Goal: Feedback & Contribution: Contribute content

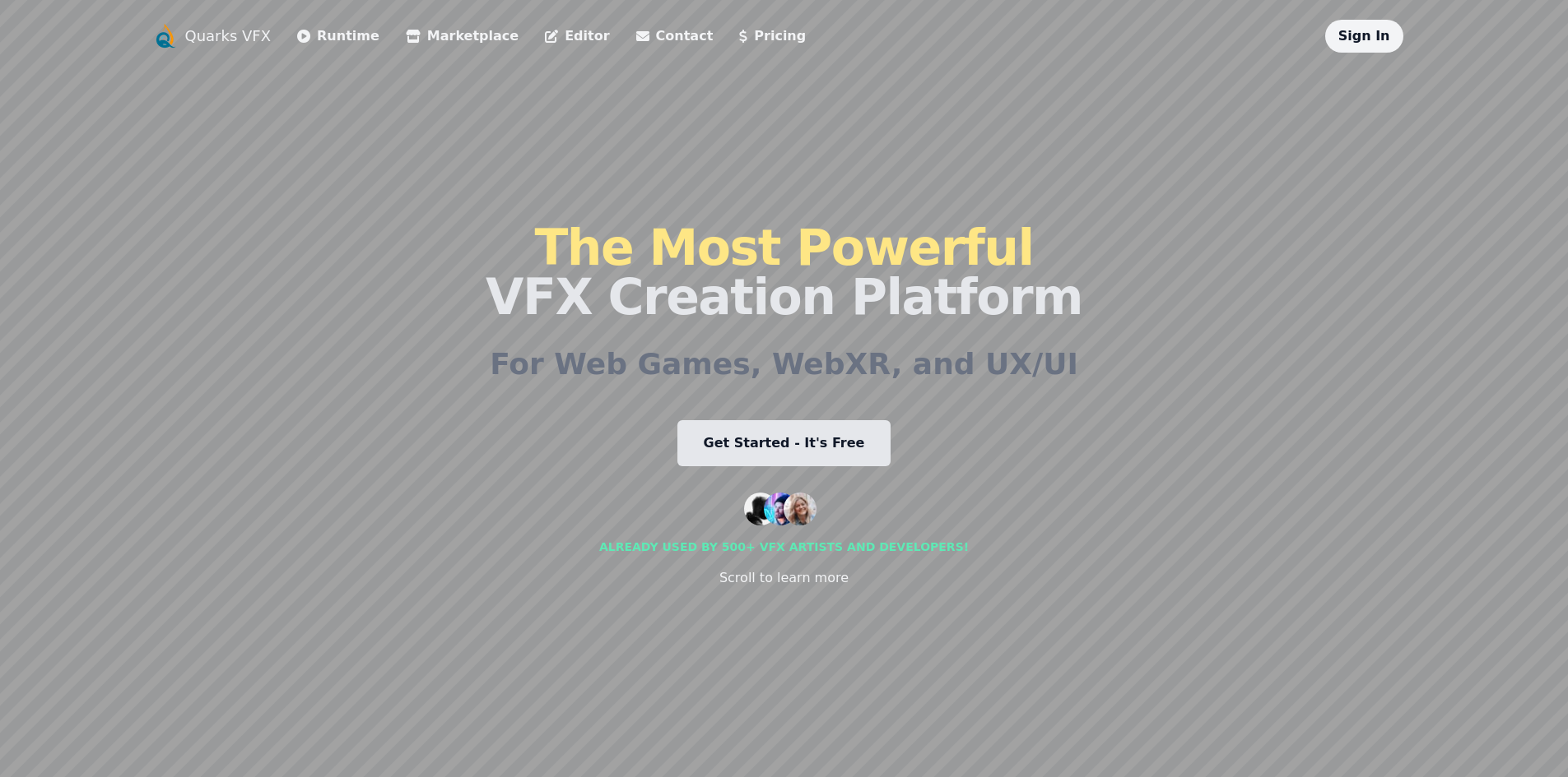
click at [1337, 39] on div "Sign In" at bounding box center [1364, 36] width 105 height 33
click at [1374, 40] on link "Sign In" at bounding box center [1364, 36] width 52 height 16
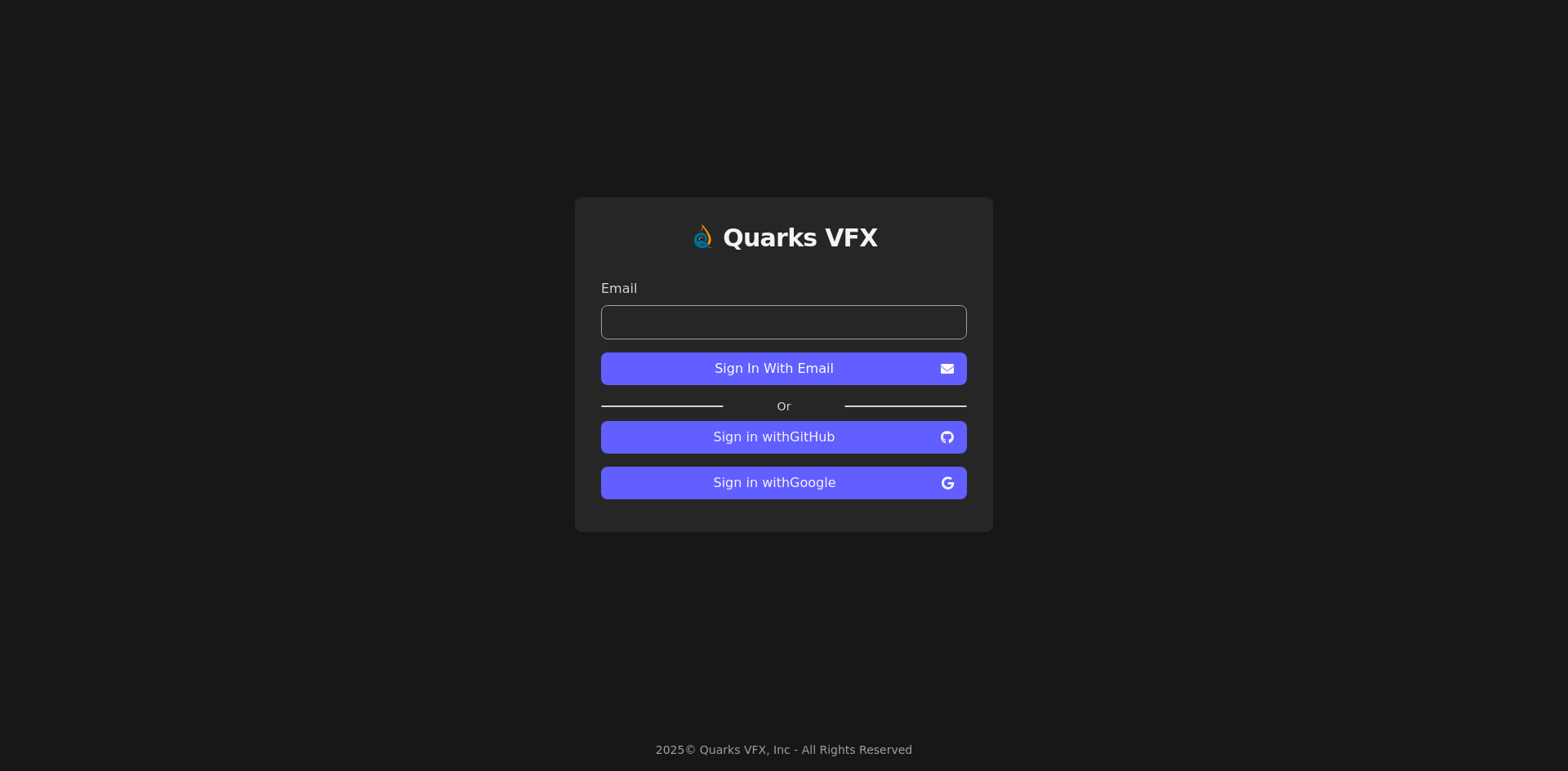
click at [797, 316] on input "email" at bounding box center [784, 322] width 366 height 35
type input "**********"
click at [798, 370] on span "Sign In With Email" at bounding box center [774, 368] width 320 height 20
click at [276, 383] on div "Quarks VFX Email Sign In With Email Or Sign in with GitHub Sign in with Google" at bounding box center [784, 364] width 1568 height 729
click at [203, 205] on div "Quarks VFX Email Sign In With Email Or Sign in with GitHub Sign in with Google" at bounding box center [784, 364] width 1568 height 729
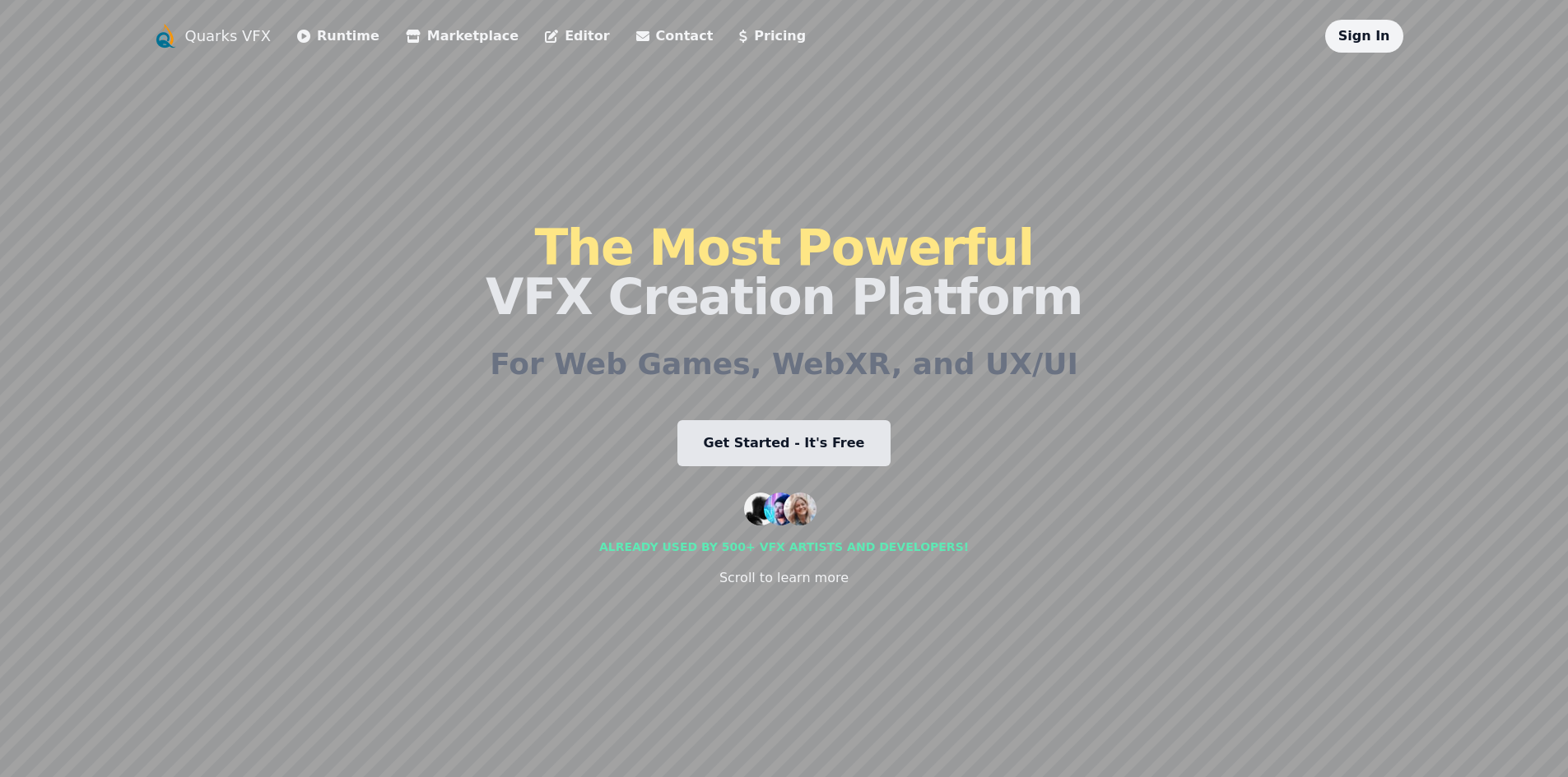
click at [1380, 37] on link "Sign In" at bounding box center [1364, 36] width 52 height 16
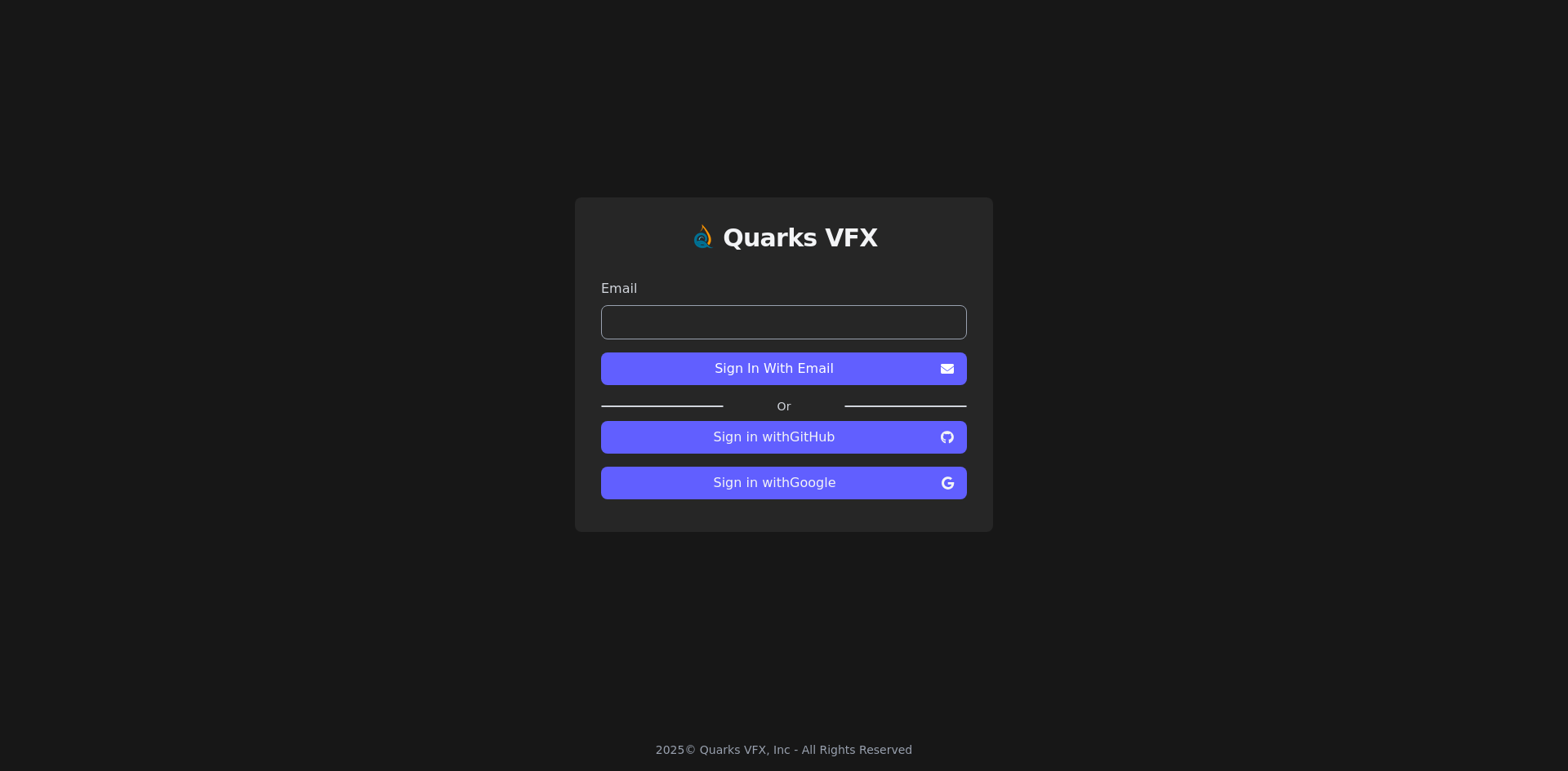
click at [812, 321] on input "email" at bounding box center [784, 322] width 366 height 35
type input "**********"
click at [777, 374] on span "Sign In With Email" at bounding box center [774, 368] width 320 height 20
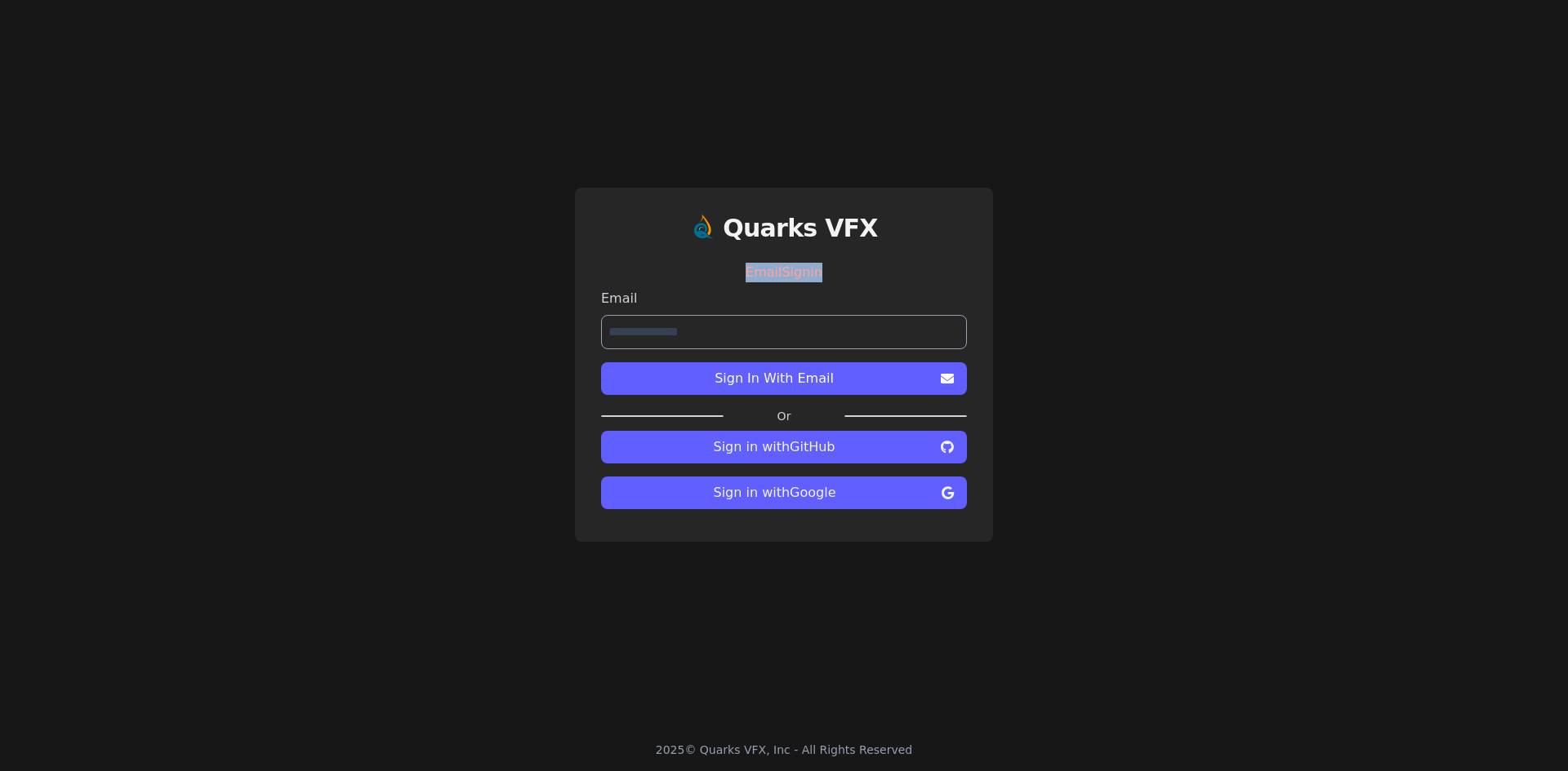
drag, startPoint x: 817, startPoint y: 267, endPoint x: 725, endPoint y: 287, distance: 94.1
click at [725, 287] on div "EmailSignin" at bounding box center [784, 272] width 366 height 33
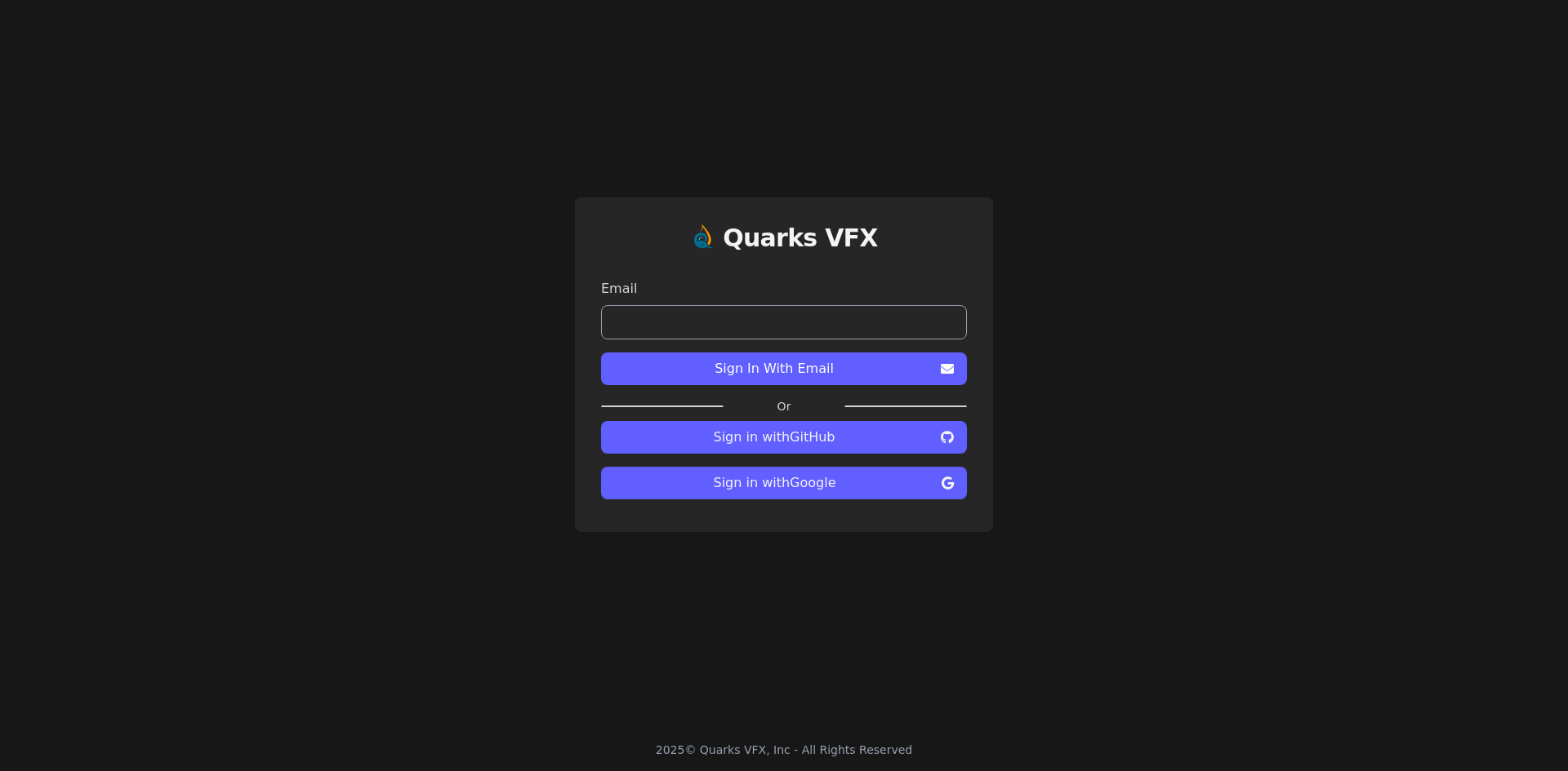
click at [681, 370] on span "Sign In With Email" at bounding box center [774, 368] width 320 height 20
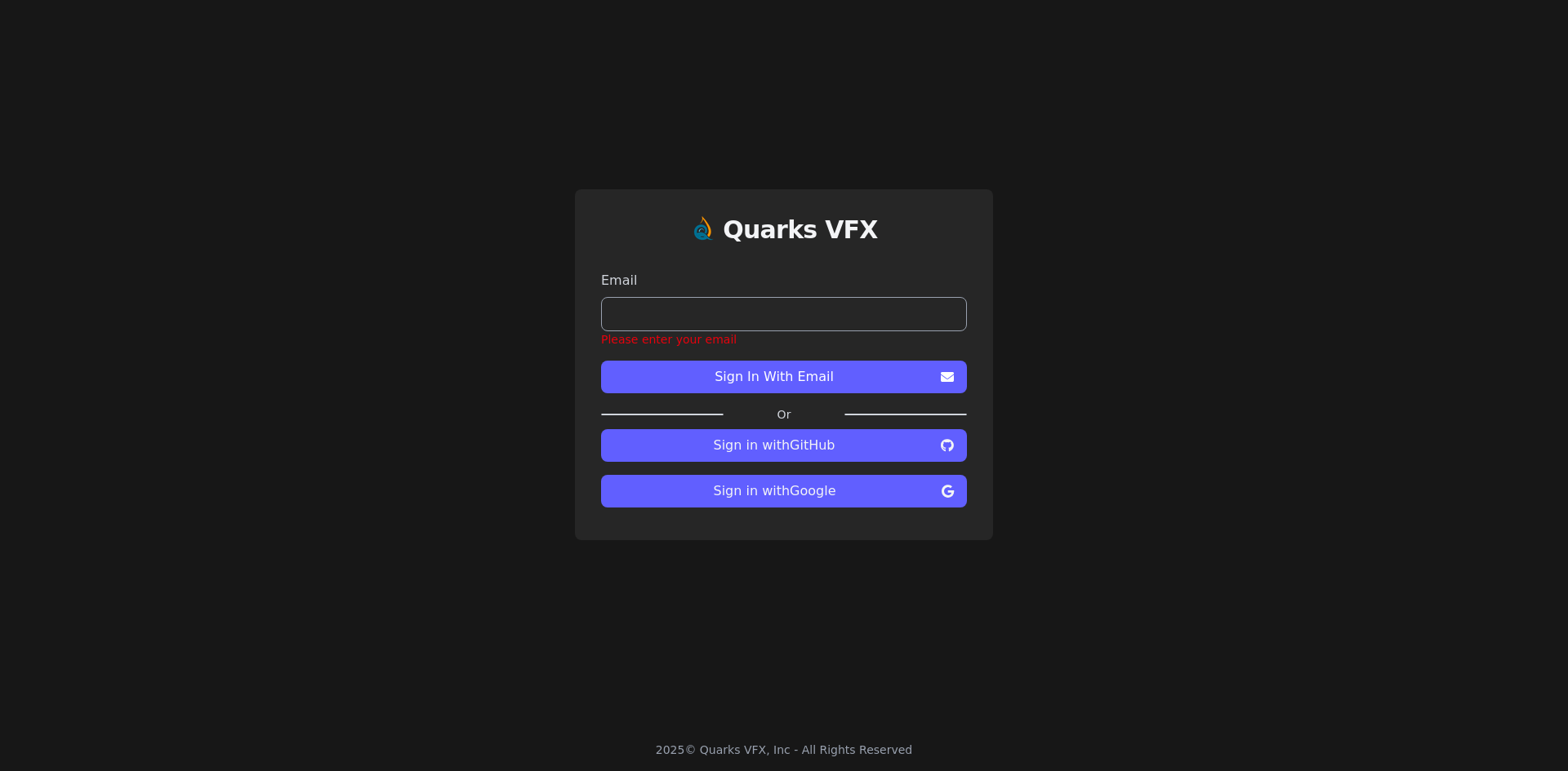
click at [726, 314] on input "email" at bounding box center [784, 314] width 366 height 35
type input "**********"
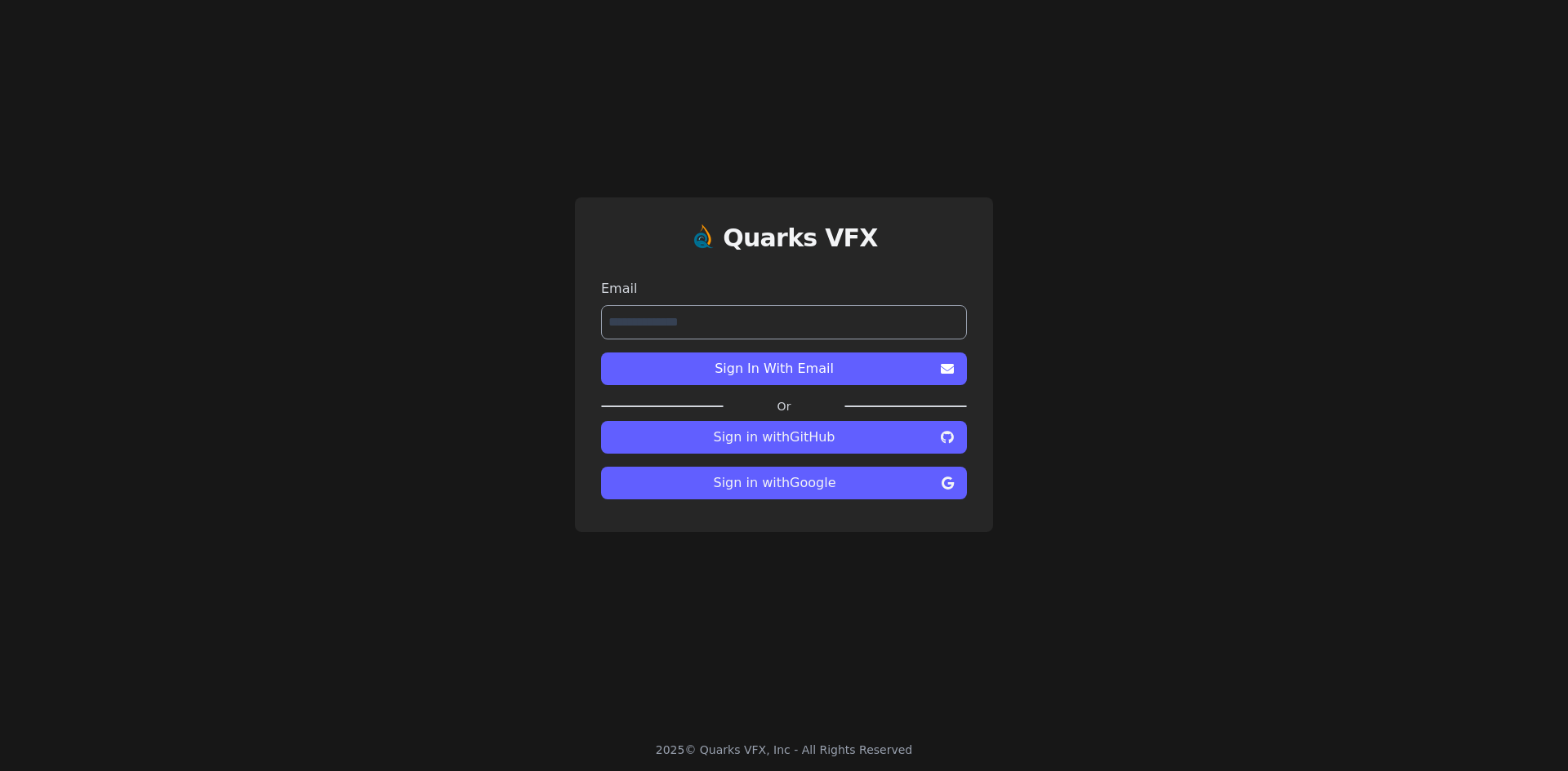
click at [728, 367] on span "Sign In With Email" at bounding box center [774, 368] width 320 height 20
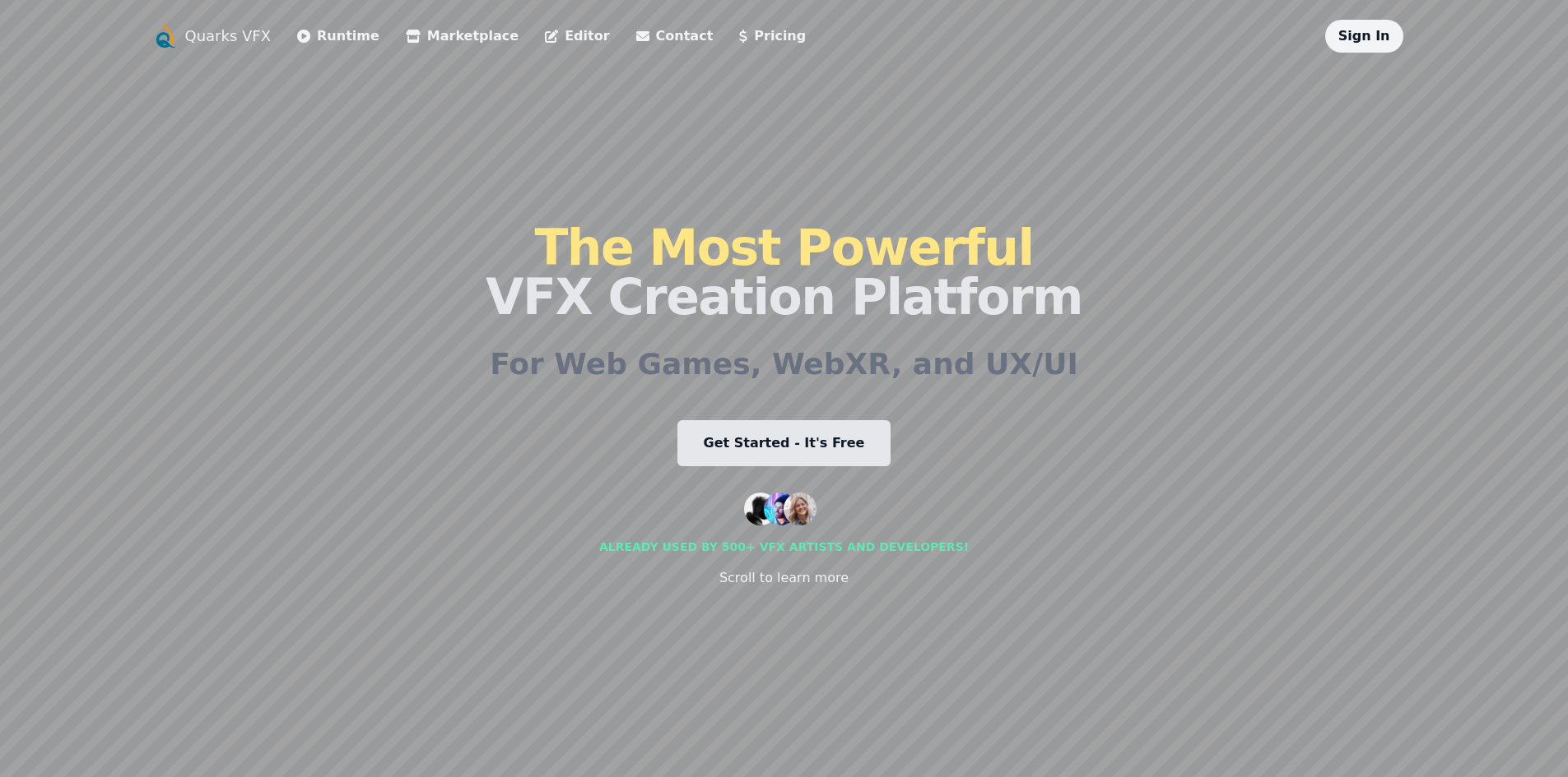
click at [775, 442] on link "Get Started - It's Free" at bounding box center [784, 443] width 214 height 46
click at [1371, 38] on link "Sign In" at bounding box center [1364, 36] width 52 height 16
click at [636, 35] on link "Contact" at bounding box center [675, 36] width 77 height 20
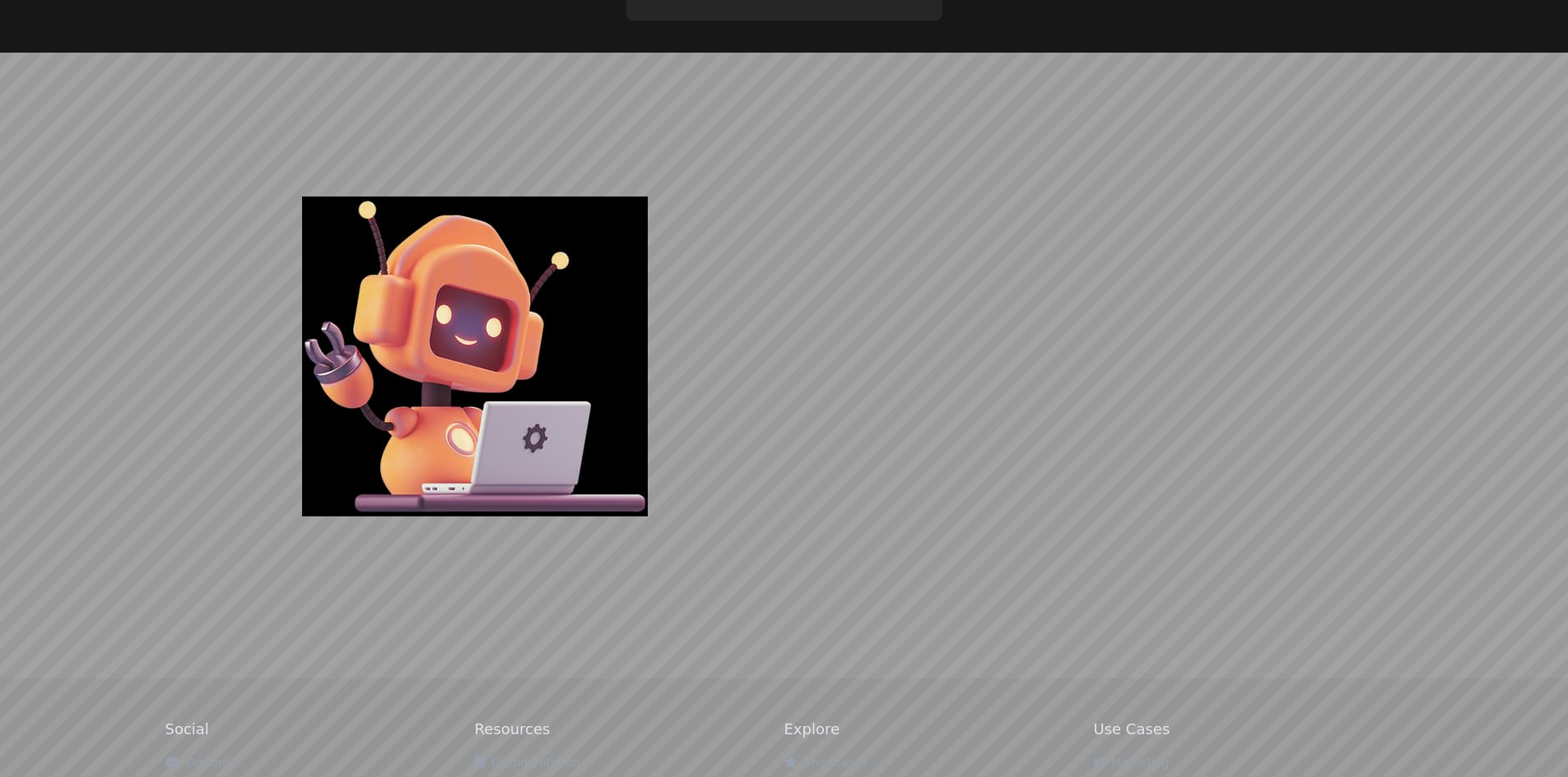
scroll to position [4885, 0]
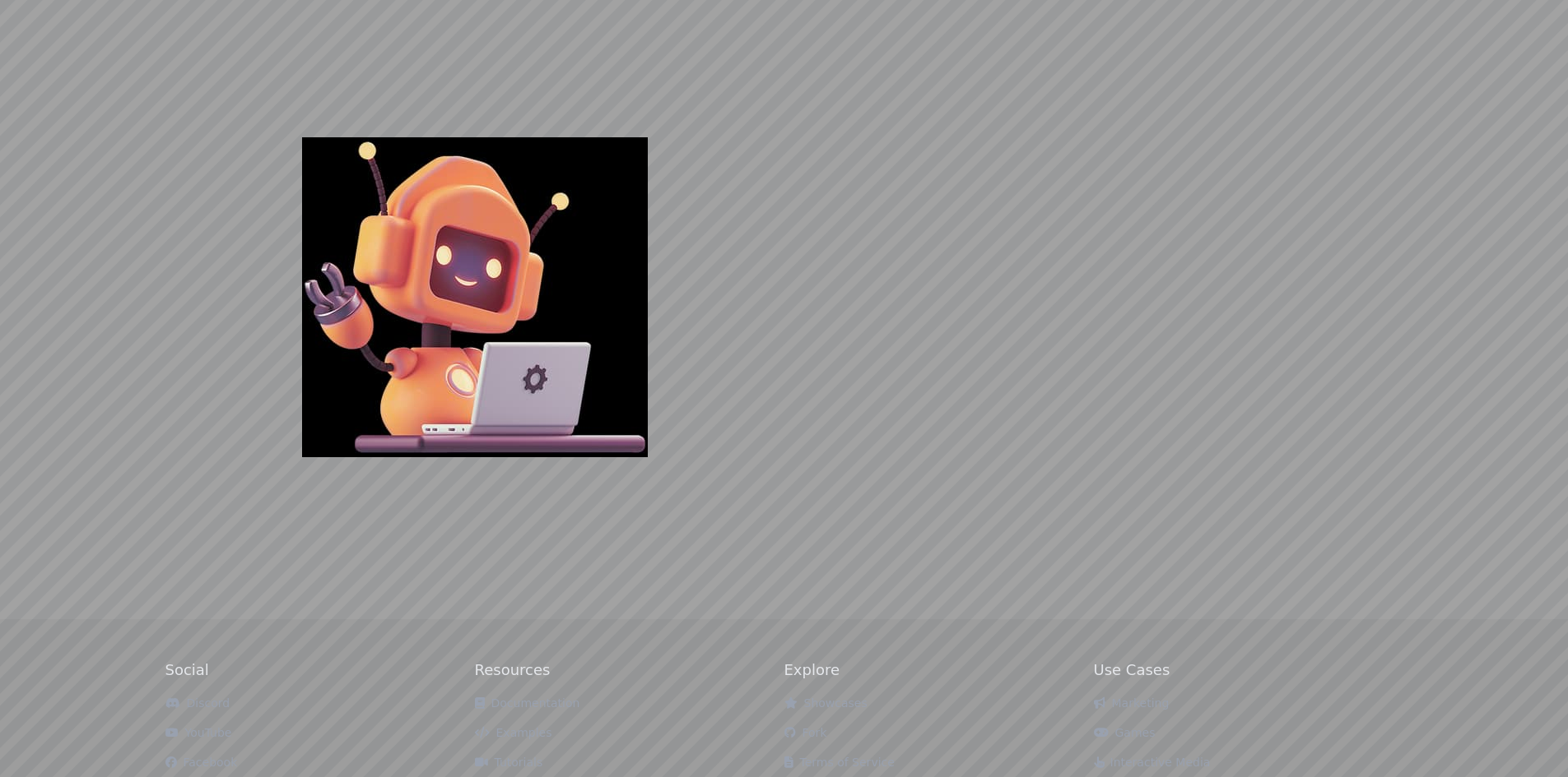
click at [508, 776] on link "FAQ" at bounding box center [495, 792] width 41 height 13
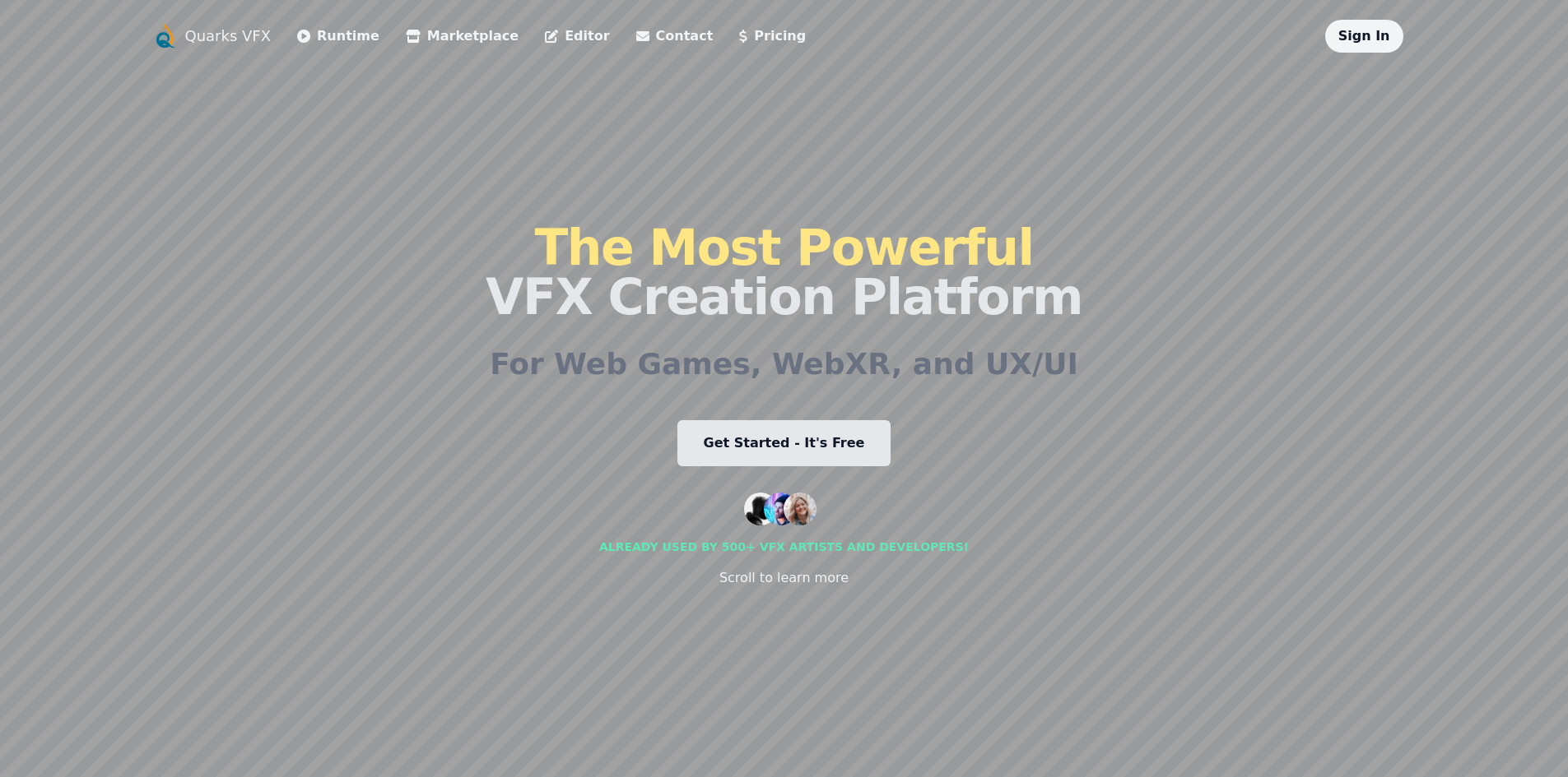
click at [1377, 43] on link "Sign In" at bounding box center [1364, 36] width 52 height 16
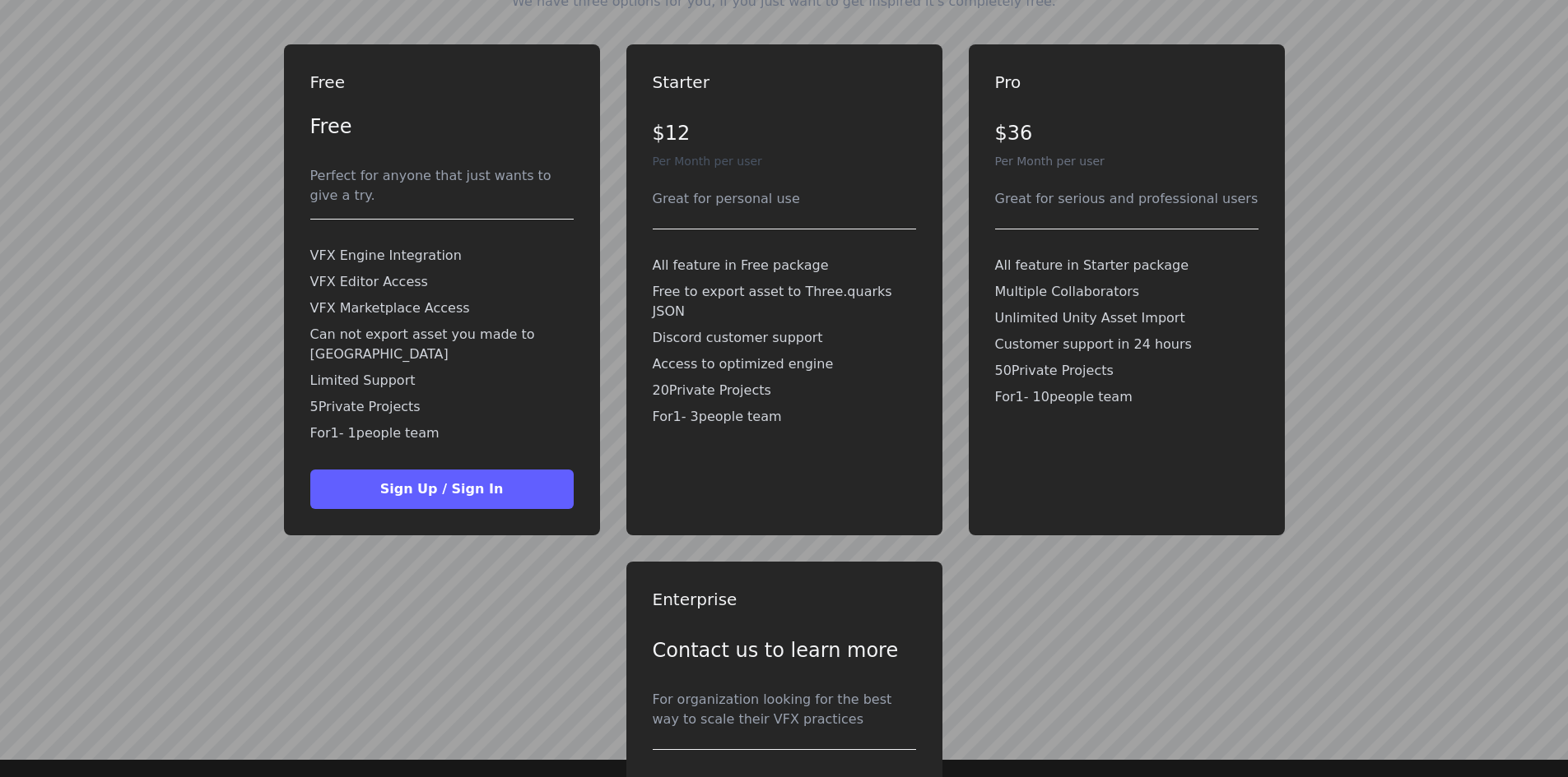
scroll to position [3816, 0]
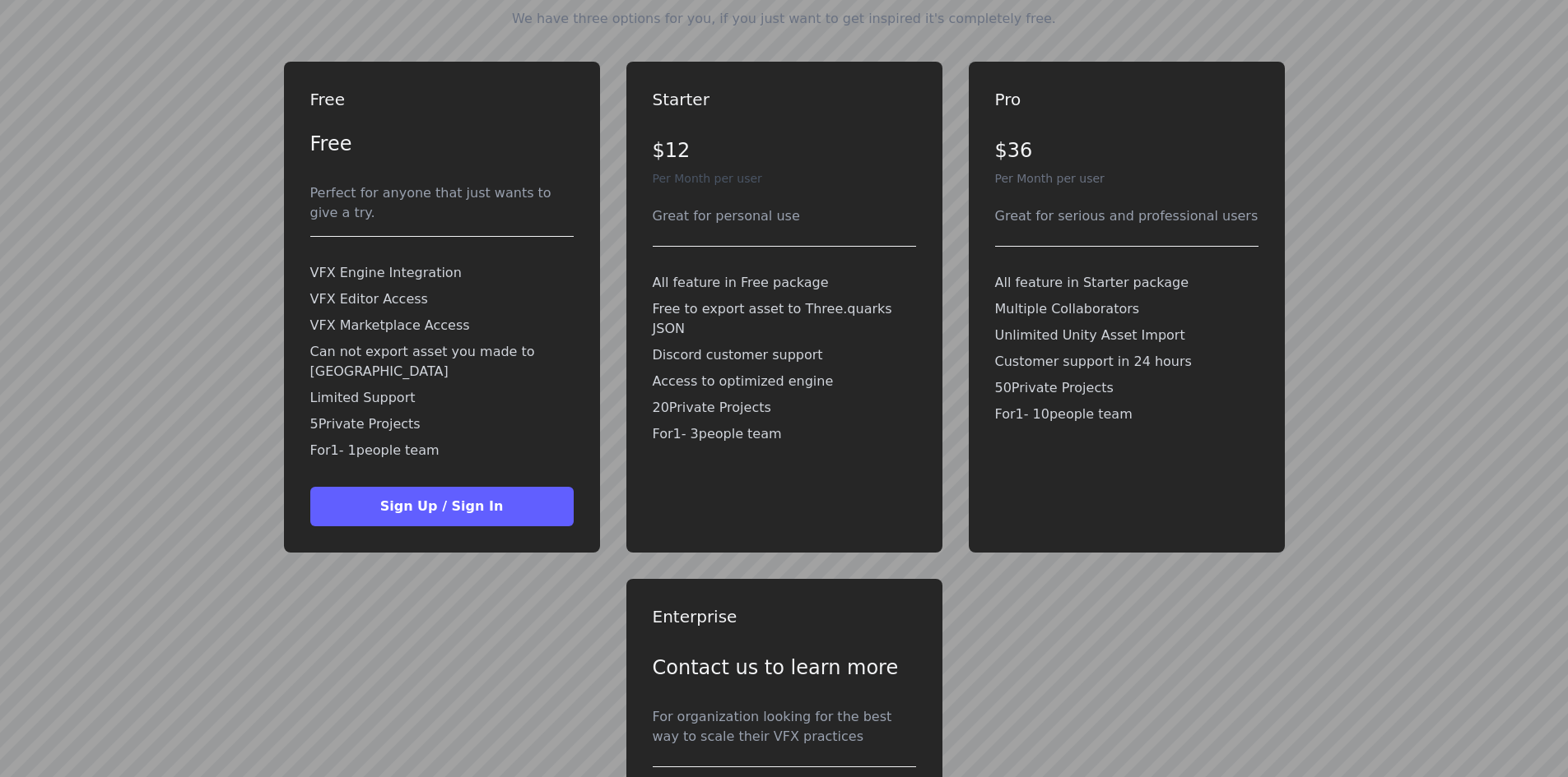
click at [764, 372] on p "Access to optimized engine" at bounding box center [783, 381] width 263 height 20
click at [807, 381] on div "All feature in Free package Free to export asset to Three.quarks JSON Discord c…" at bounding box center [783, 359] width 263 height 185
click at [524, 487] on button "Sign Up / Sign In" at bounding box center [441, 507] width 263 height 40
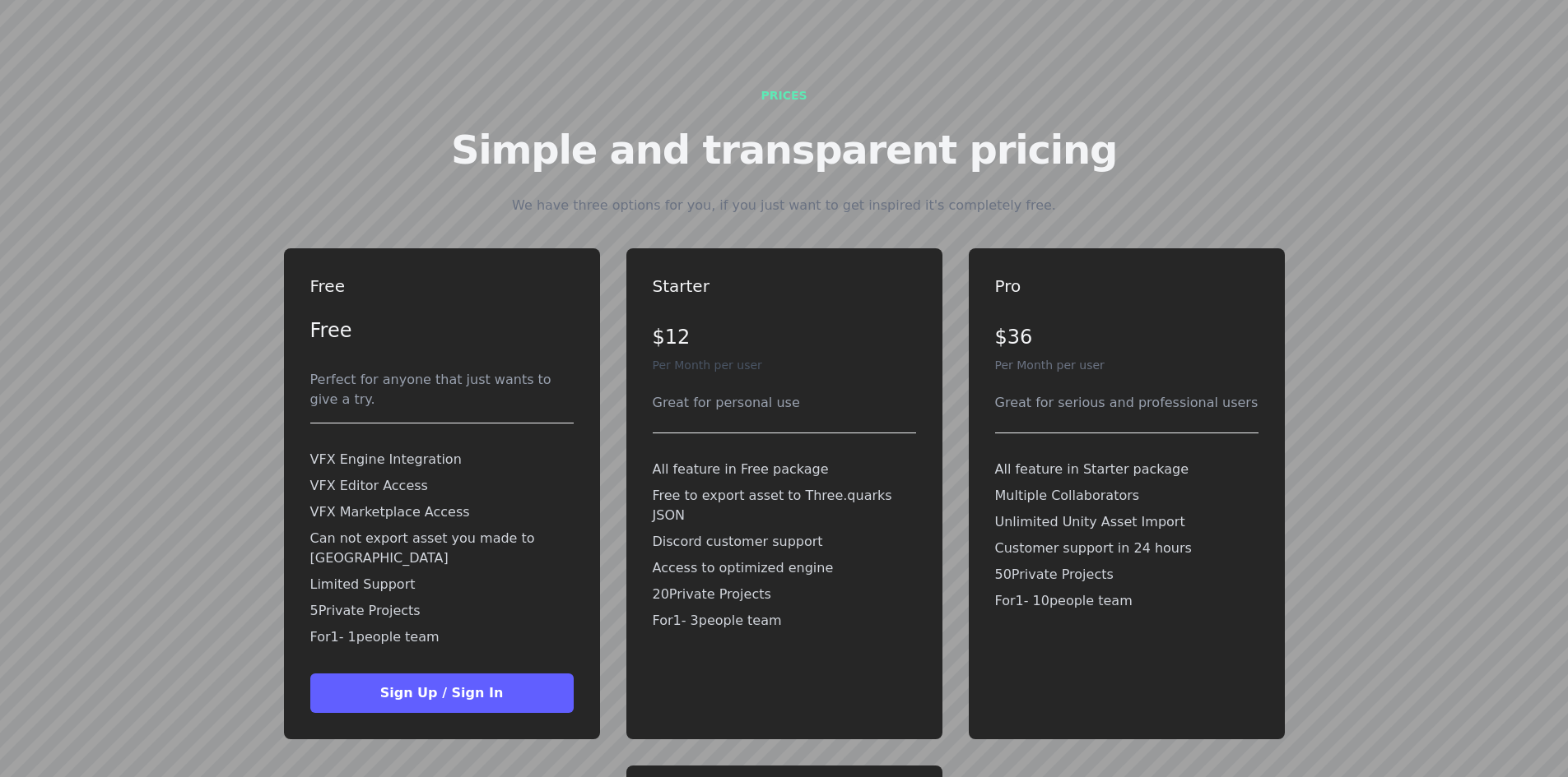
scroll to position [3760, 0]
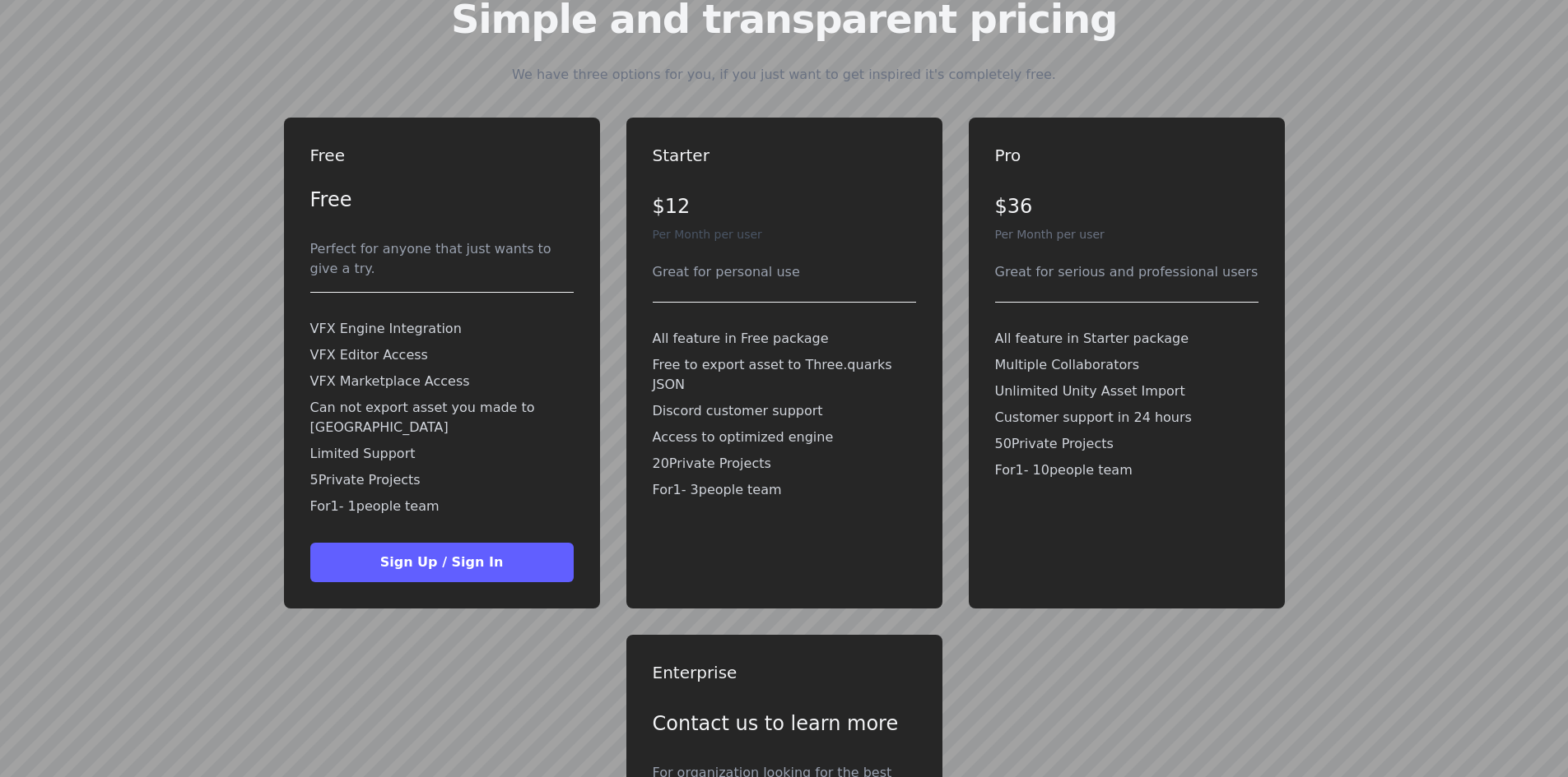
click at [736, 263] on div "Great for personal use" at bounding box center [783, 272] width 263 height 20
click at [757, 237] on div "Starter $12 Per Month per user Great for personal use All feature in Free packa…" at bounding box center [783, 335] width 263 height 382
click at [732, 263] on div "Great for personal use" at bounding box center [783, 272] width 263 height 20
click at [721, 226] on p "Per Month per user" at bounding box center [783, 234] width 263 height 16
drag, startPoint x: 708, startPoint y: 399, endPoint x: 714, endPoint y: 418, distance: 19.9
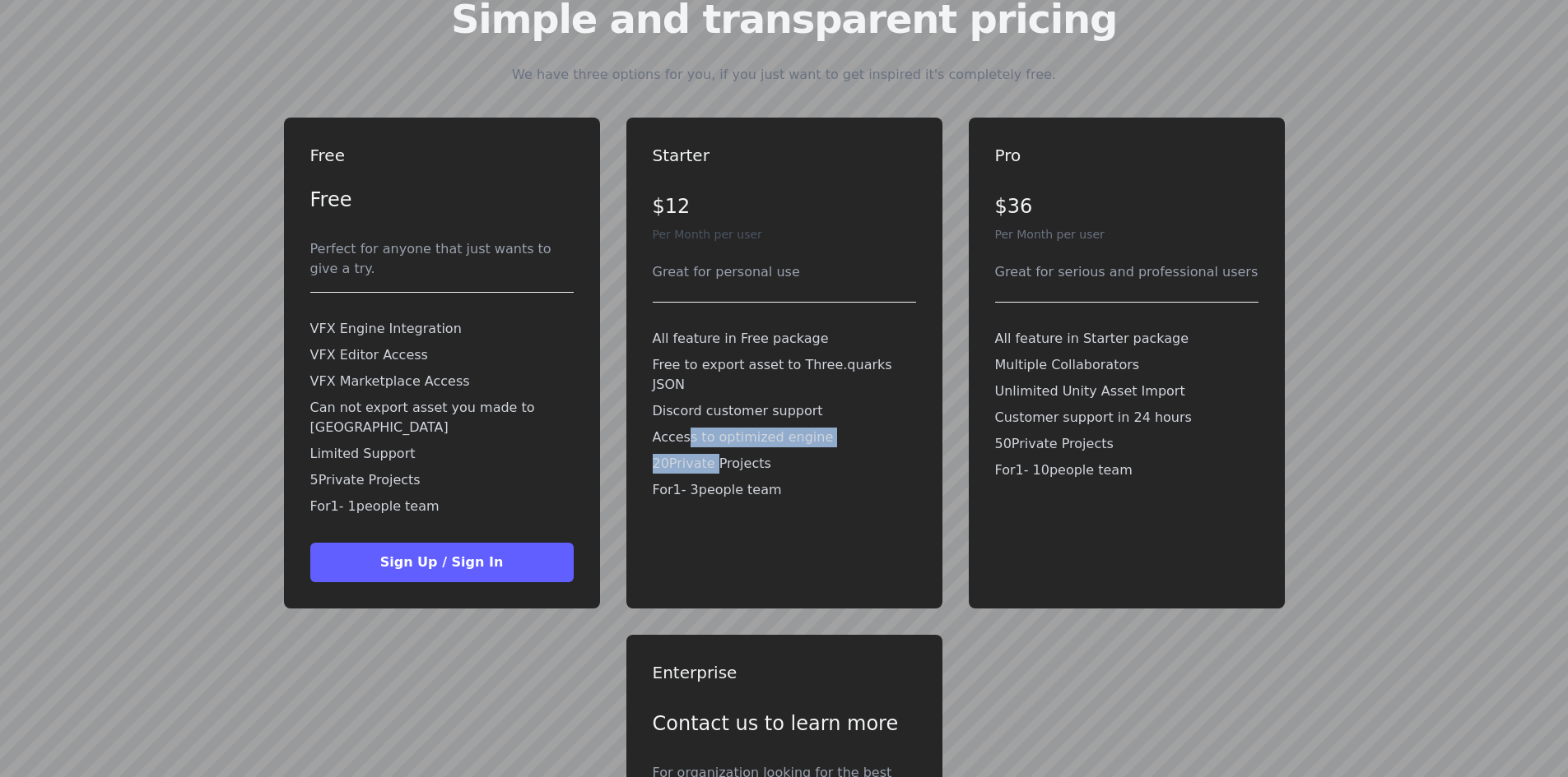
click at [714, 415] on div "All feature in Free package Free to export asset to Three.quarks JSON Discord c…" at bounding box center [783, 414] width 263 height 185
click at [703, 472] on div "Starter $12 Per Month per user Great for personal use All feature in Free packa…" at bounding box center [784, 363] width 316 height 491
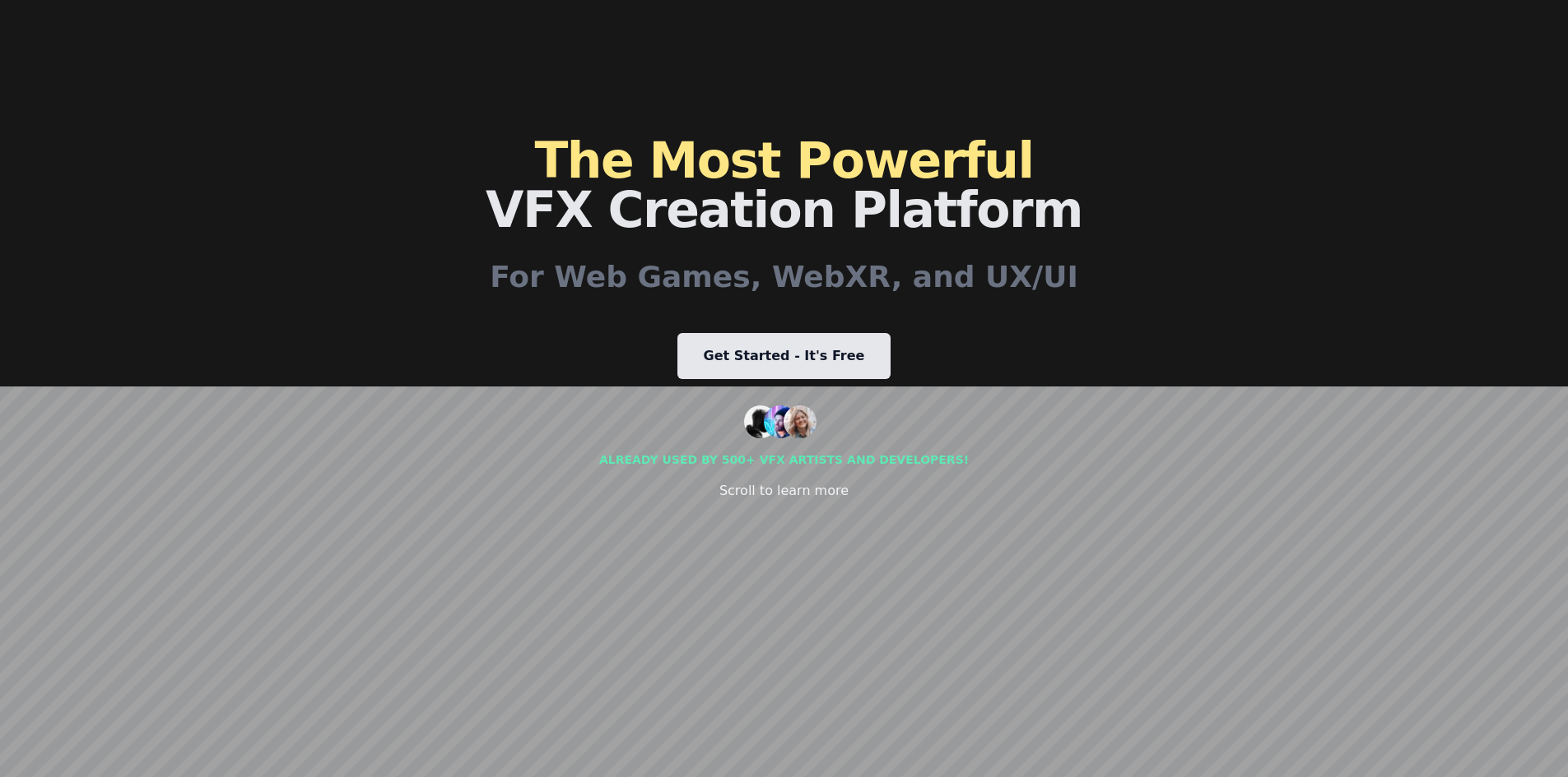
scroll to position [0, 0]
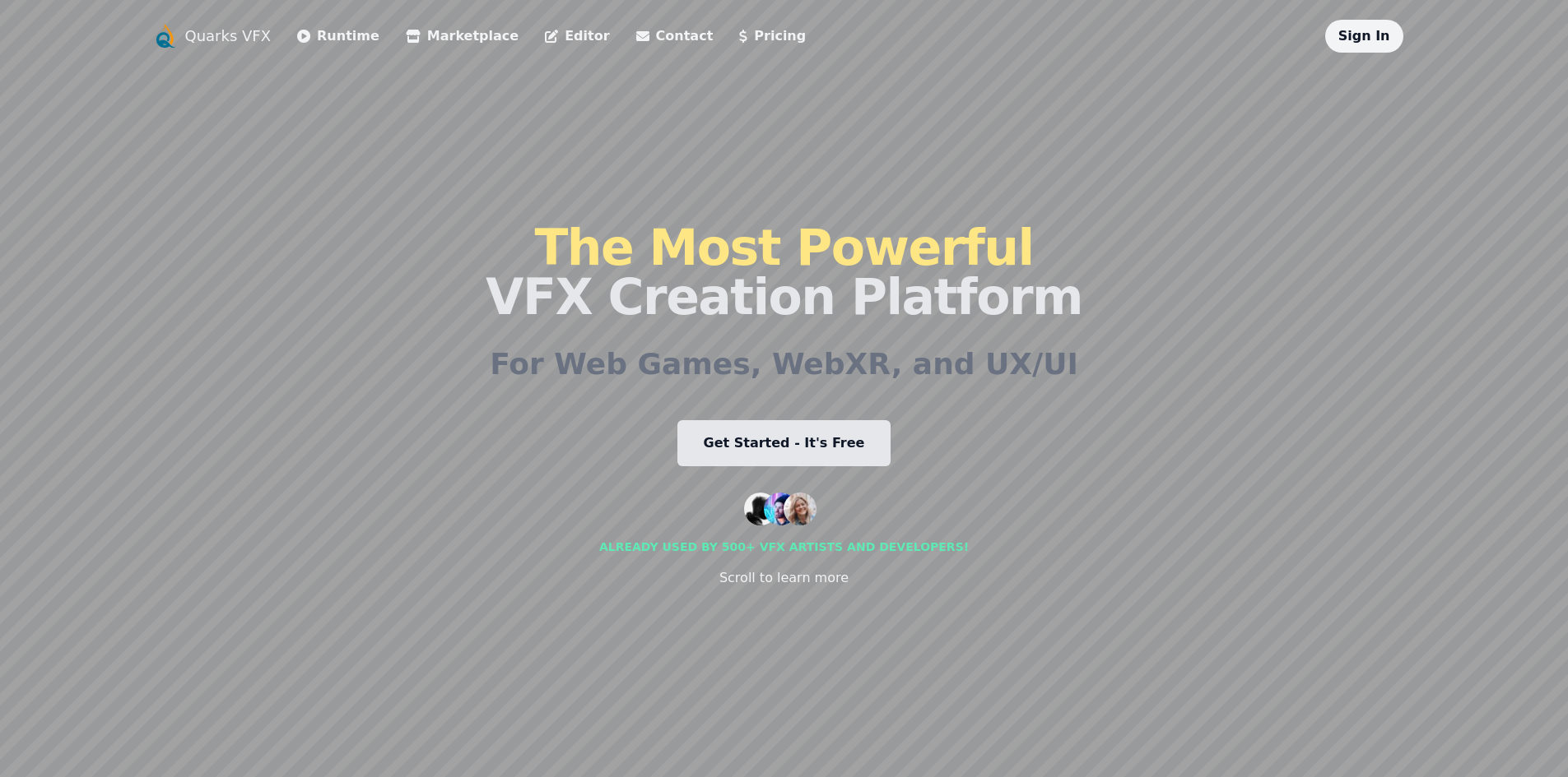
click at [325, 39] on link "Runtime" at bounding box center [337, 36] width 82 height 20
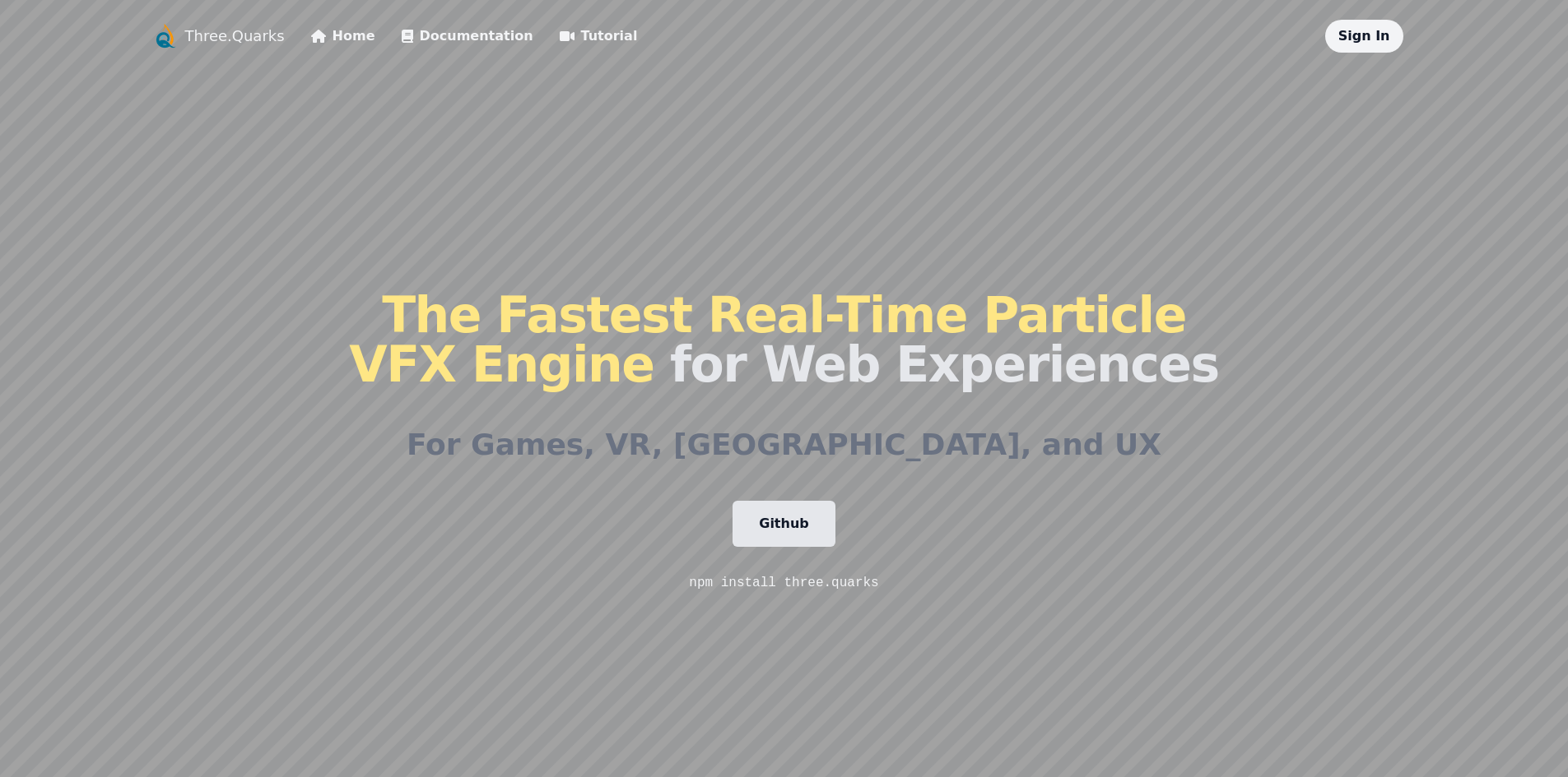
click at [325, 39] on link "Home" at bounding box center [343, 36] width 64 height 20
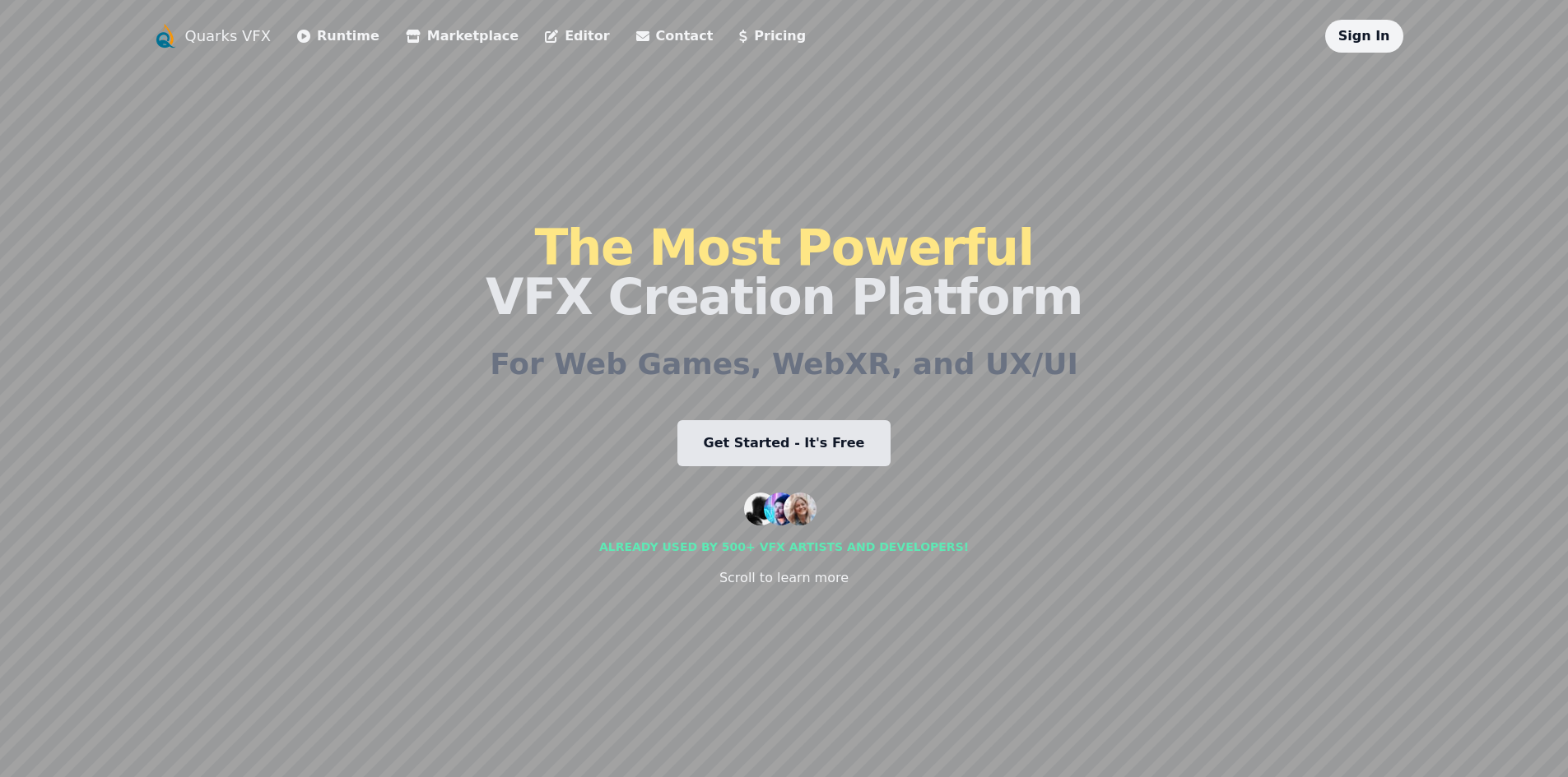
click at [243, 42] on link "Quarks VFX" at bounding box center [228, 36] width 87 height 23
click at [321, 33] on link "Runtime" at bounding box center [337, 36] width 82 height 20
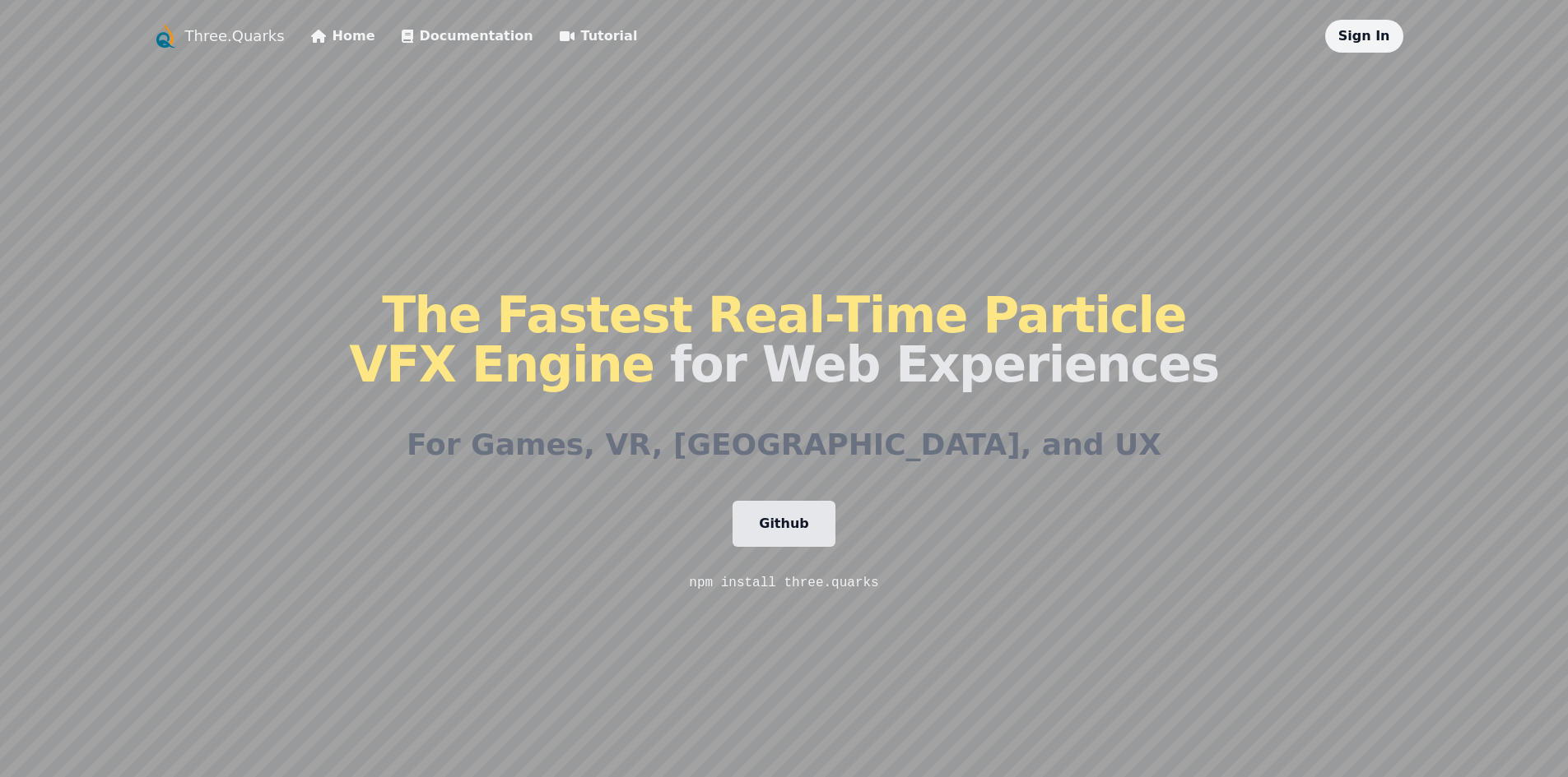
click at [321, 33] on link "Home" at bounding box center [343, 36] width 64 height 20
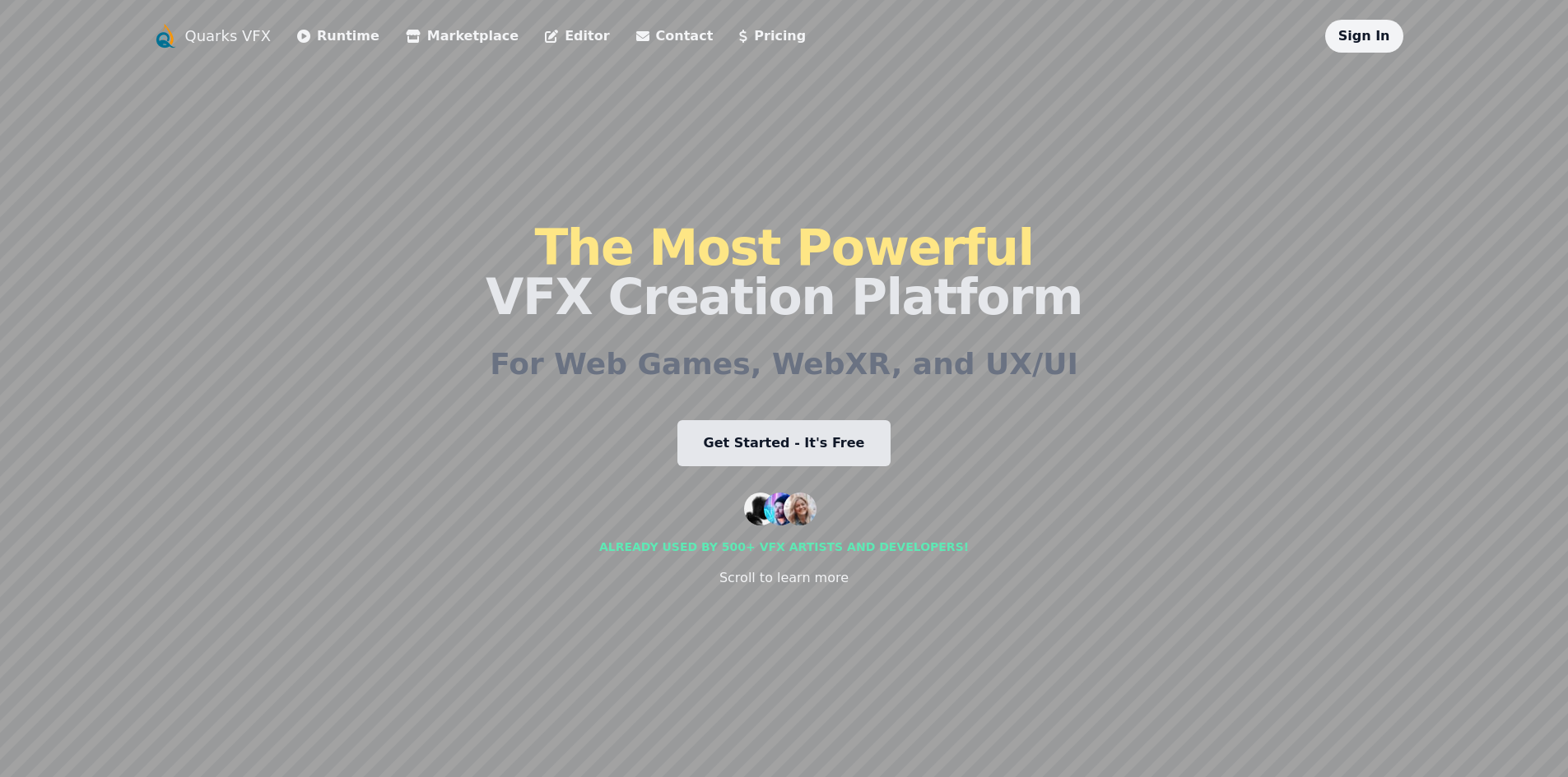
click at [328, 47] on li "Runtime" at bounding box center [337, 36] width 82 height 33
click at [327, 35] on link "Runtime" at bounding box center [337, 36] width 82 height 20
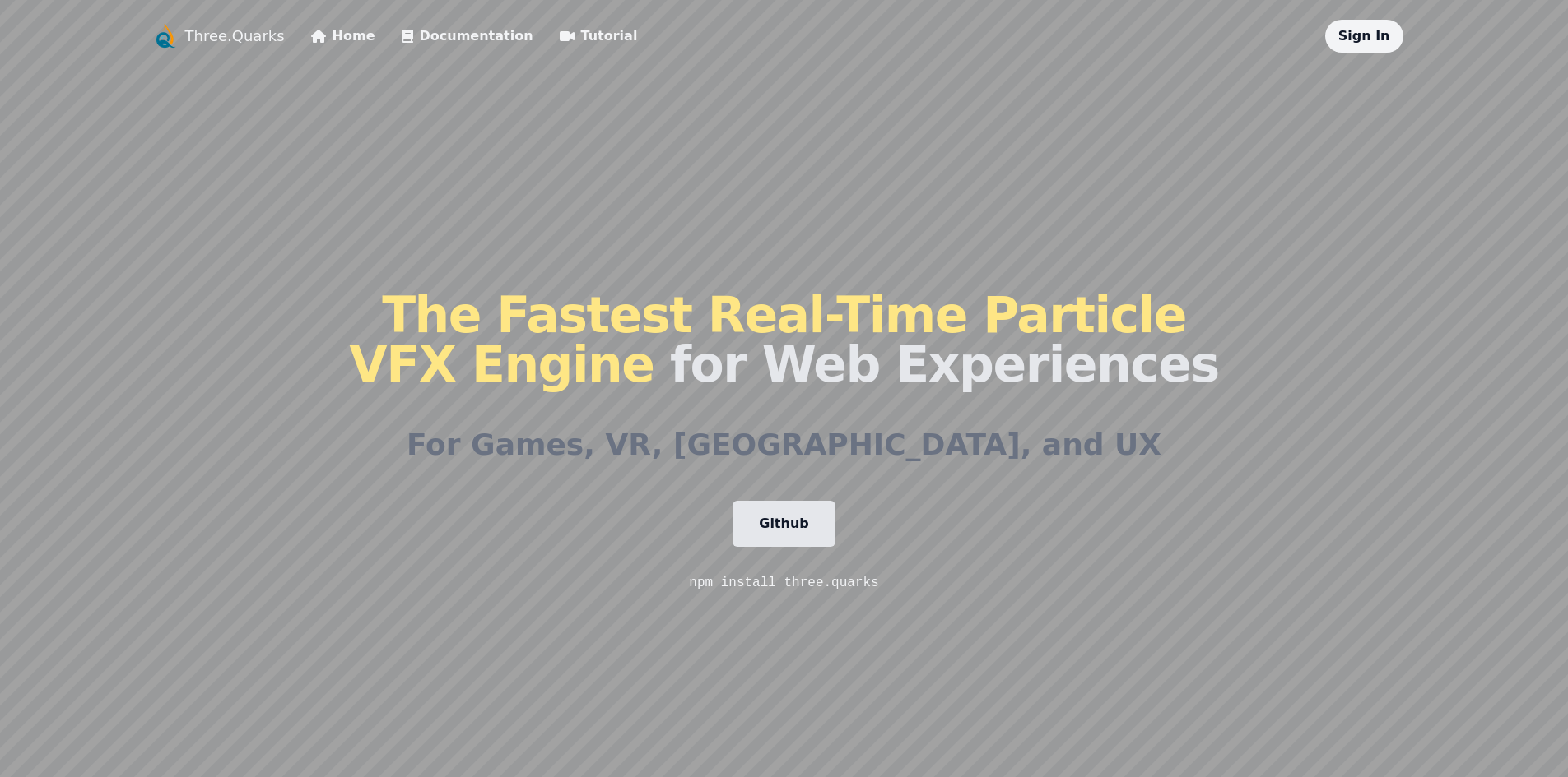
click at [1373, 38] on link "Sign In" at bounding box center [1364, 36] width 52 height 16
click at [231, 42] on link "Three.Quarks" at bounding box center [235, 36] width 100 height 23
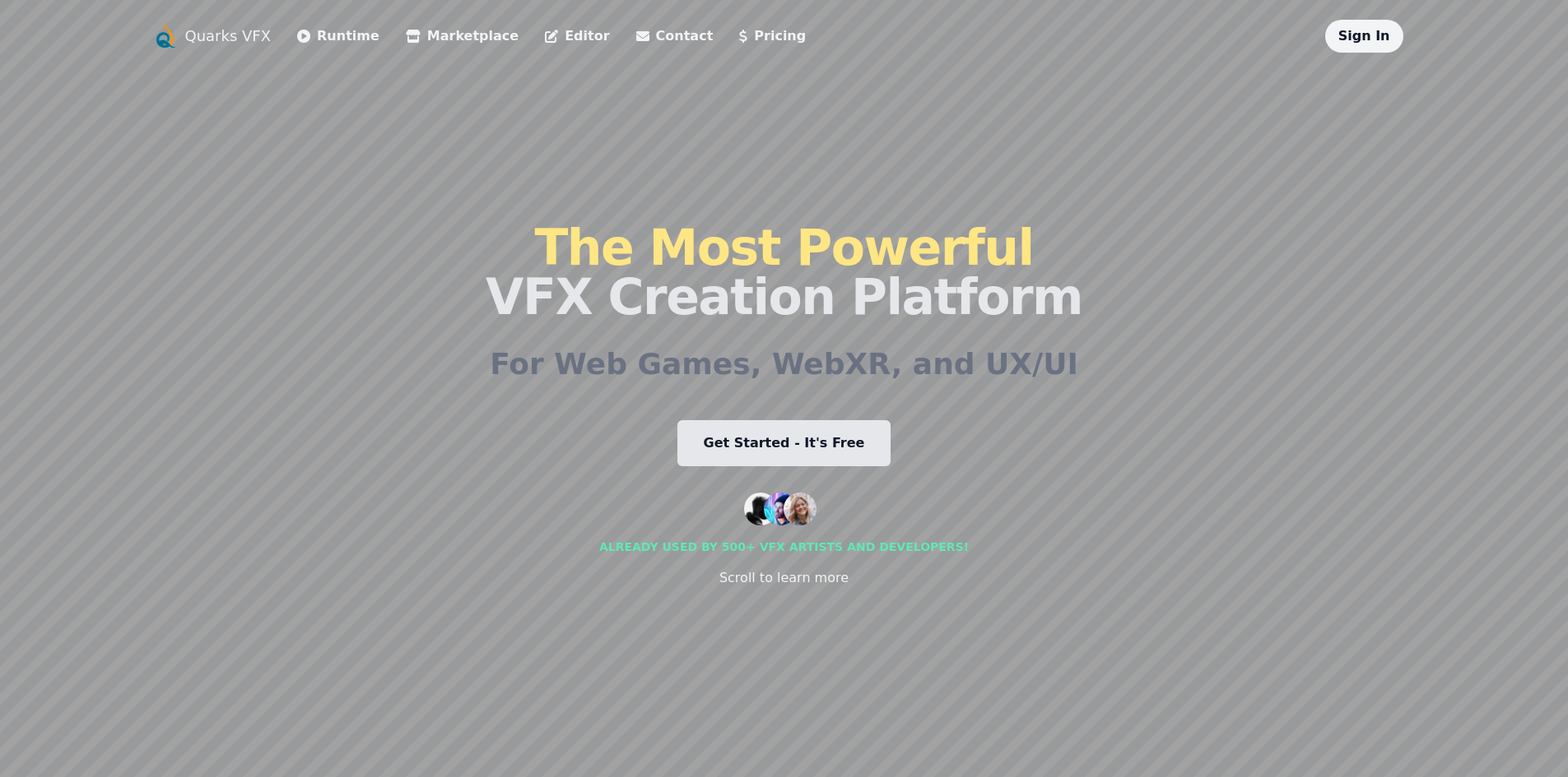
click at [781, 581] on div "Scroll to learn more" at bounding box center [783, 577] width 129 height 20
click at [808, 545] on div "Already used by 500+ vfx artists and developers!" at bounding box center [784, 546] width 369 height 16
click at [854, 434] on link "Get Started - It's Free" at bounding box center [784, 443] width 214 height 46
click at [636, 36] on link "Contact" at bounding box center [675, 36] width 77 height 20
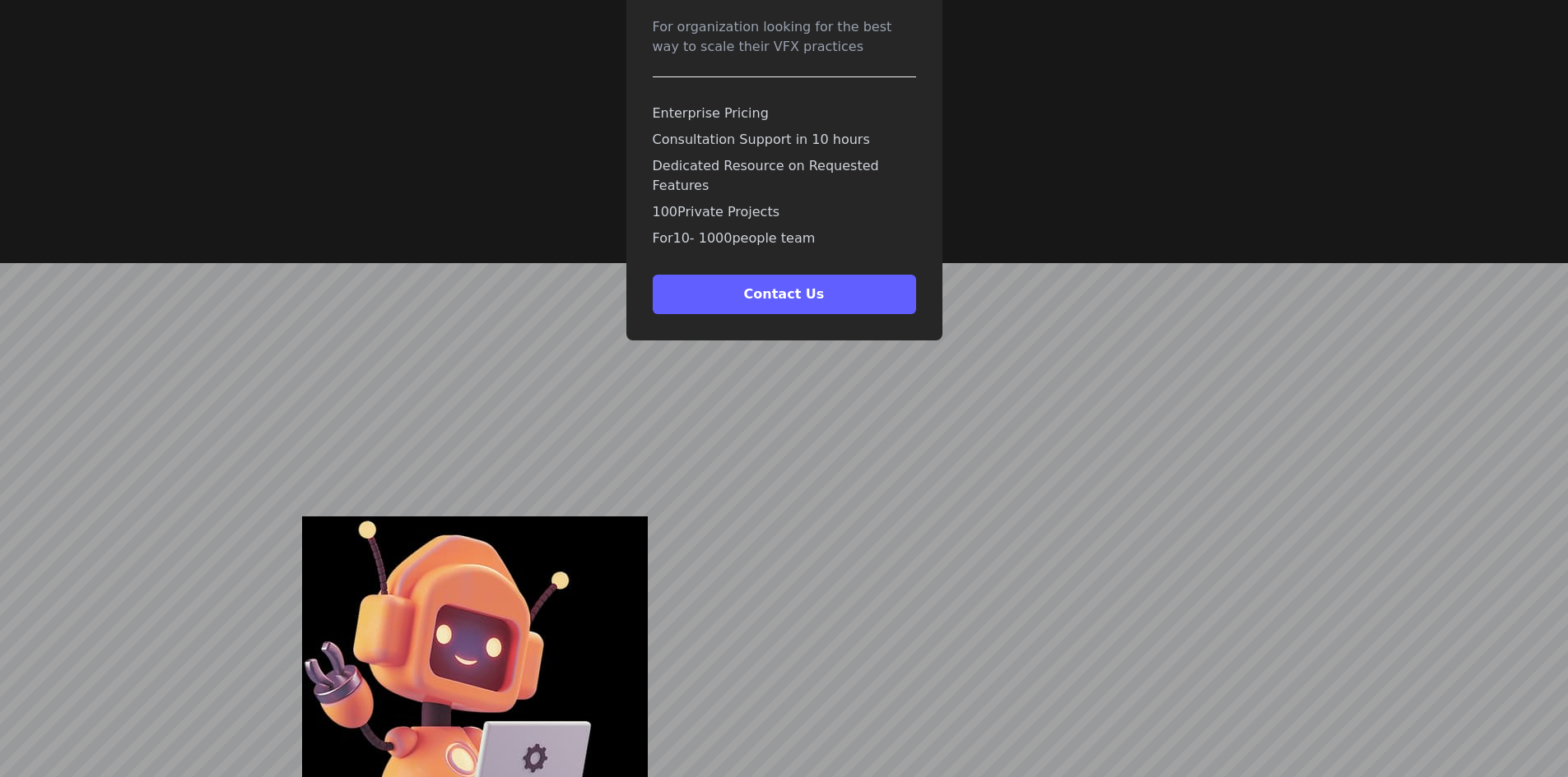
scroll to position [4774, 0]
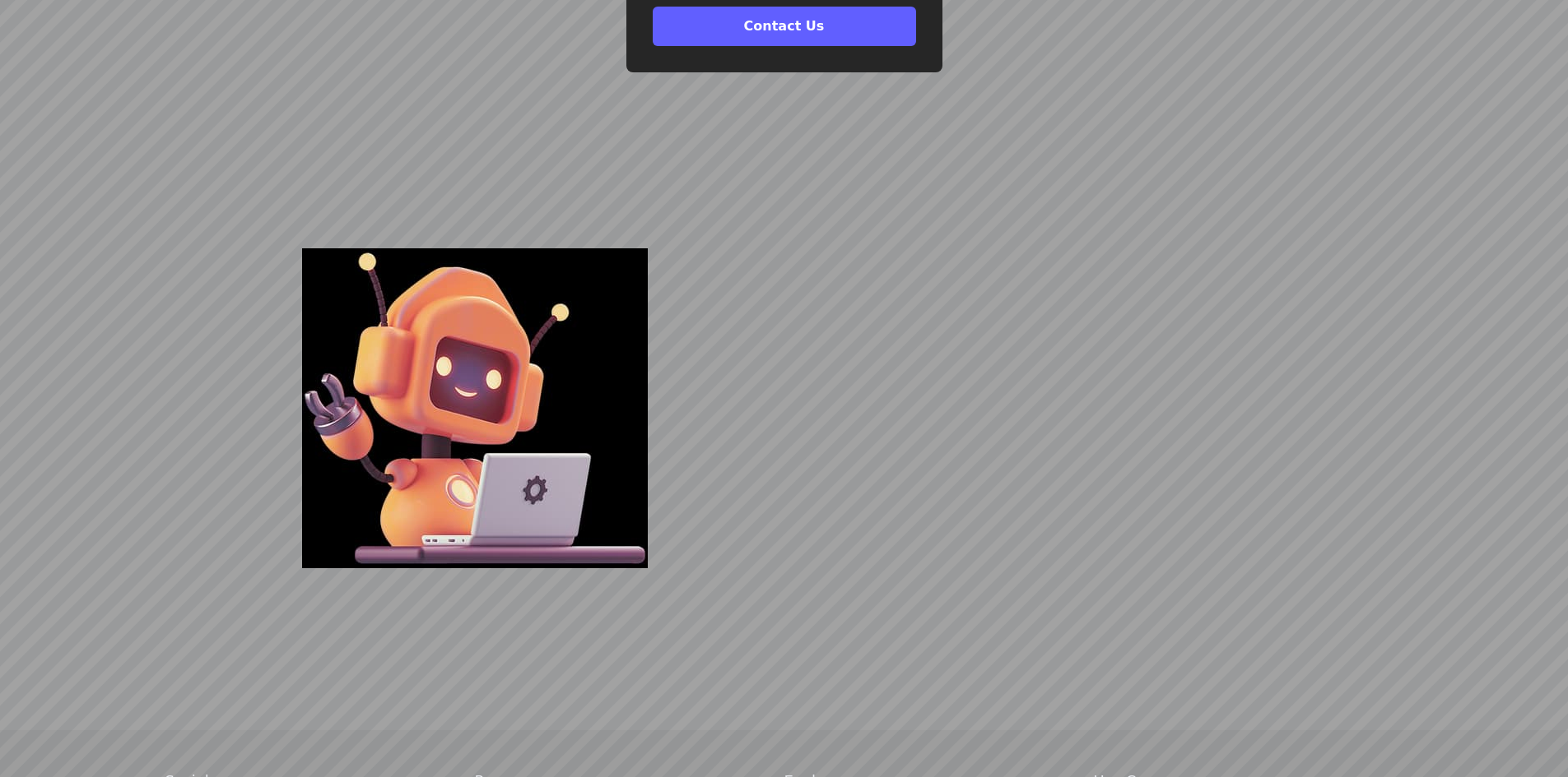
click at [498, 435] on img at bounding box center [474, 409] width 346 height 320
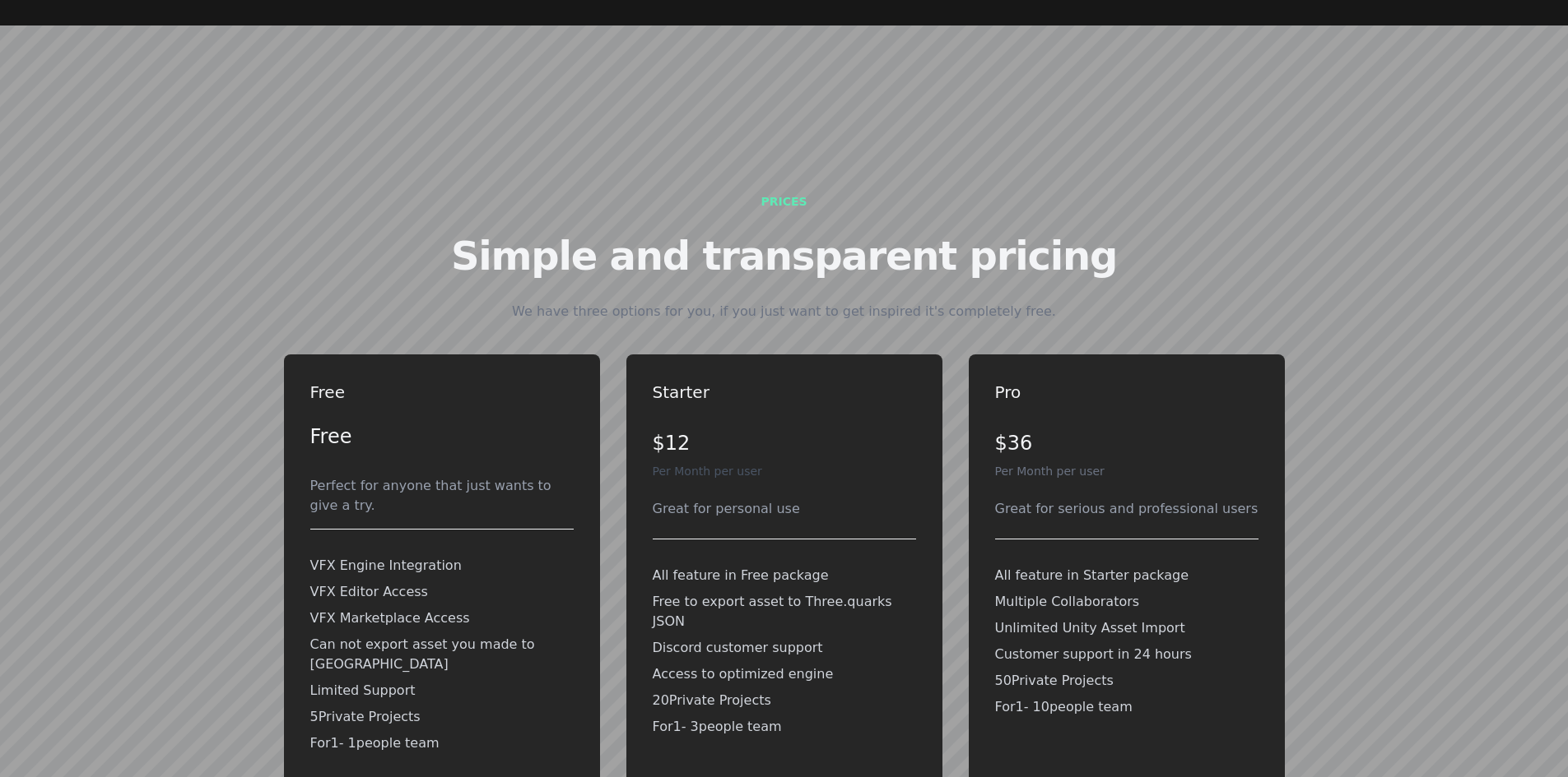
scroll to position [3553, 0]
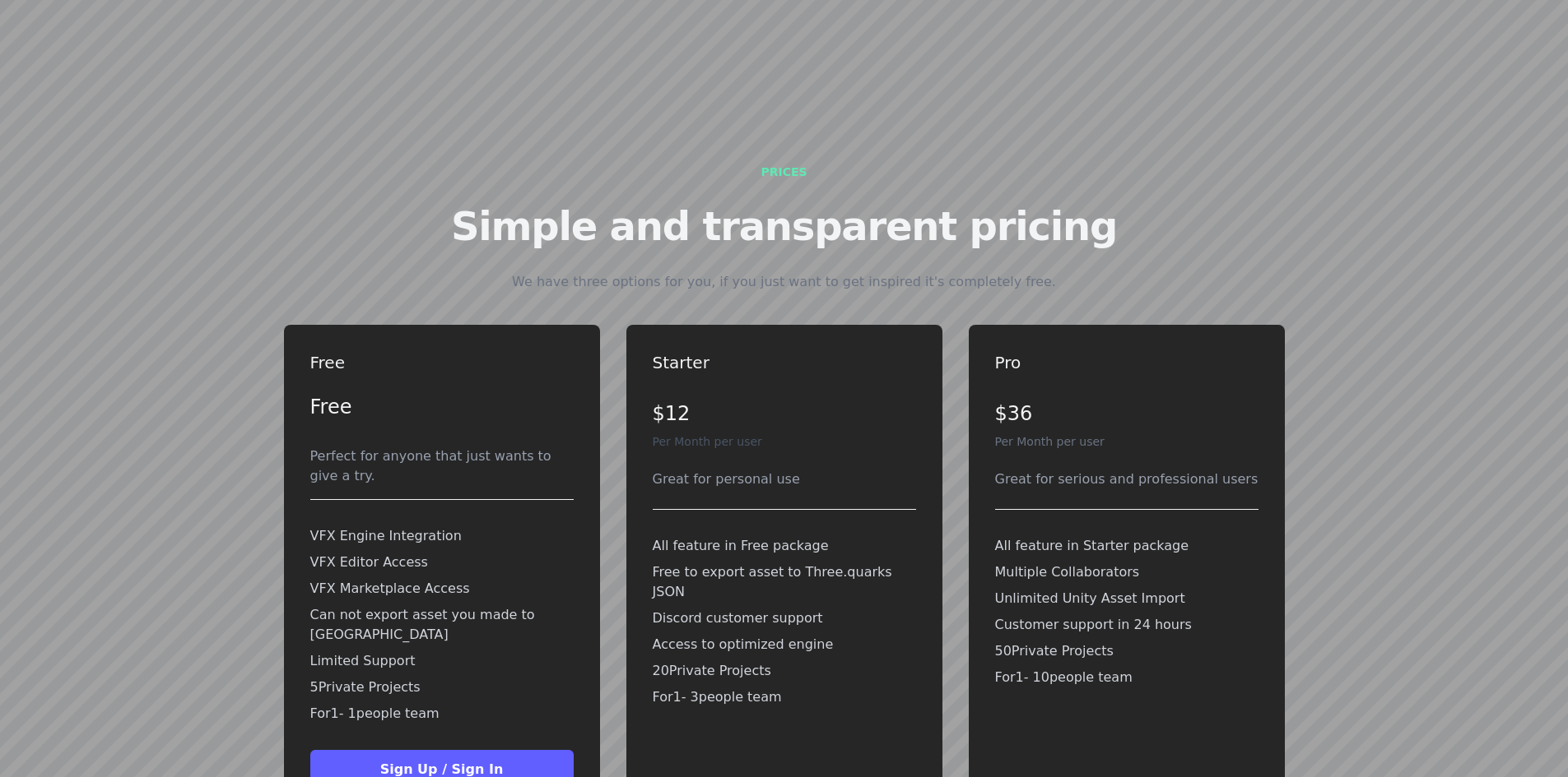
click at [728, 470] on div "Great for personal use" at bounding box center [783, 479] width 263 height 20
click at [722, 433] on p "Per Month per user" at bounding box center [783, 441] width 263 height 16
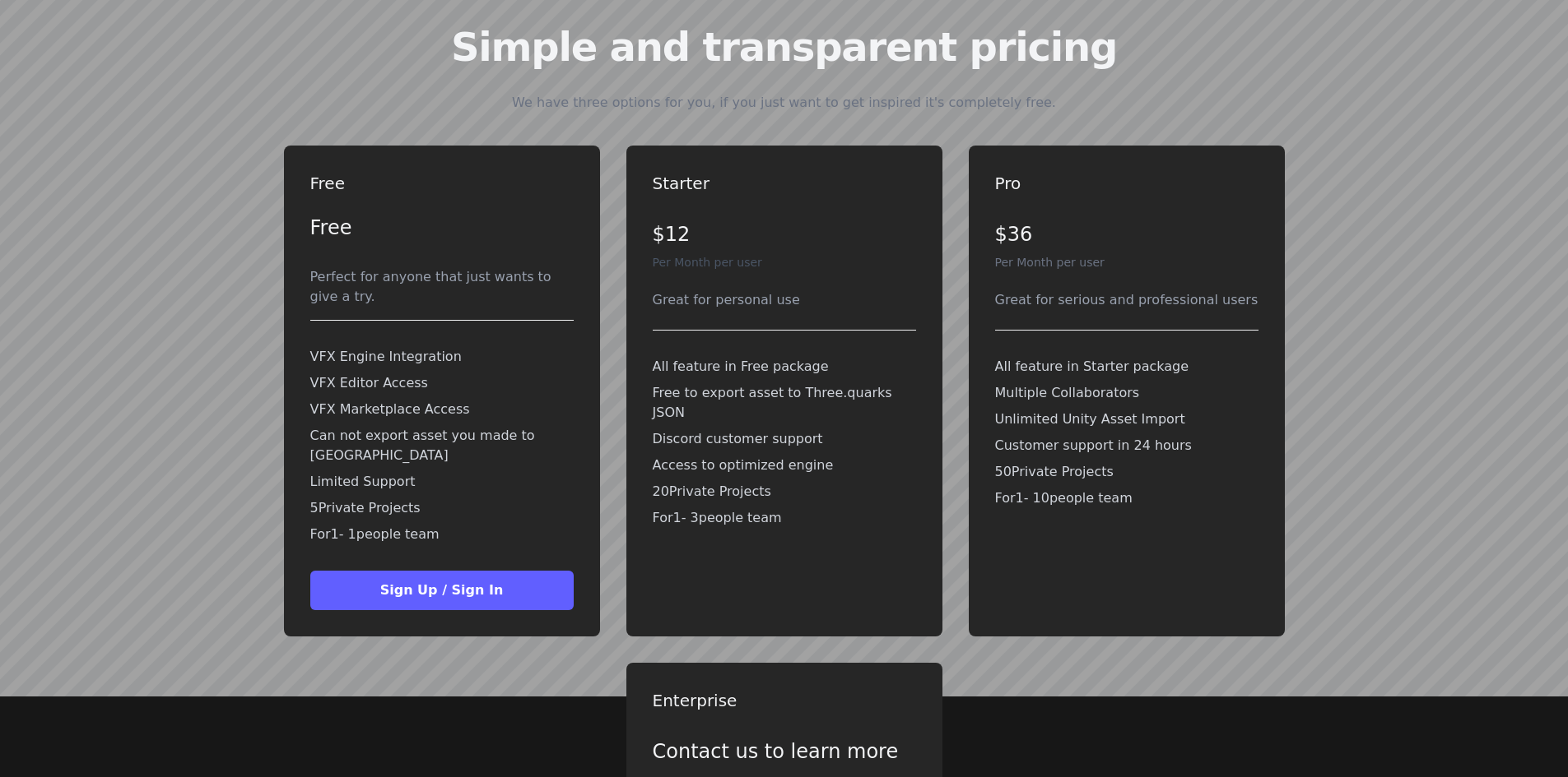
scroll to position [3651, 0]
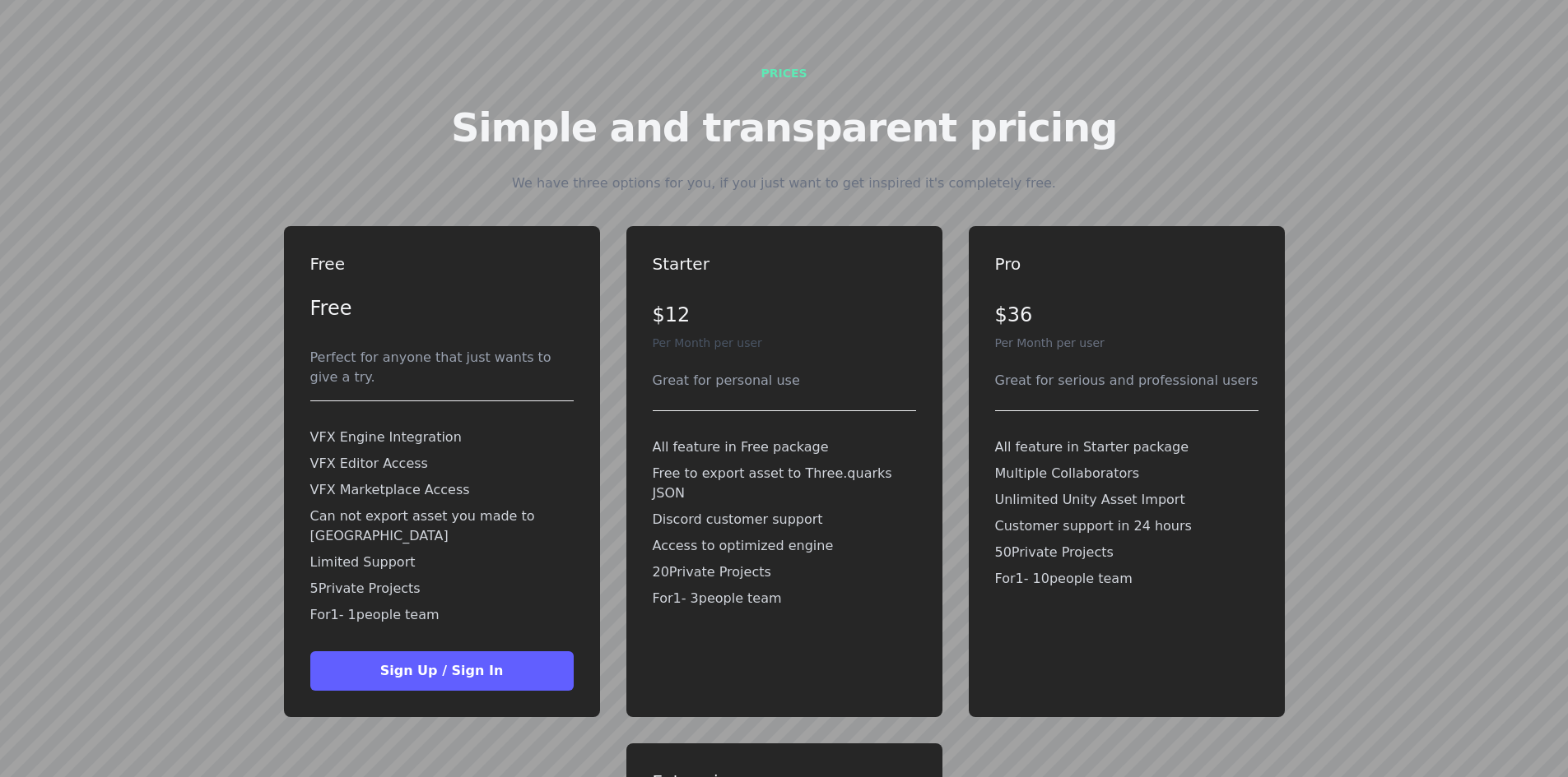
click at [481, 652] on button "Sign Up / Sign In" at bounding box center [441, 672] width 263 height 40
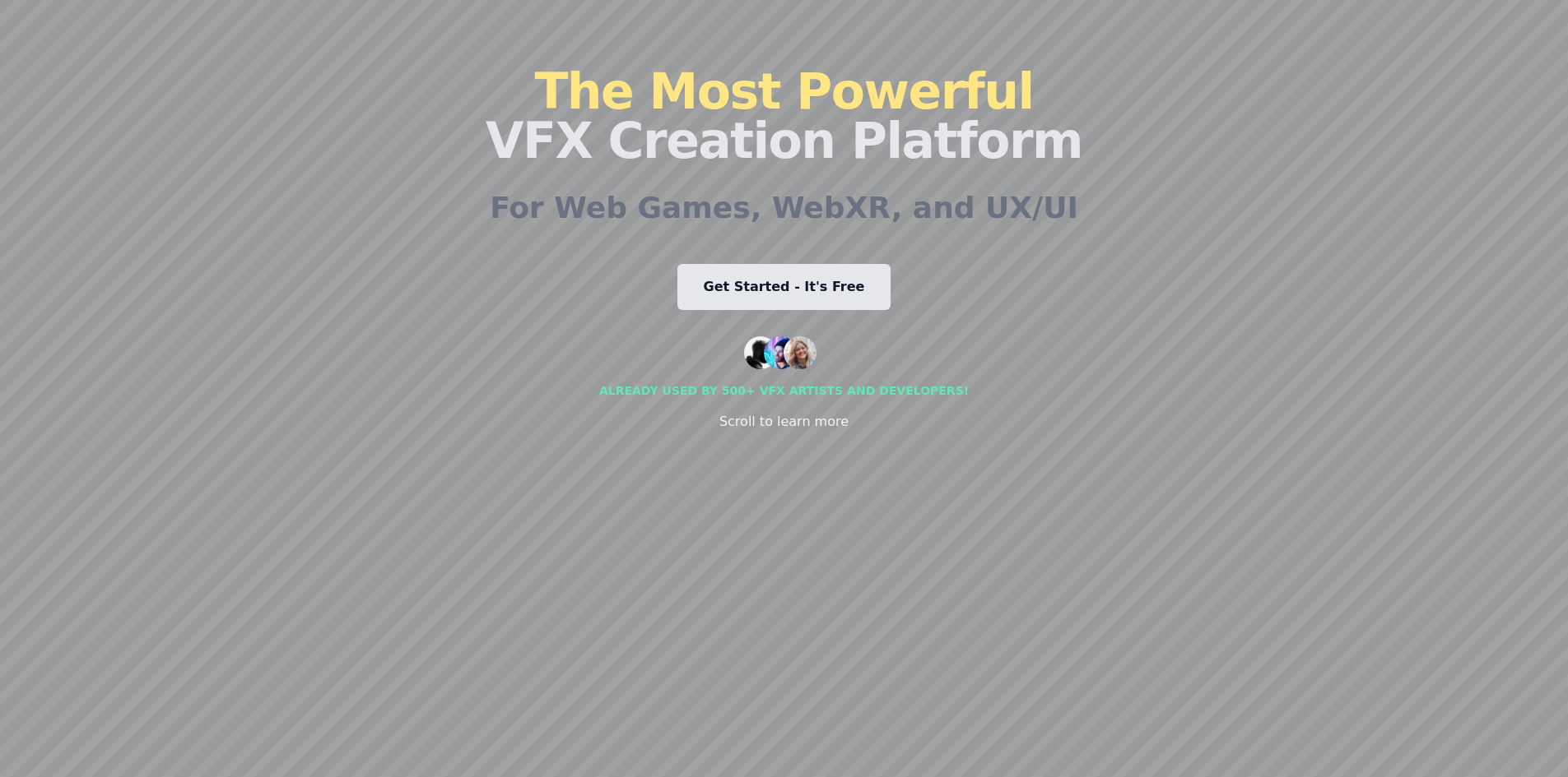
scroll to position [0, 0]
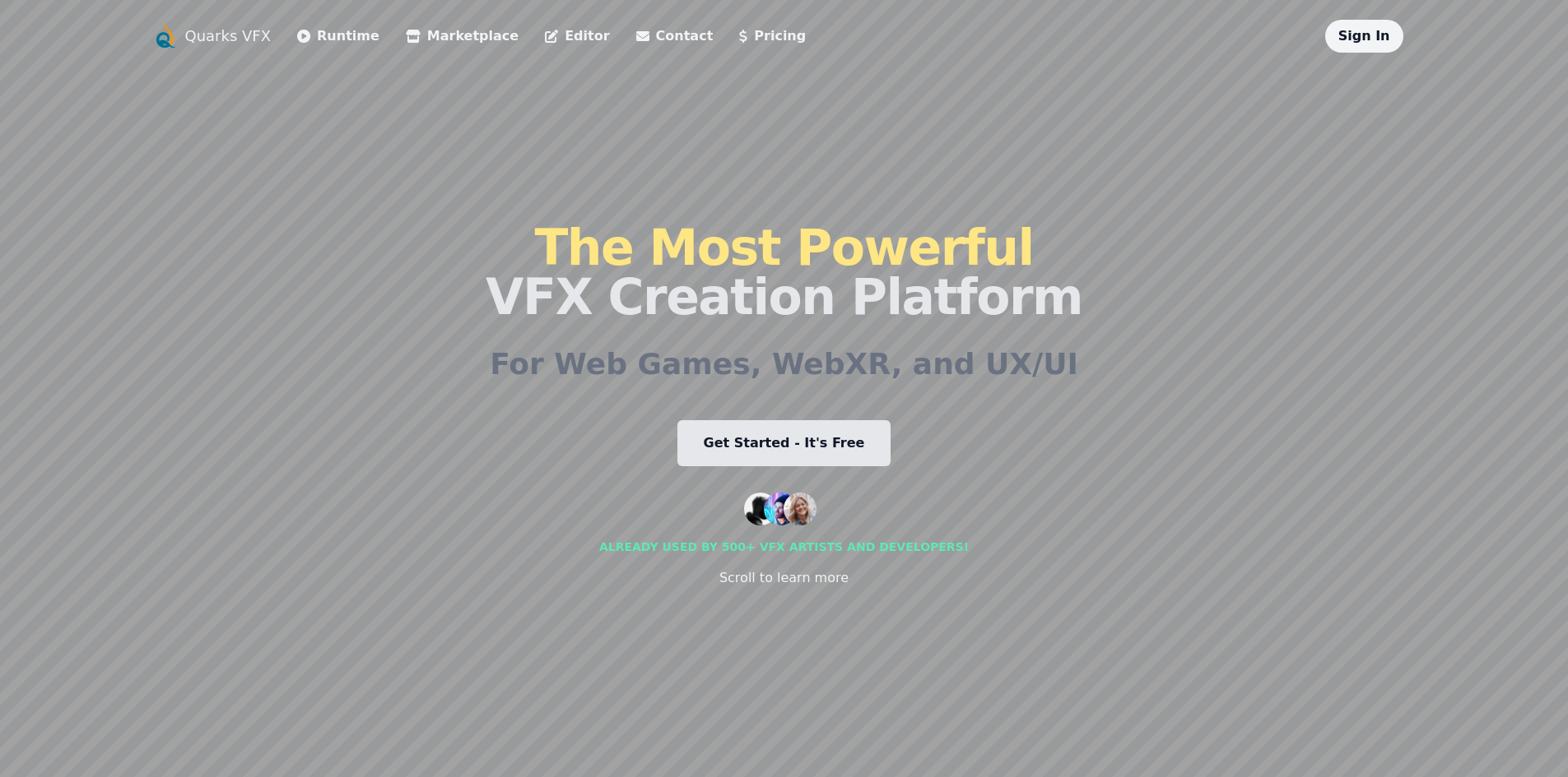
drag, startPoint x: 1220, startPoint y: 320, endPoint x: 1158, endPoint y: 348, distance: 68.0
click at [1158, 348] on div "Quarks VFX Runtime Marketplace Editor Contact Pricing Sign In The Most Powerful…" at bounding box center [784, 388] width 1264 height 737
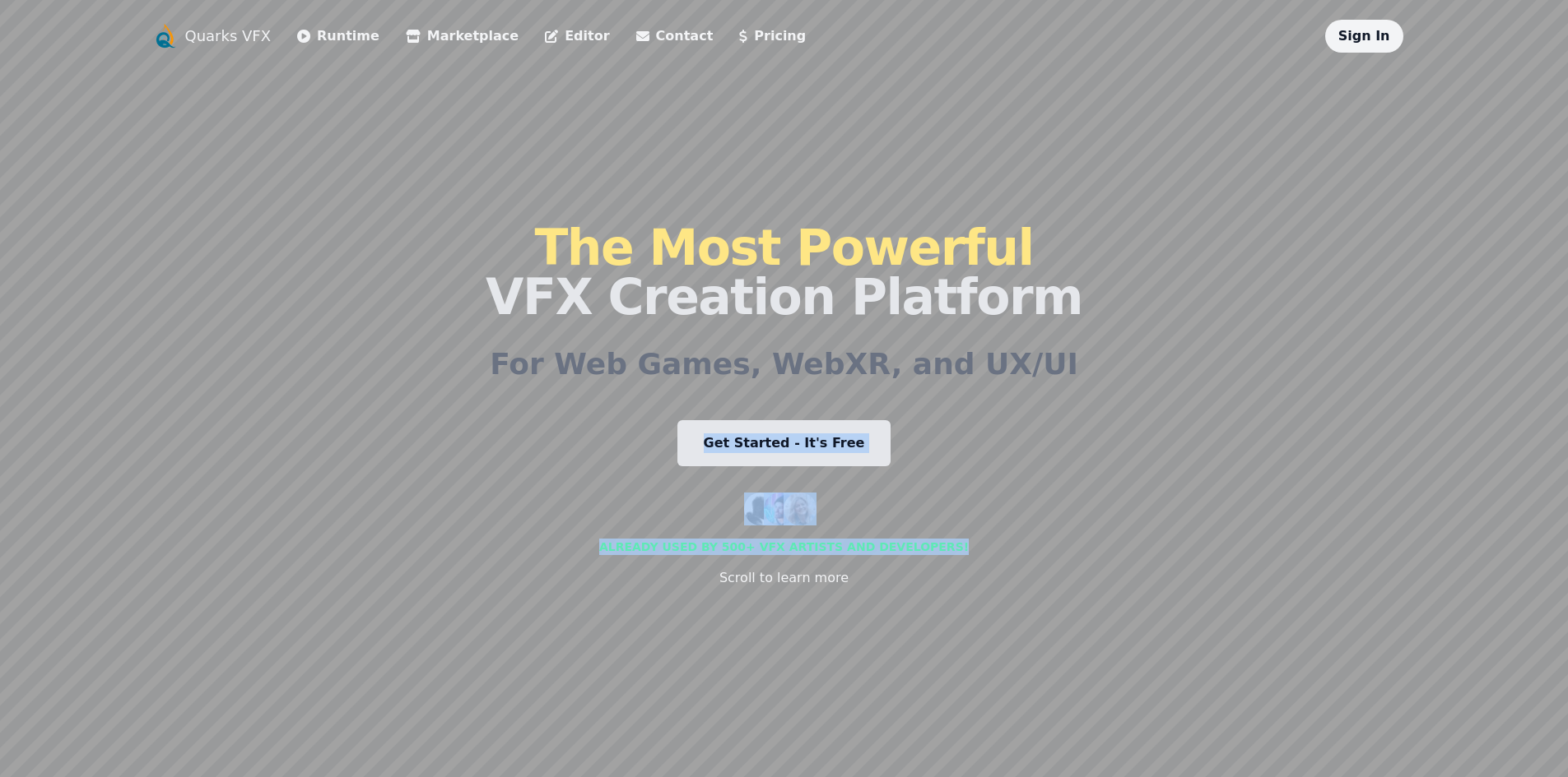
drag, startPoint x: 1038, startPoint y: 483, endPoint x: 1017, endPoint y: 493, distance: 23.3
click at [1017, 493] on div "Quarks VFX Runtime Marketplace Editor Contact Pricing Sign In The Most Powerful…" at bounding box center [784, 388] width 1264 height 737
click at [1021, 448] on div "The Most Powerful VFX Creation Platform For Web Games, WebXR, and UX/UI Get Sta…" at bounding box center [783, 405] width 596 height 704
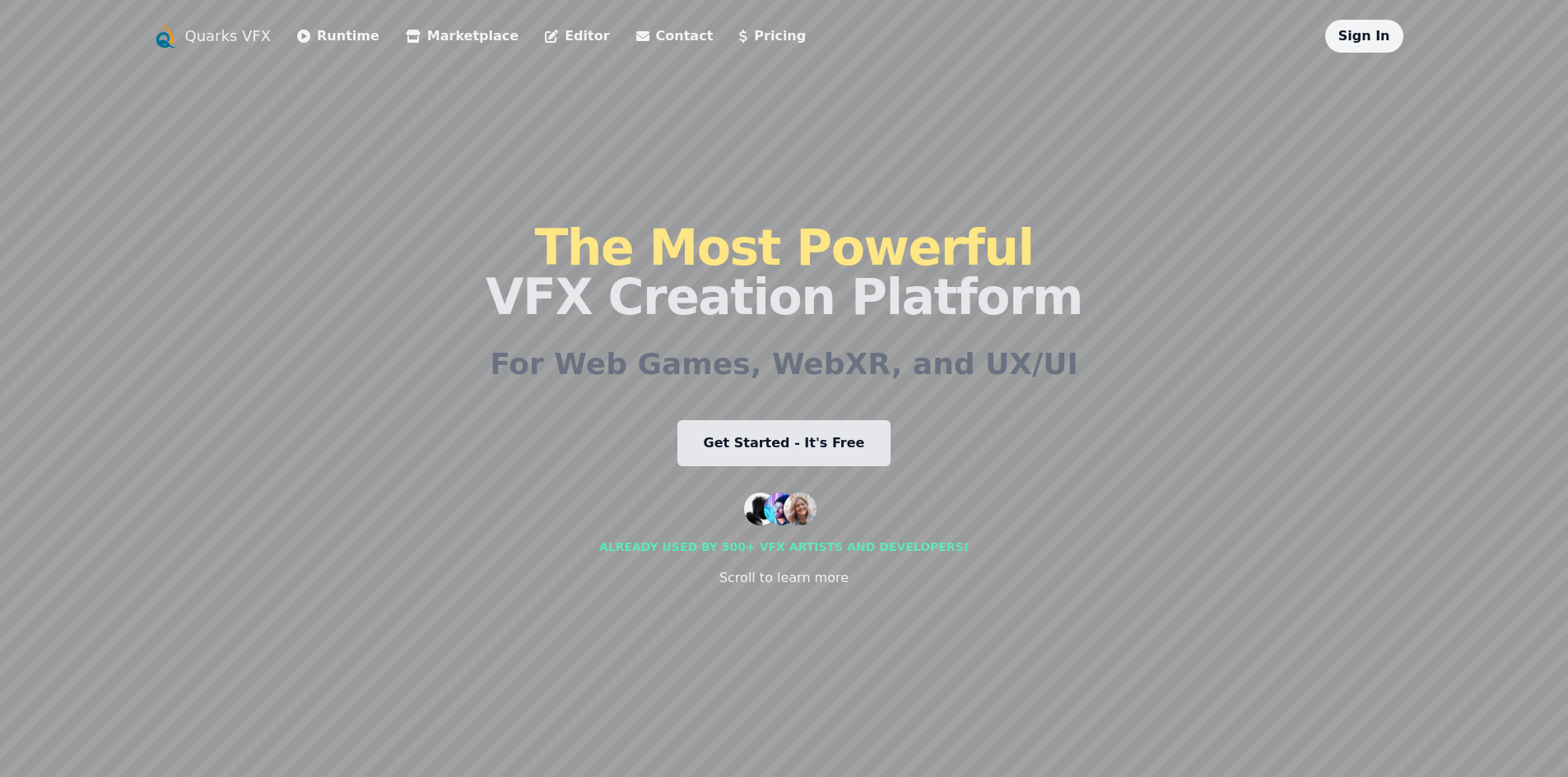
click at [825, 574] on div "Scroll to learn more" at bounding box center [783, 577] width 129 height 20
click at [636, 44] on link "Contact" at bounding box center [675, 36] width 77 height 20
click at [739, 32] on link "Pricing" at bounding box center [772, 36] width 67 height 20
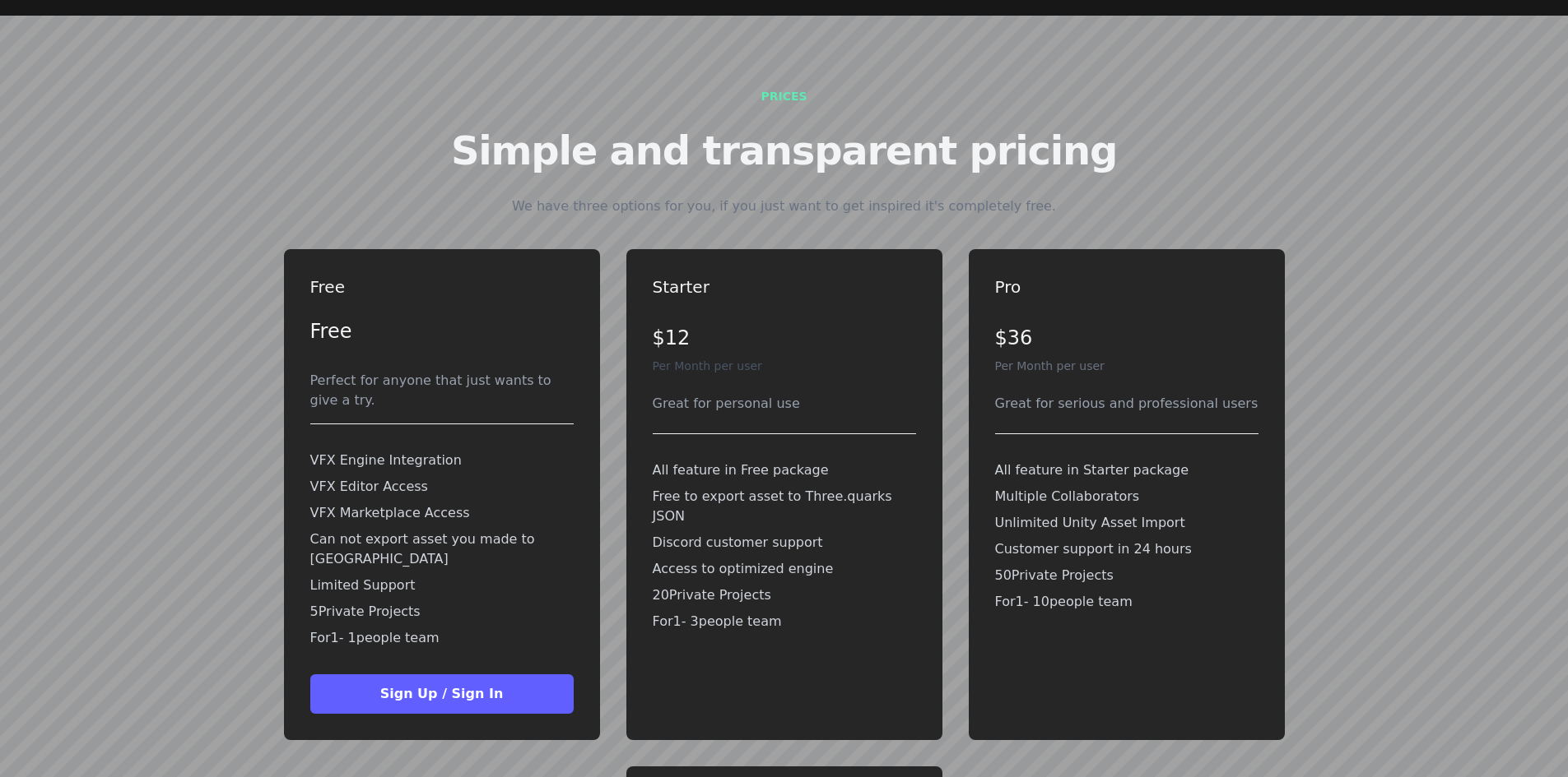
scroll to position [3644, 0]
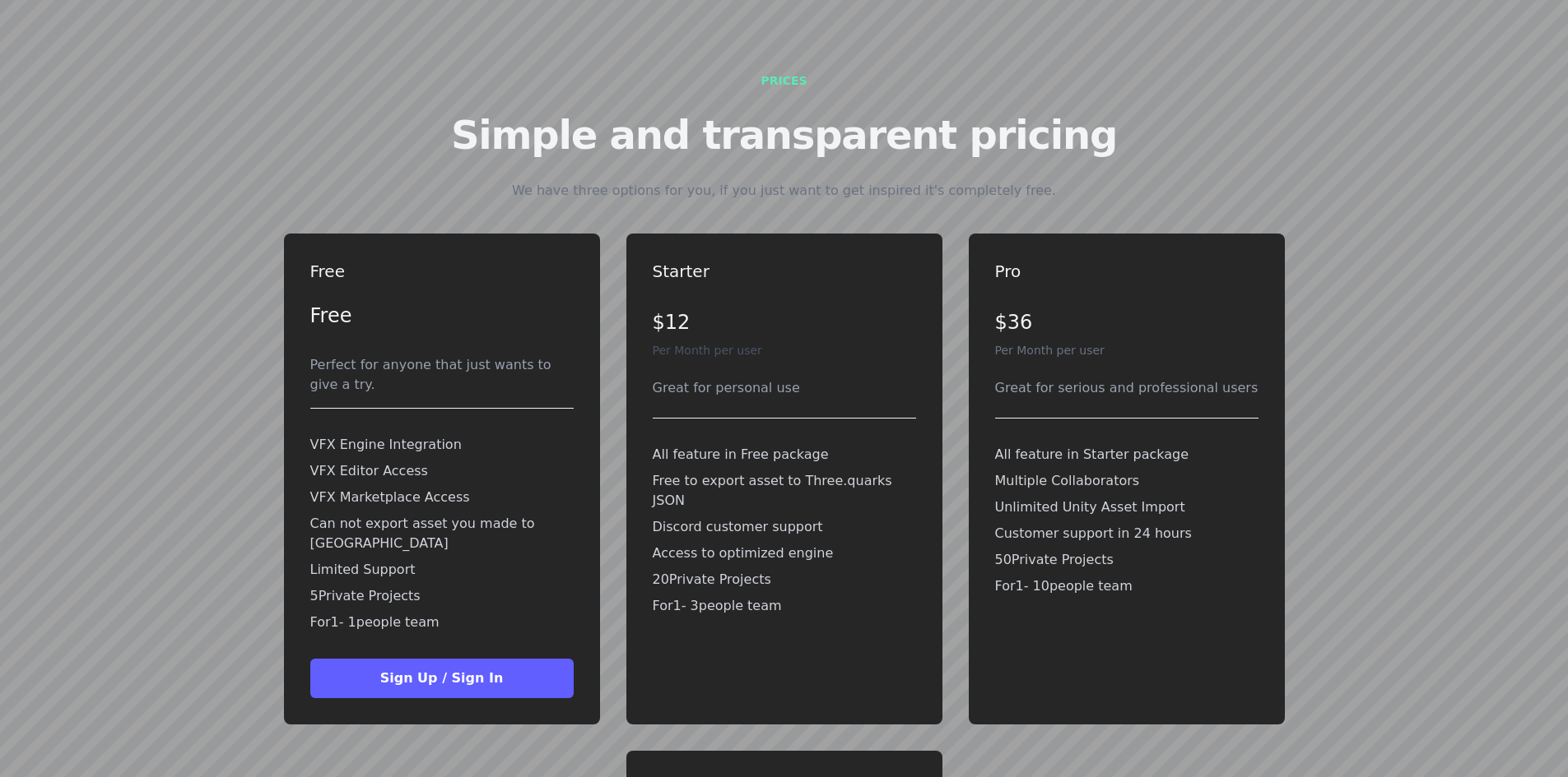
click at [677, 438] on div "All feature in Free package Free to export asset to Three.quarks JSON Discord c…" at bounding box center [783, 530] width 263 height 185
drag, startPoint x: 737, startPoint y: 507, endPoint x: 700, endPoint y: 560, distance: 64.6
click at [733, 570] on p "20 Private Projects" at bounding box center [783, 579] width 263 height 20
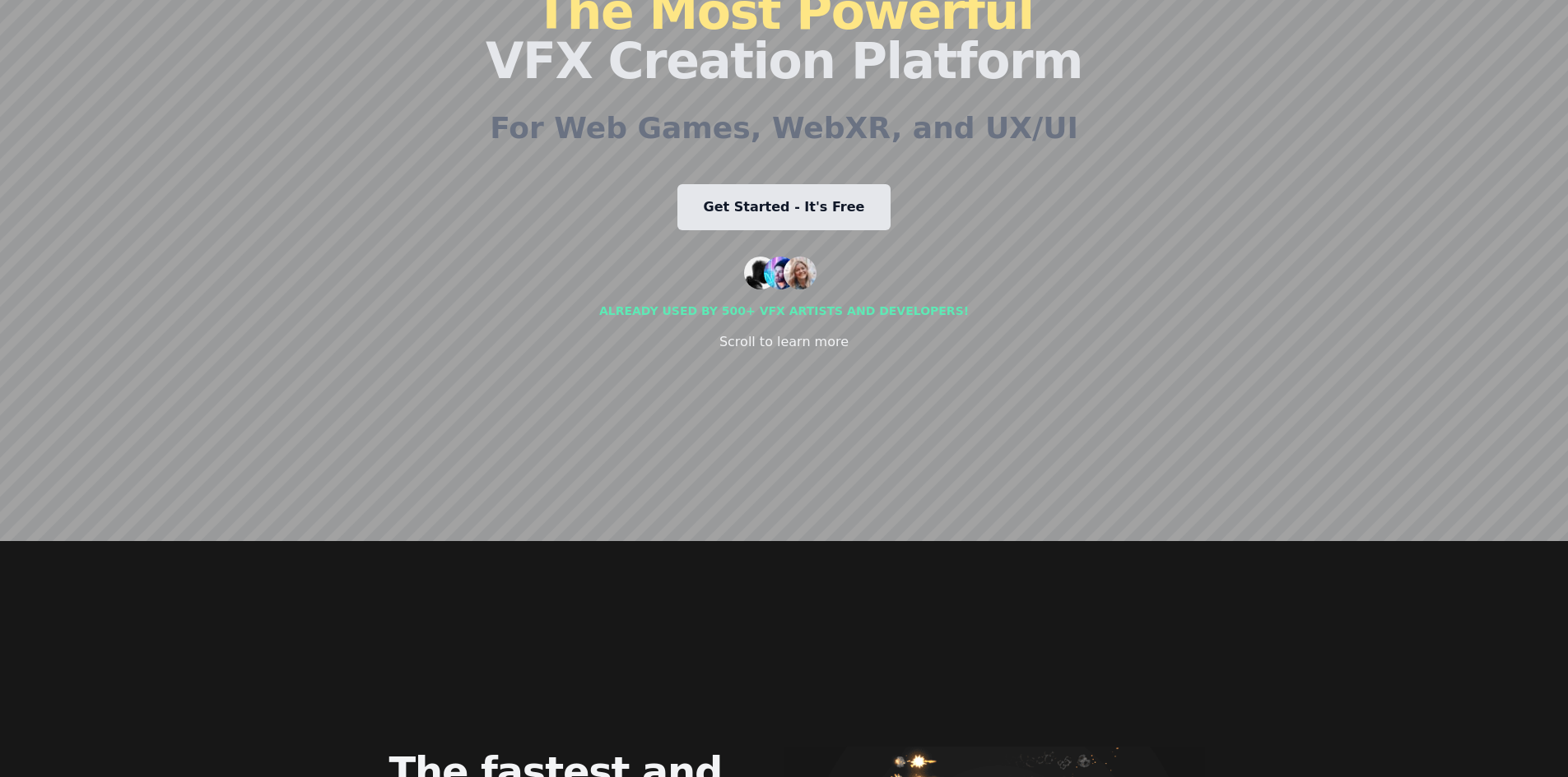
scroll to position [0, 0]
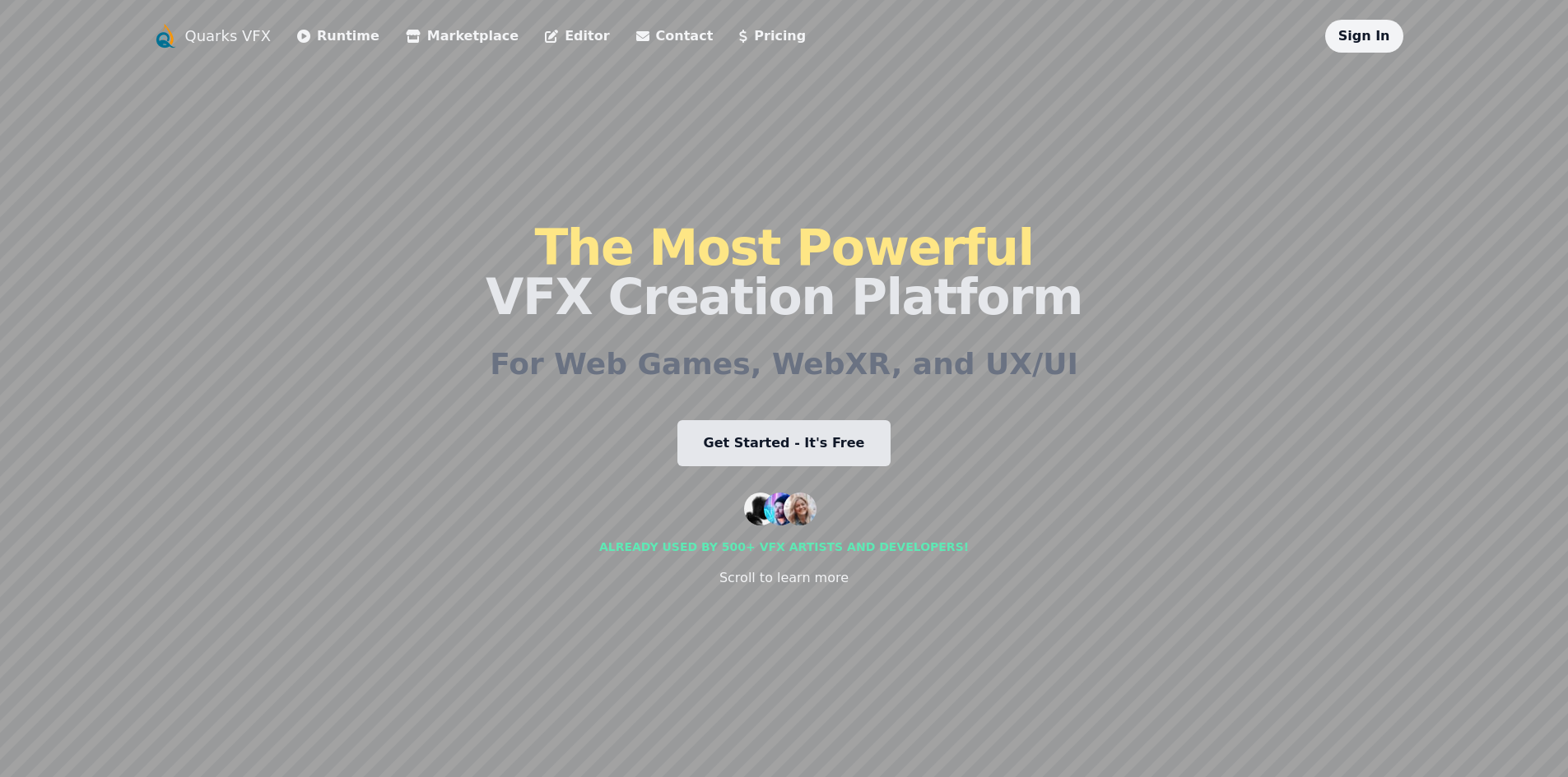
click at [1385, 37] on link "Sign In" at bounding box center [1364, 36] width 52 height 16
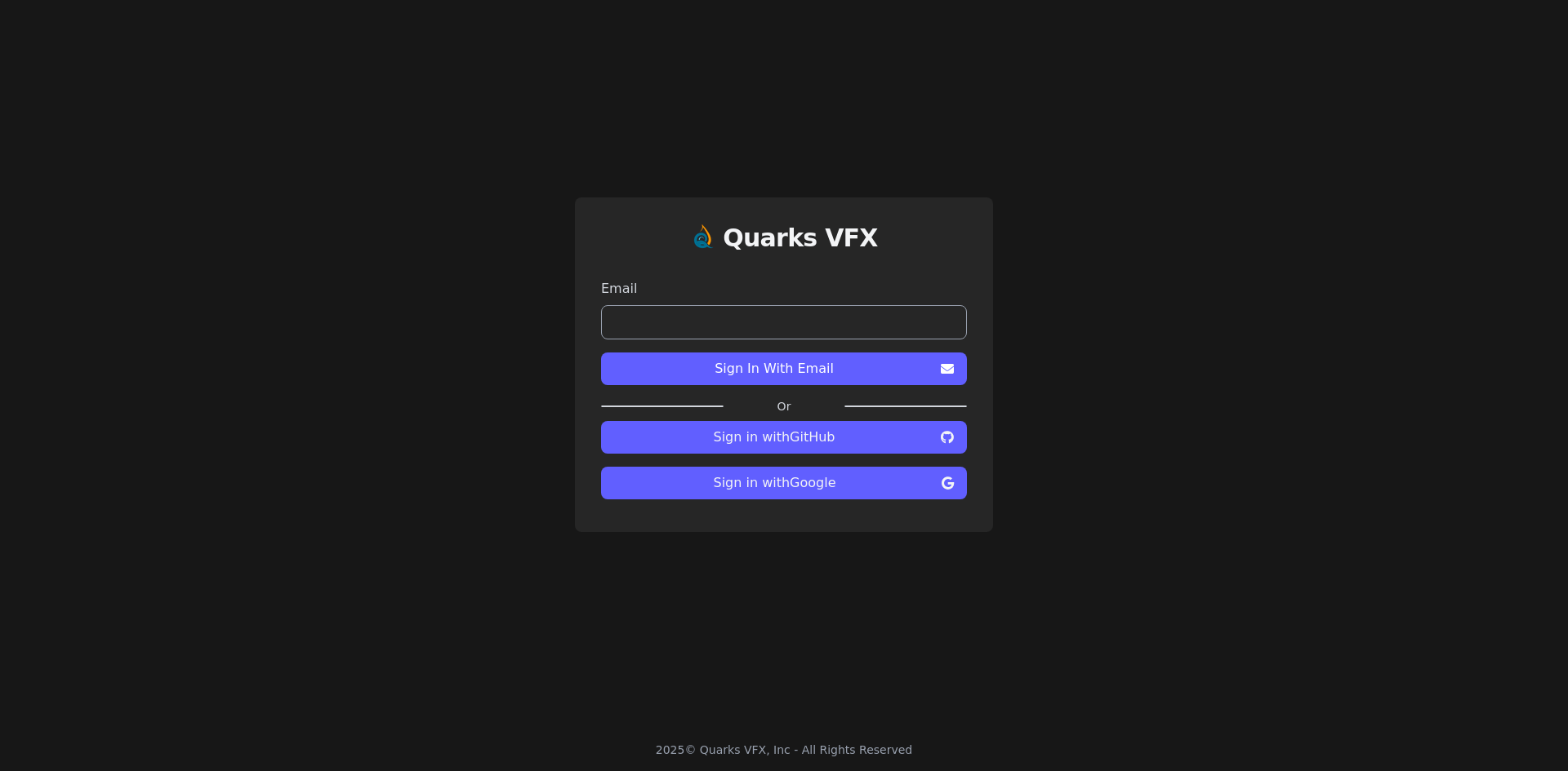
click at [796, 331] on input "email" at bounding box center [784, 322] width 366 height 35
type input "**********"
click at [792, 376] on span "Sign In With Email" at bounding box center [774, 368] width 320 height 20
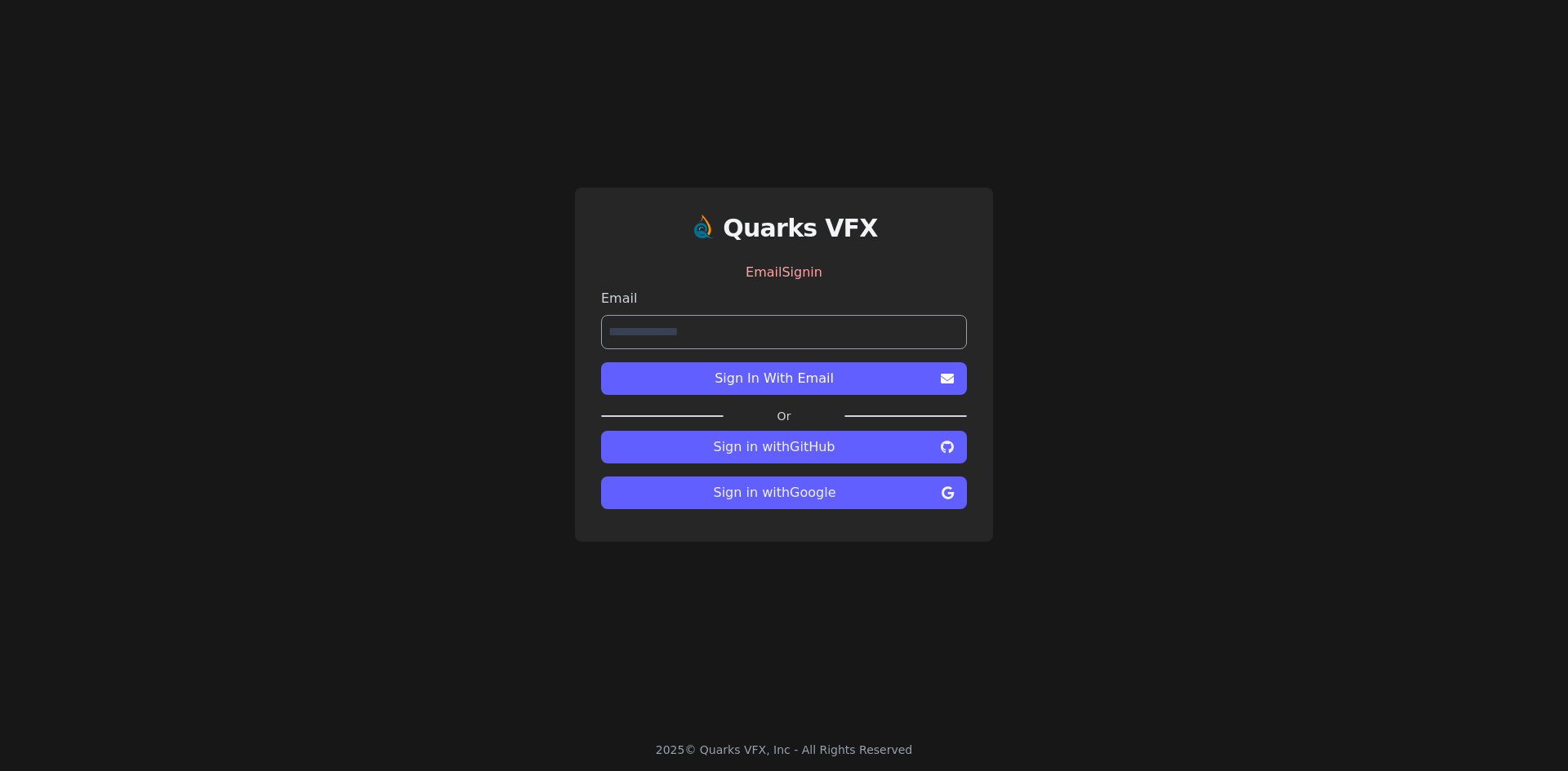
click at [193, 403] on div "**********" at bounding box center [784, 364] width 1568 height 729
click at [714, 384] on span "Sign In With Email" at bounding box center [774, 378] width 320 height 20
drag, startPoint x: 750, startPoint y: 749, endPoint x: 770, endPoint y: 750, distance: 20.0
click at [770, 750] on div "2025 © Quarks VFX, Inc - All Rights Reserved" at bounding box center [784, 750] width 257 height 16
click at [806, 754] on div "2025 © Quarks VFX, Inc - All Rights Reserved" at bounding box center [784, 750] width 257 height 16
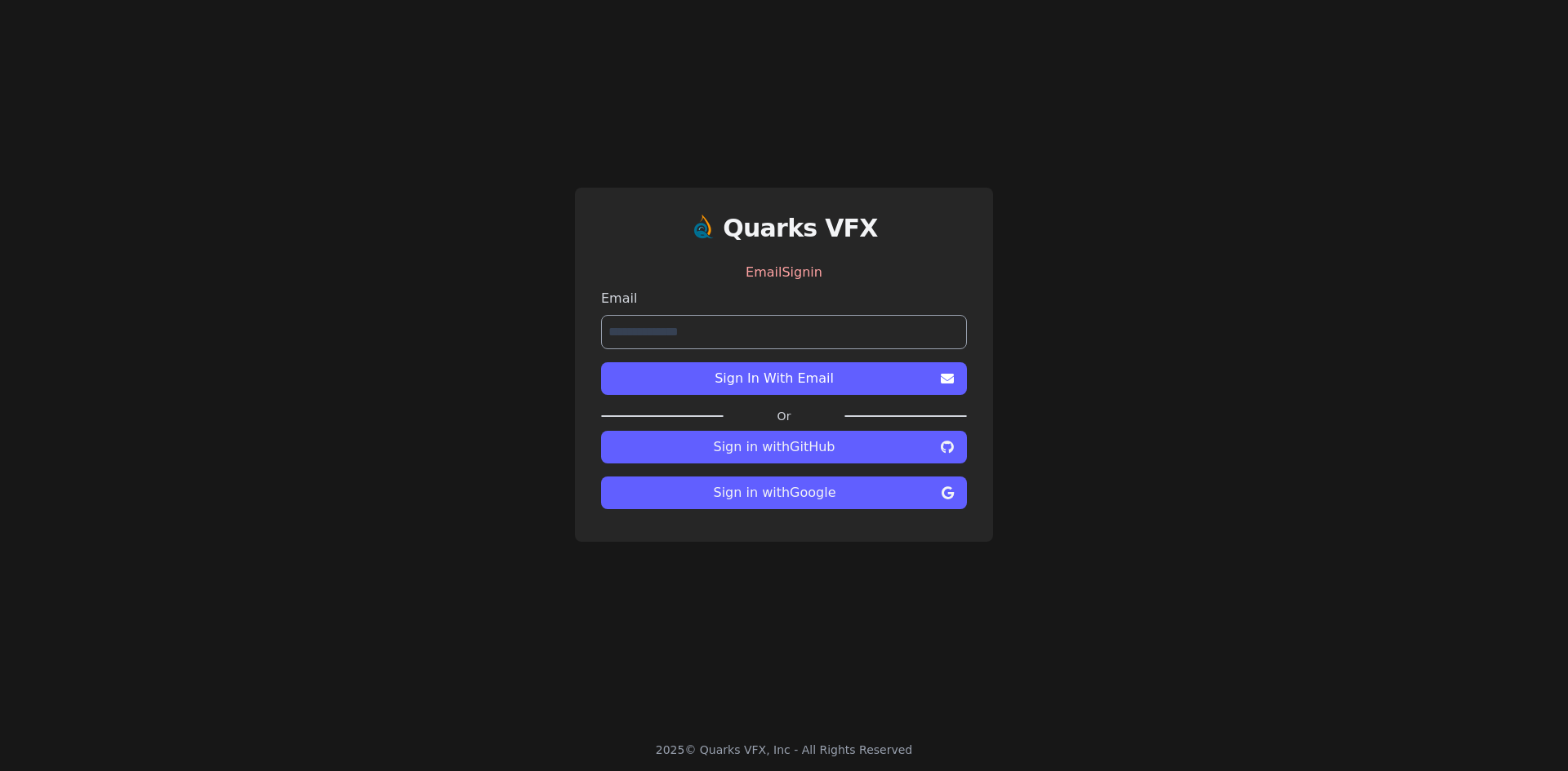
click at [774, 330] on input "**********" at bounding box center [784, 332] width 366 height 35
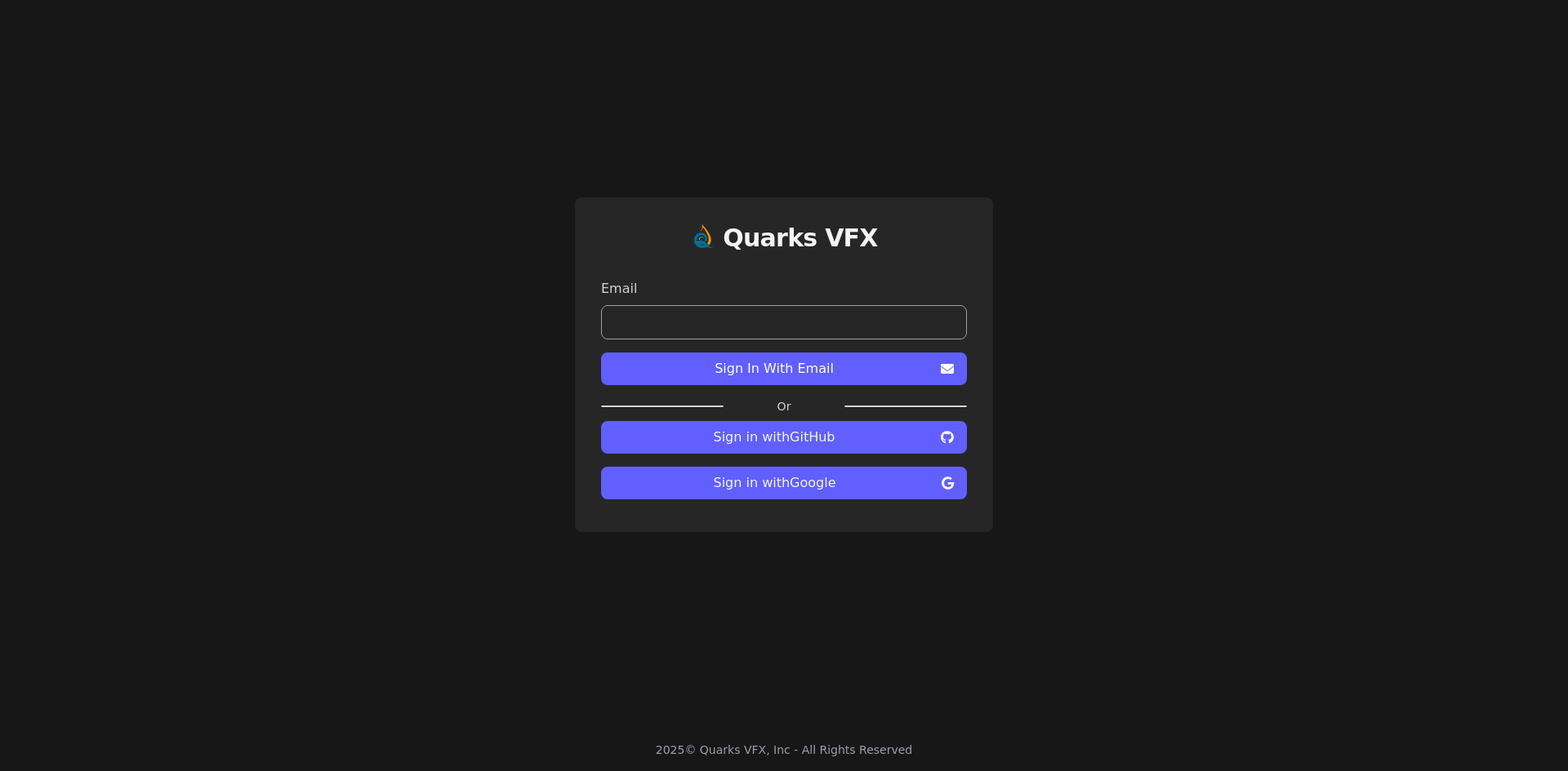
click at [772, 374] on span "Sign In With Email" at bounding box center [774, 368] width 320 height 20
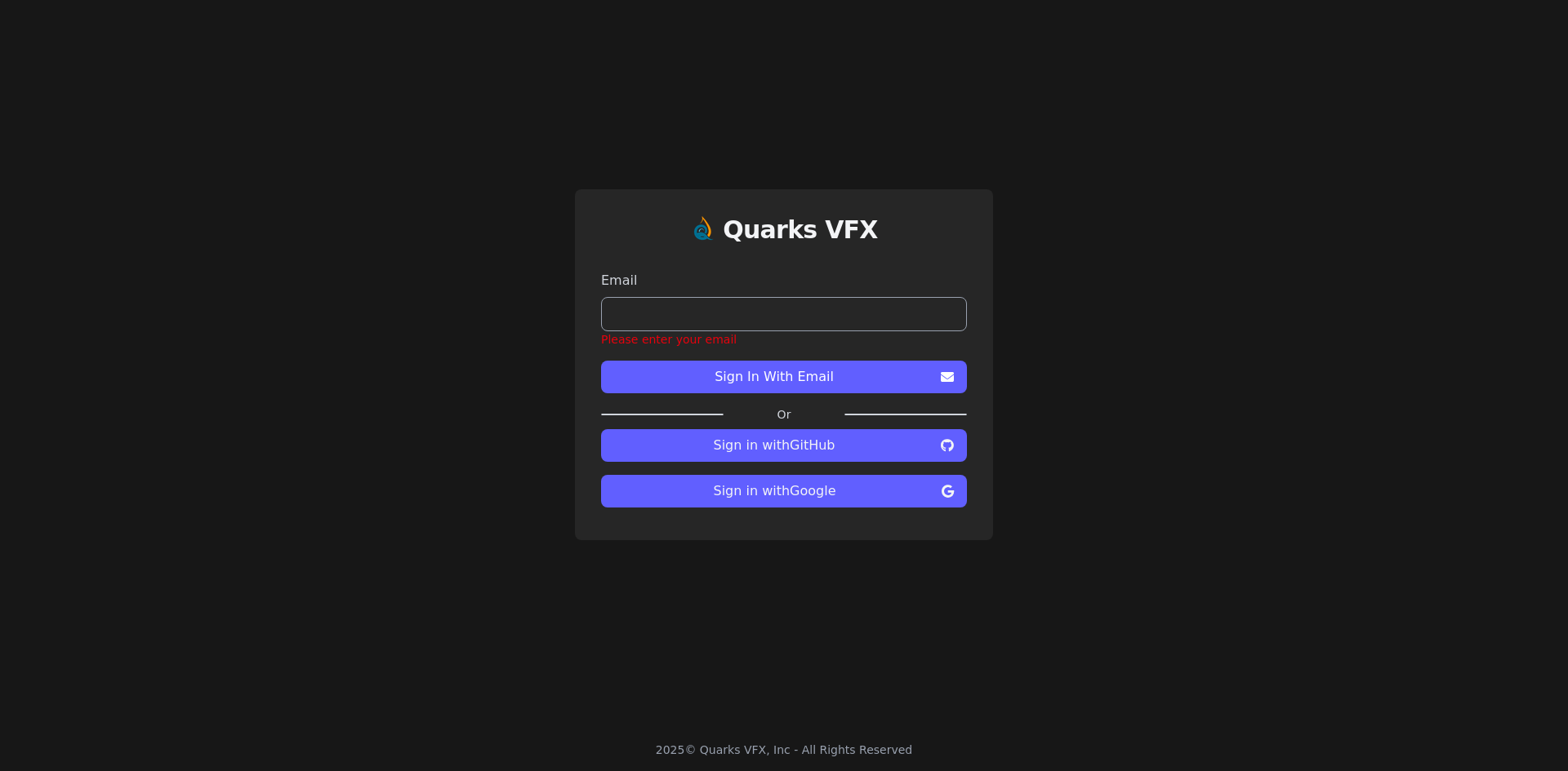
click at [755, 313] on input "email" at bounding box center [784, 314] width 366 height 35
type input "**********"
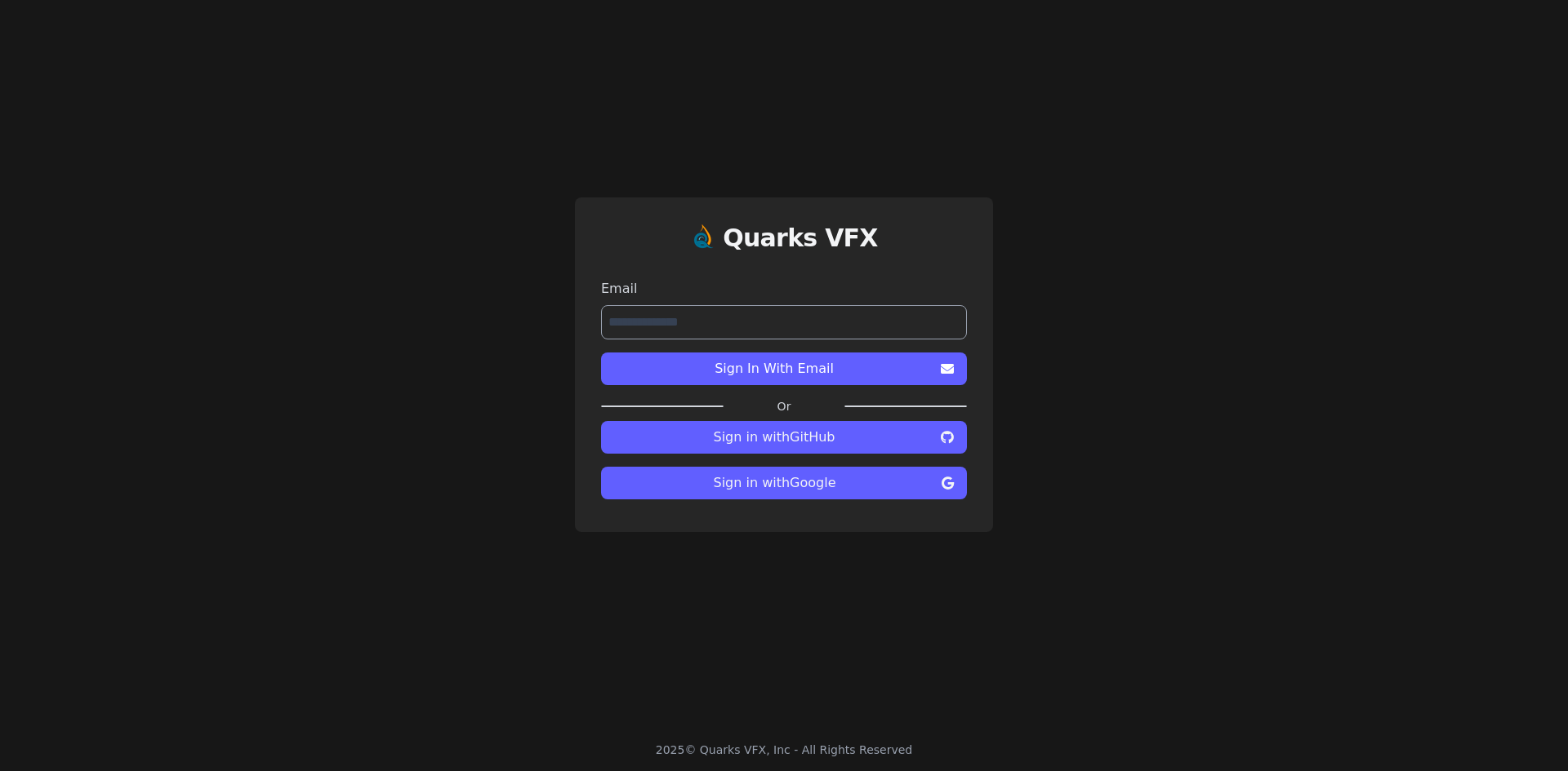
drag, startPoint x: 718, startPoint y: 327, endPoint x: 482, endPoint y: 331, distance: 236.0
click at [482, 331] on div "**********" at bounding box center [784, 364] width 1568 height 729
click at [707, 330] on input "email" at bounding box center [784, 322] width 366 height 35
type input "**********"
click at [750, 375] on span "Sign In With Email" at bounding box center [774, 368] width 320 height 20
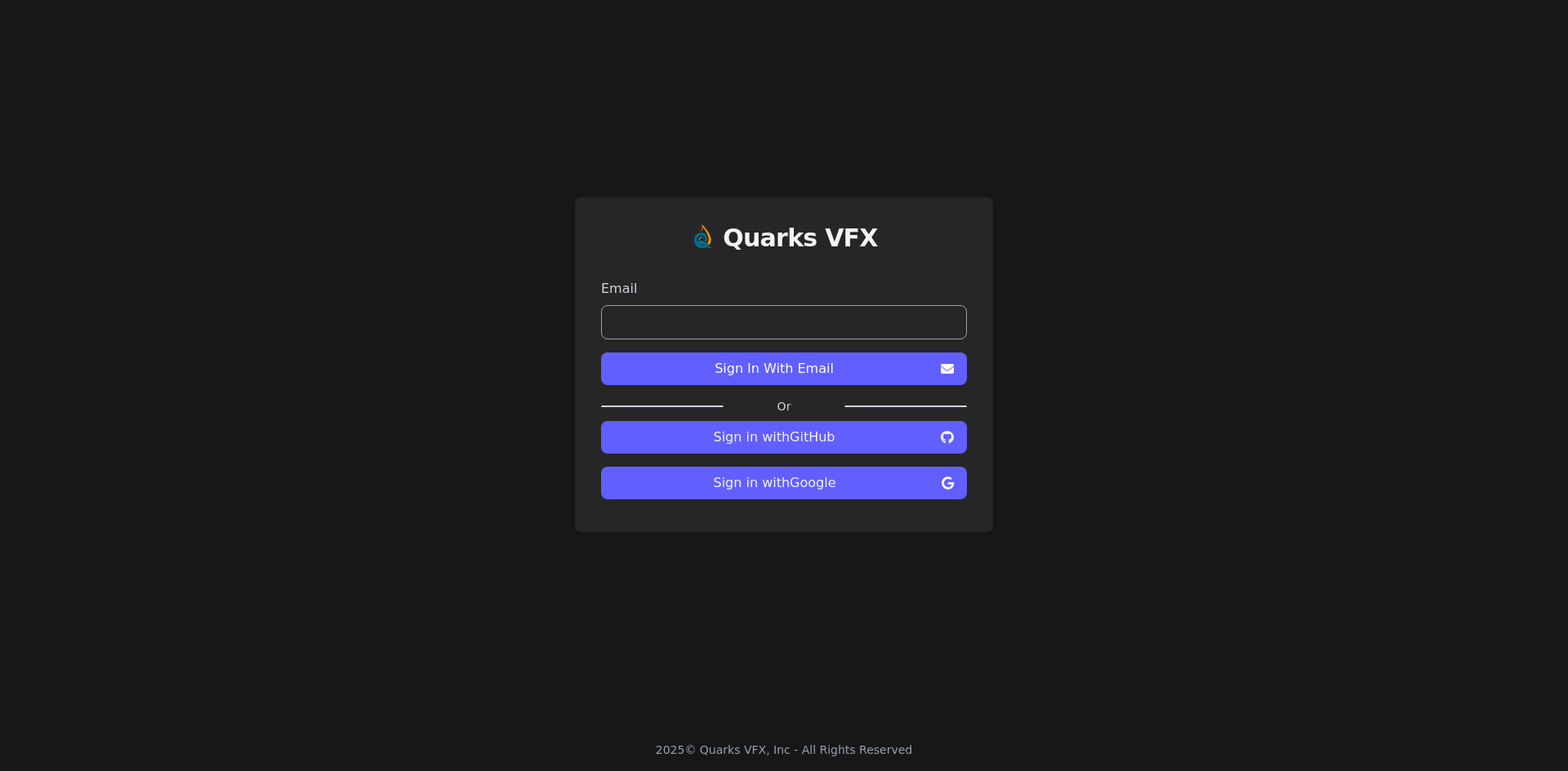
click at [756, 325] on input "email" at bounding box center [784, 322] width 366 height 35
type input "**********"
click at [751, 372] on span "Sign In With Email" at bounding box center [774, 368] width 320 height 20
click at [785, 307] on input "email" at bounding box center [784, 322] width 366 height 35
type input "**********"
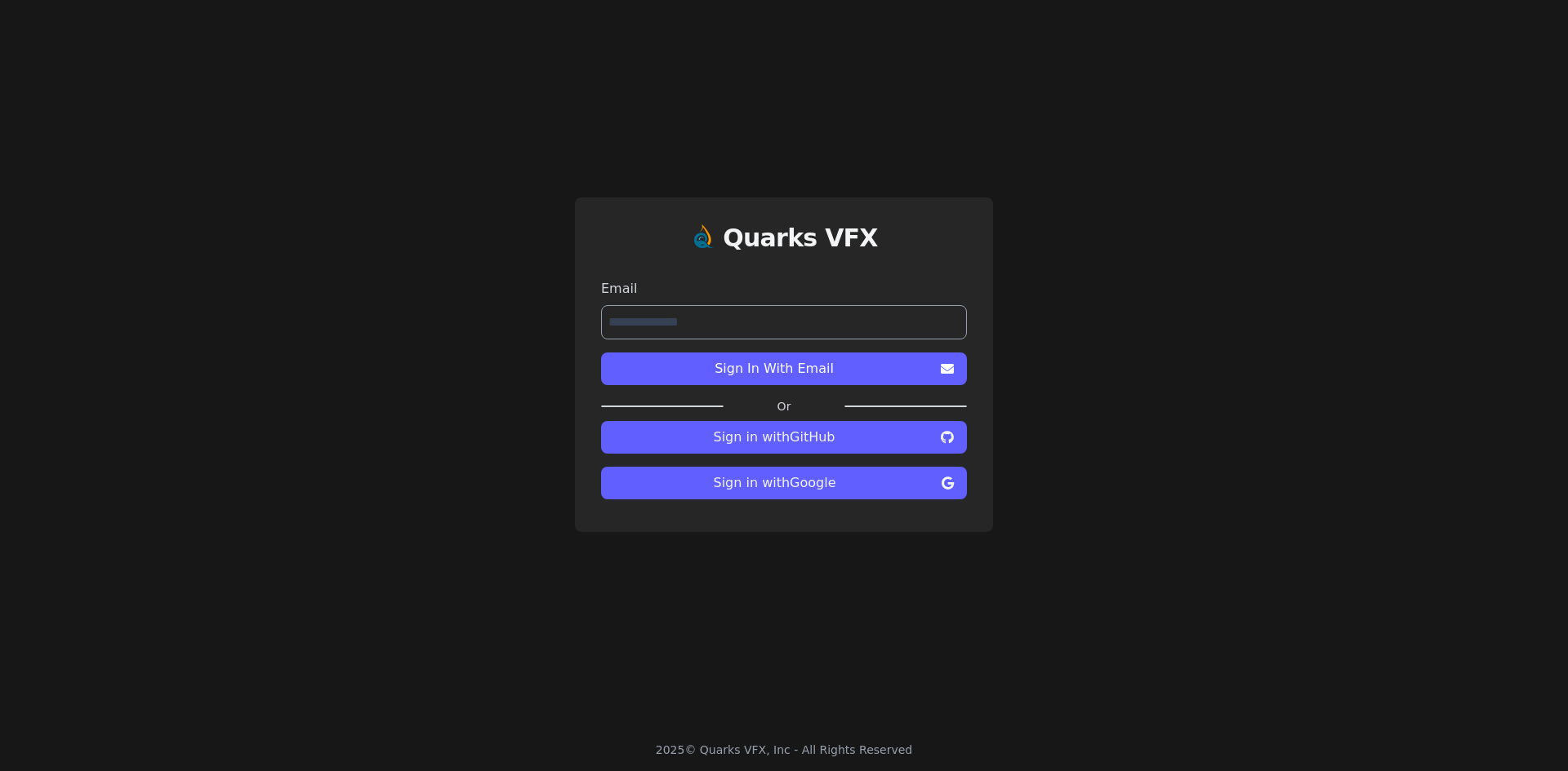
click at [789, 378] on button "Sign In With Email" at bounding box center [784, 368] width 366 height 33
click at [797, 334] on input "email" at bounding box center [784, 322] width 366 height 35
type input "**********"
click at [601, 352] on button "Sign In With Email" at bounding box center [784, 368] width 366 height 33
click at [740, 373] on span "Sign In With Email" at bounding box center [774, 368] width 320 height 20
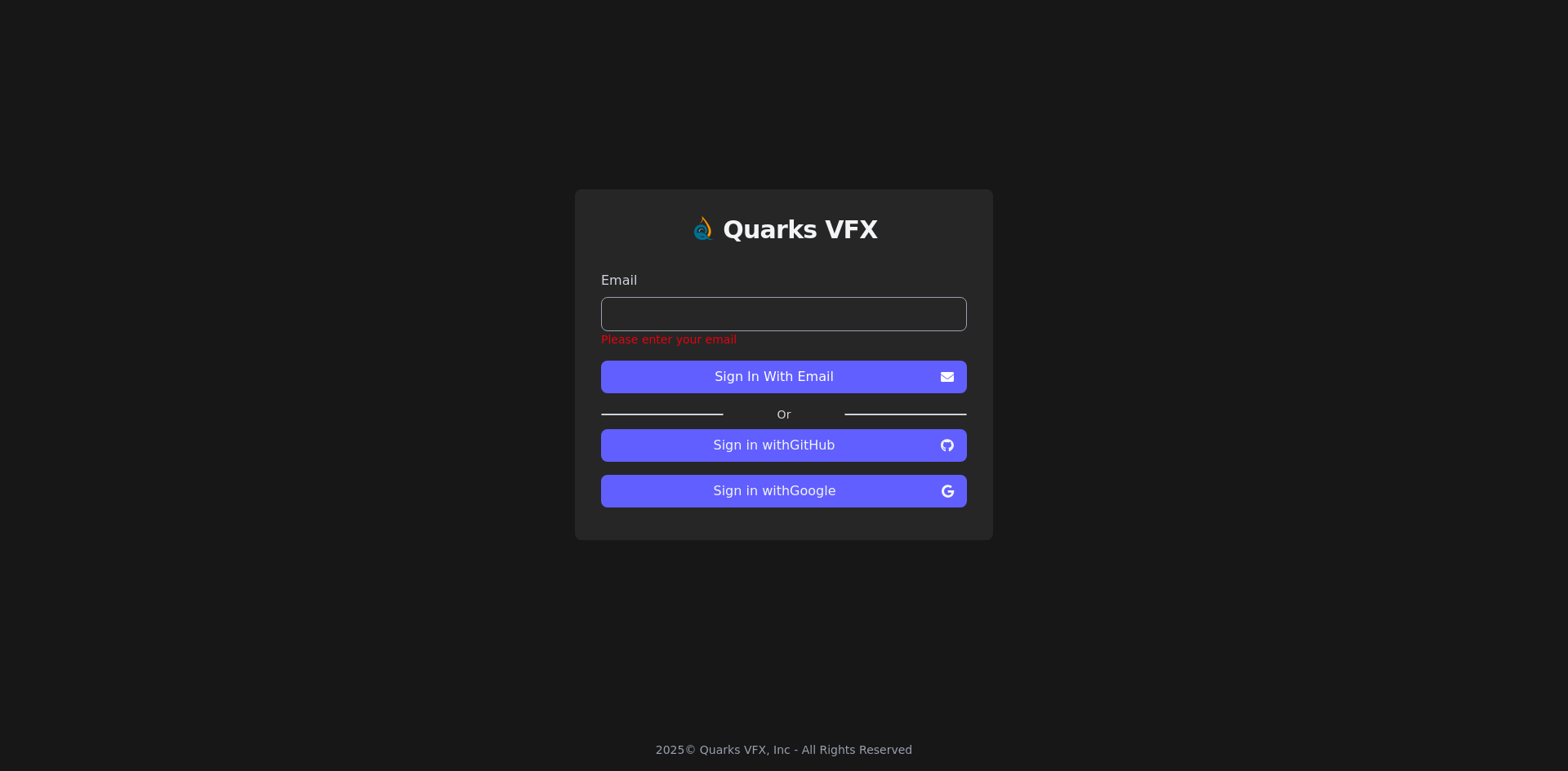
click at [725, 321] on input "email" at bounding box center [784, 314] width 366 height 35
type input "**********"
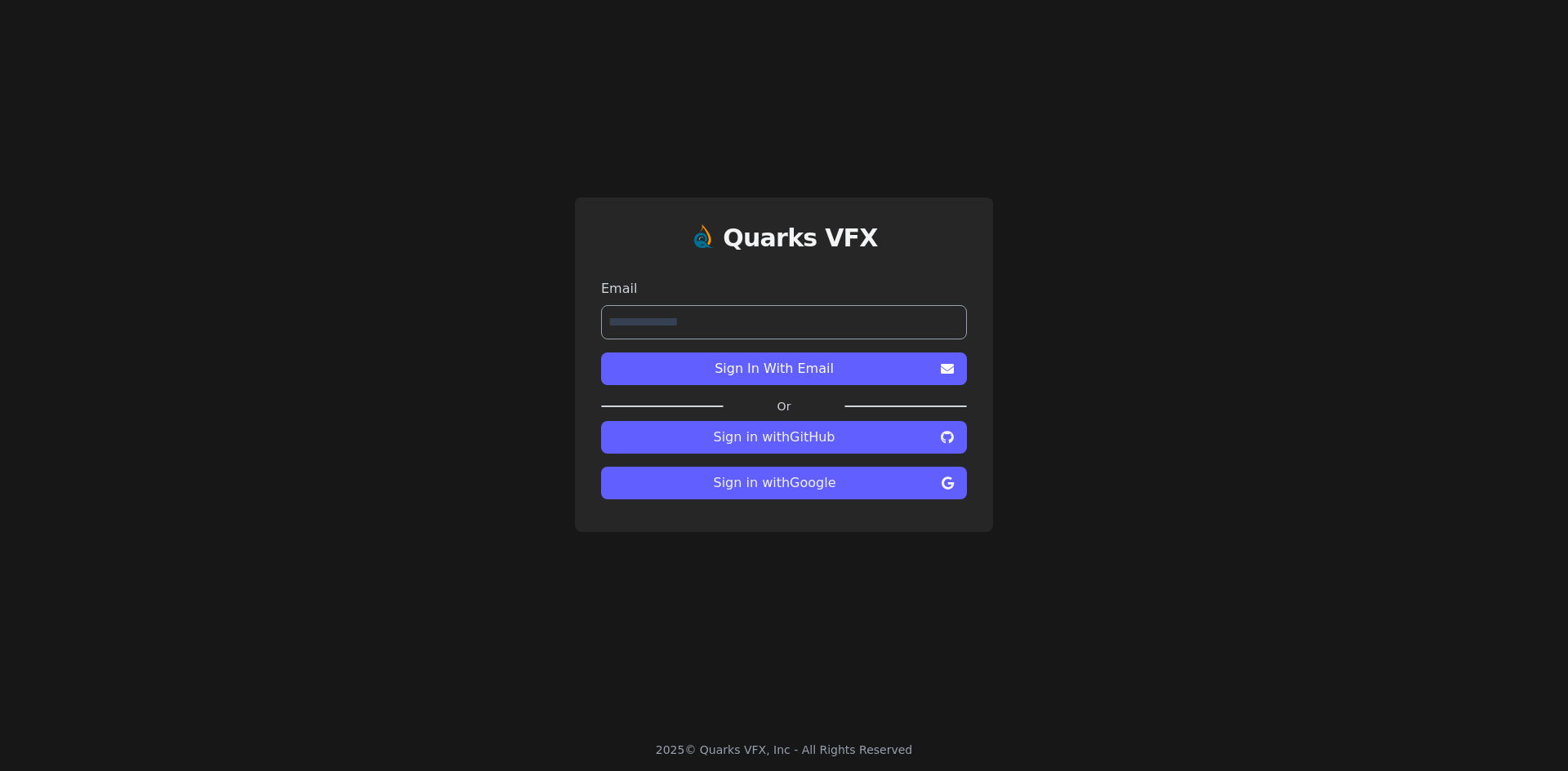
click at [731, 376] on span "Sign In With Email" at bounding box center [774, 368] width 320 height 20
click at [772, 319] on input "email" at bounding box center [784, 322] width 366 height 35
type input "**********"
click at [758, 363] on span "Sign In With Email" at bounding box center [774, 368] width 320 height 20
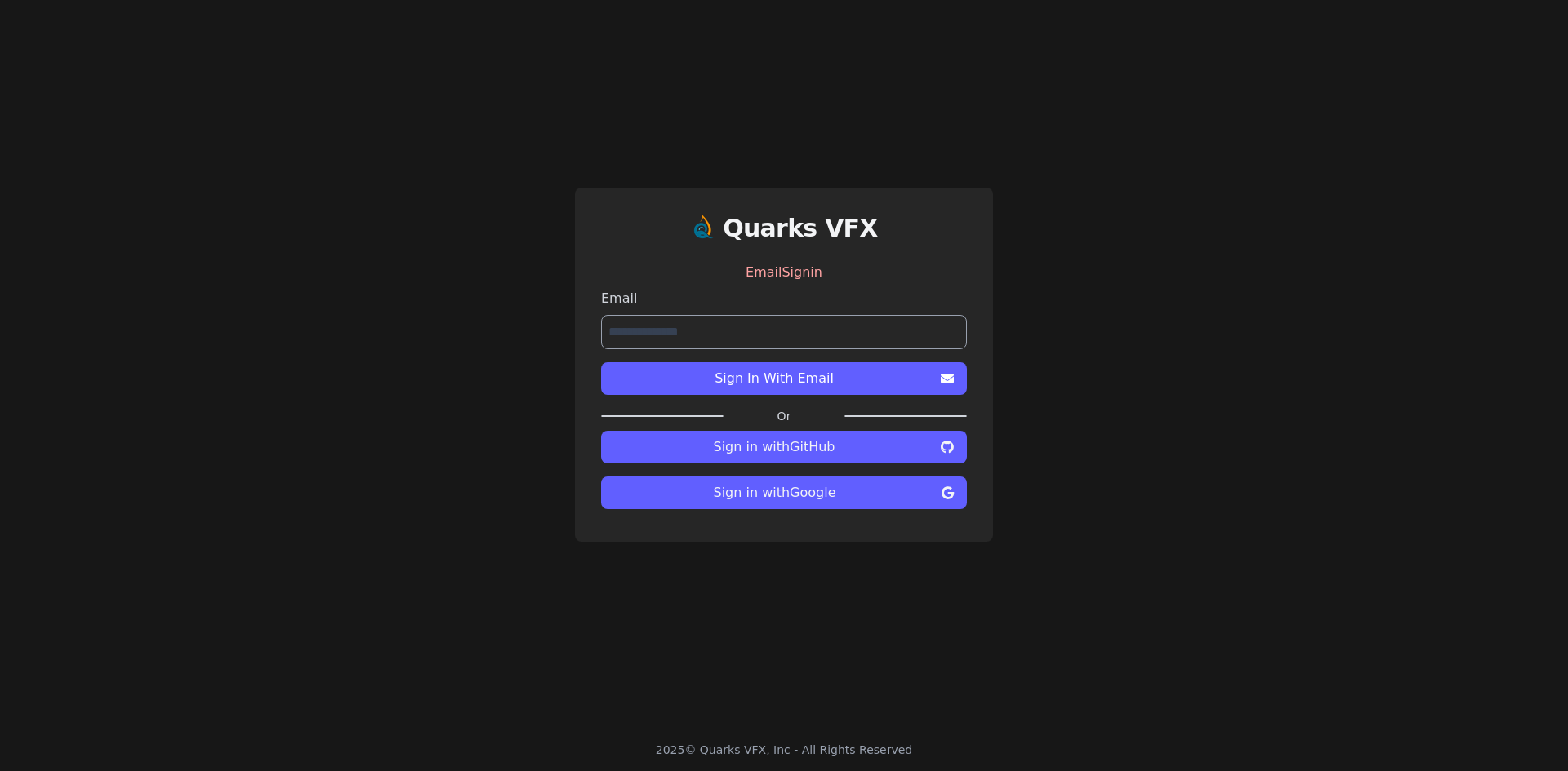
click at [787, 493] on span "Sign in with Google" at bounding box center [774, 493] width 321 height 20
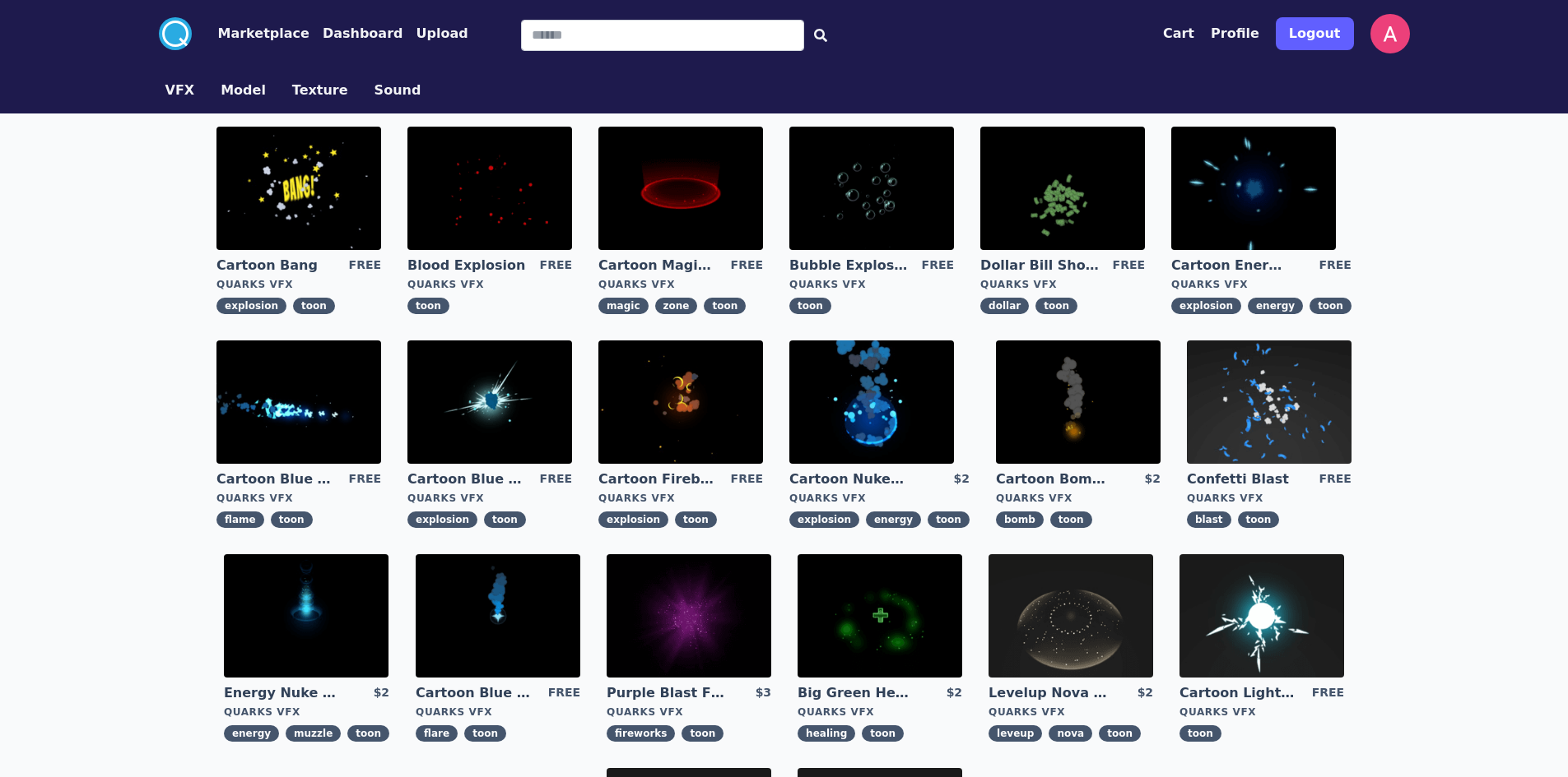
click at [1403, 31] on img at bounding box center [1390, 34] width 40 height 40
click at [183, 30] on circle at bounding box center [175, 33] width 33 height 33
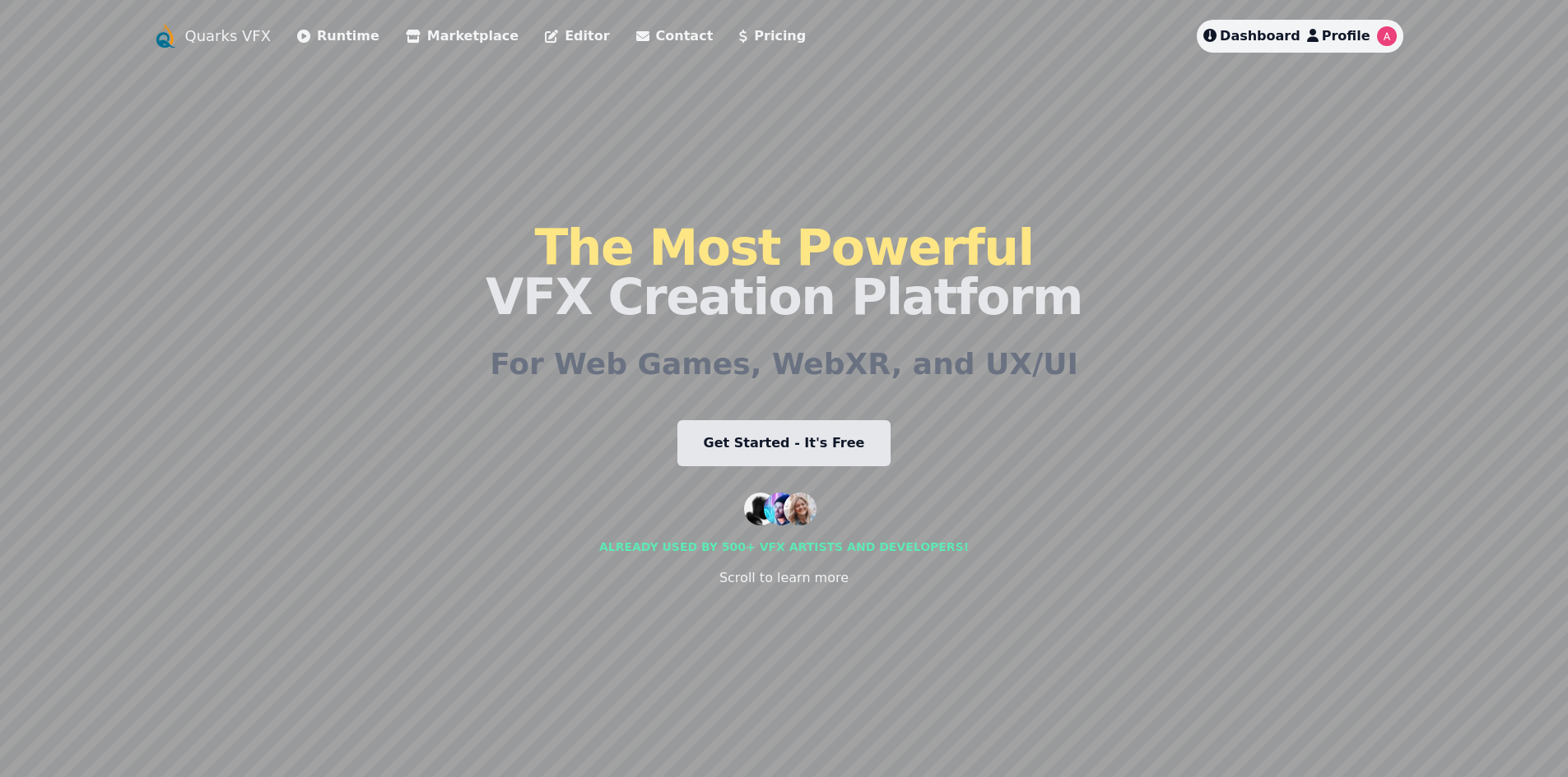
click at [1361, 40] on span "Profile" at bounding box center [1346, 36] width 49 height 16
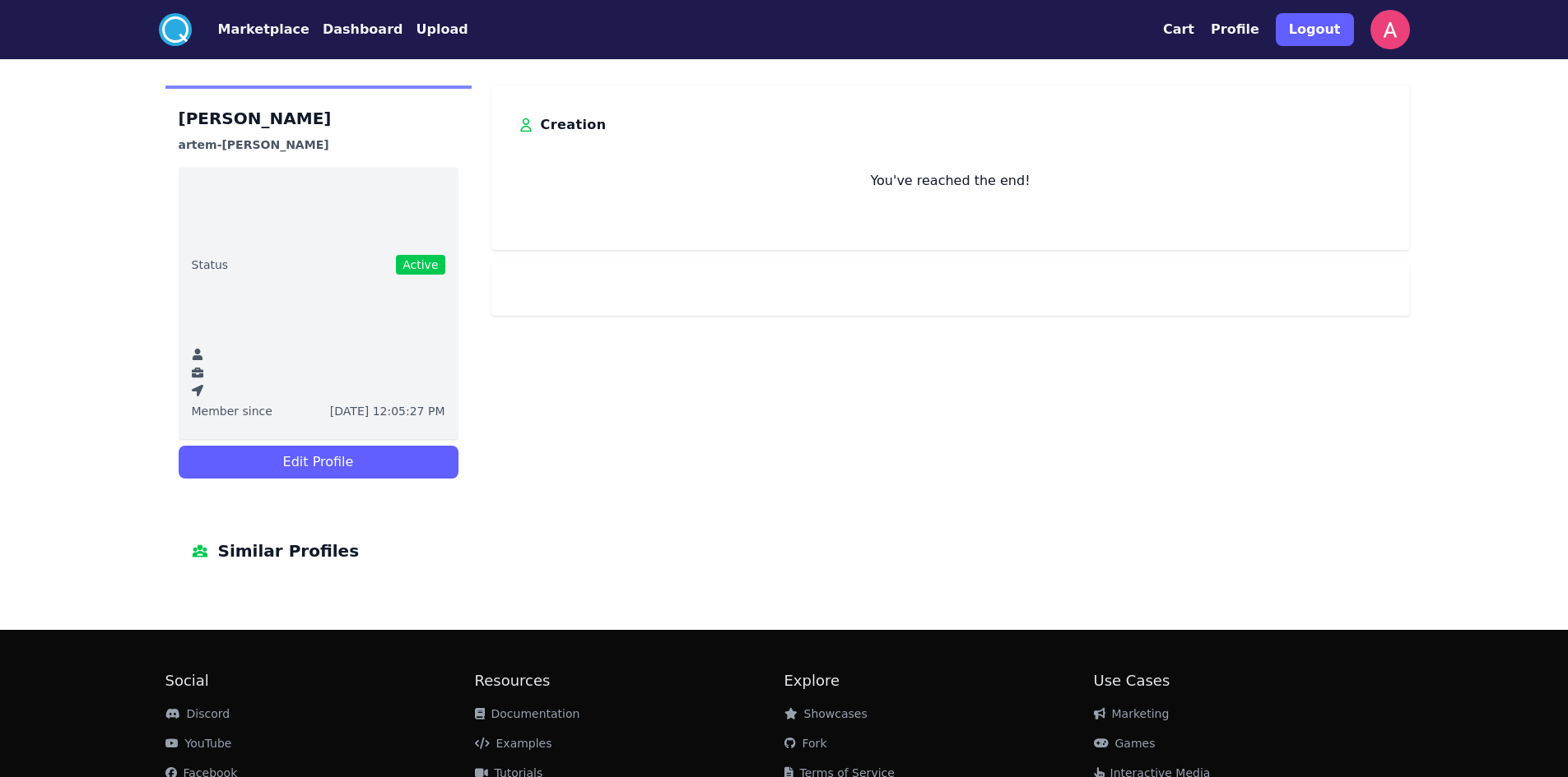
click at [1390, 32] on img at bounding box center [1390, 29] width 40 height 40
click at [1259, 32] on button "Profile" at bounding box center [1235, 29] width 49 height 20
click at [1238, 26] on button "Profile" at bounding box center [1235, 29] width 49 height 20
click at [336, 29] on button "Dashboard" at bounding box center [363, 29] width 81 height 20
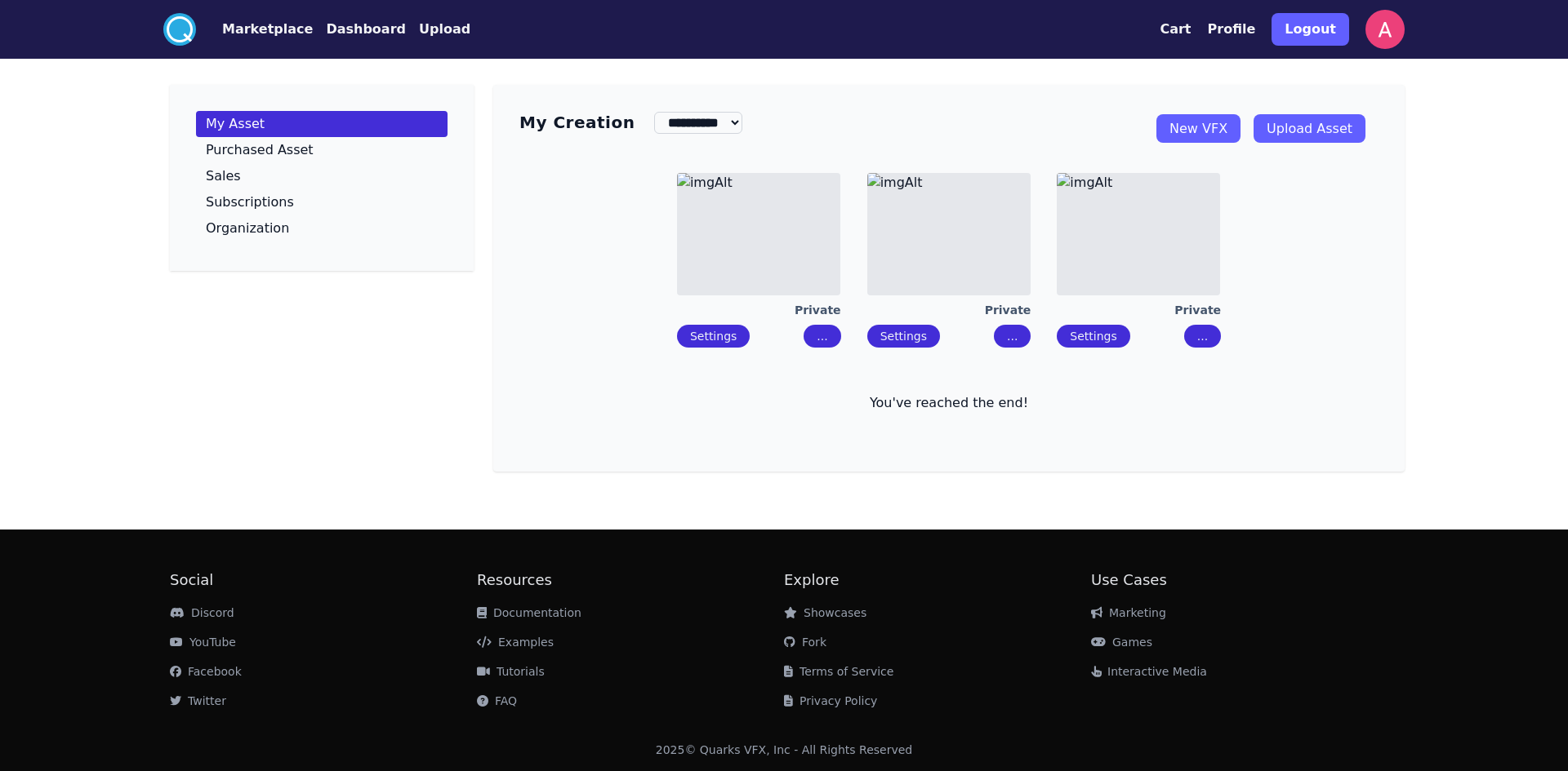
click at [917, 240] on img at bounding box center [948, 234] width 164 height 122
click at [1152, 253] on img at bounding box center [1138, 234] width 164 height 122
click at [812, 230] on img at bounding box center [758, 234] width 164 height 122
click at [943, 231] on img at bounding box center [948, 234] width 164 height 122
click at [1016, 332] on button "..." at bounding box center [1012, 336] width 36 height 22
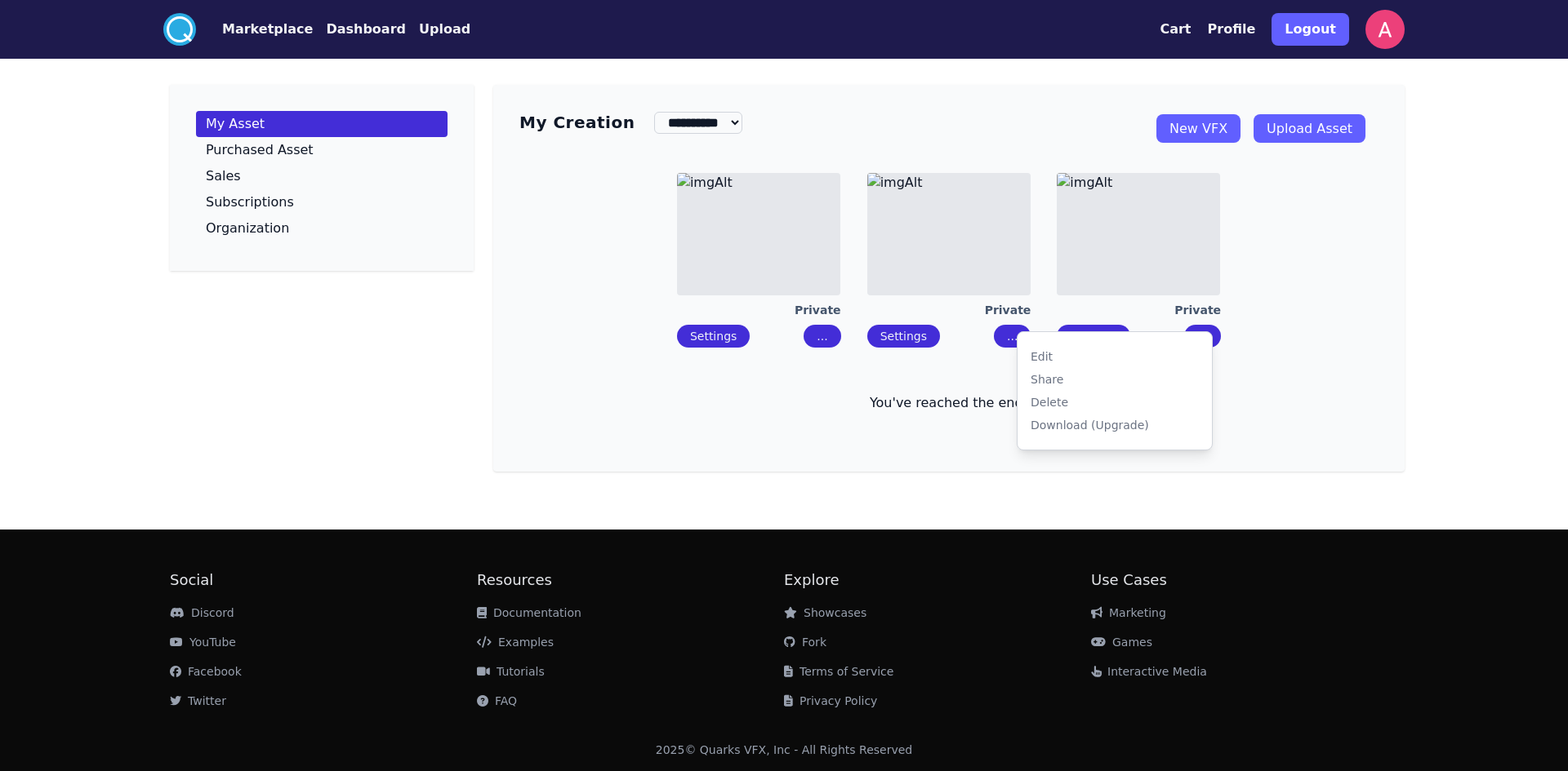
click at [1057, 410] on link "Delete" at bounding box center [1115, 402] width 181 height 22
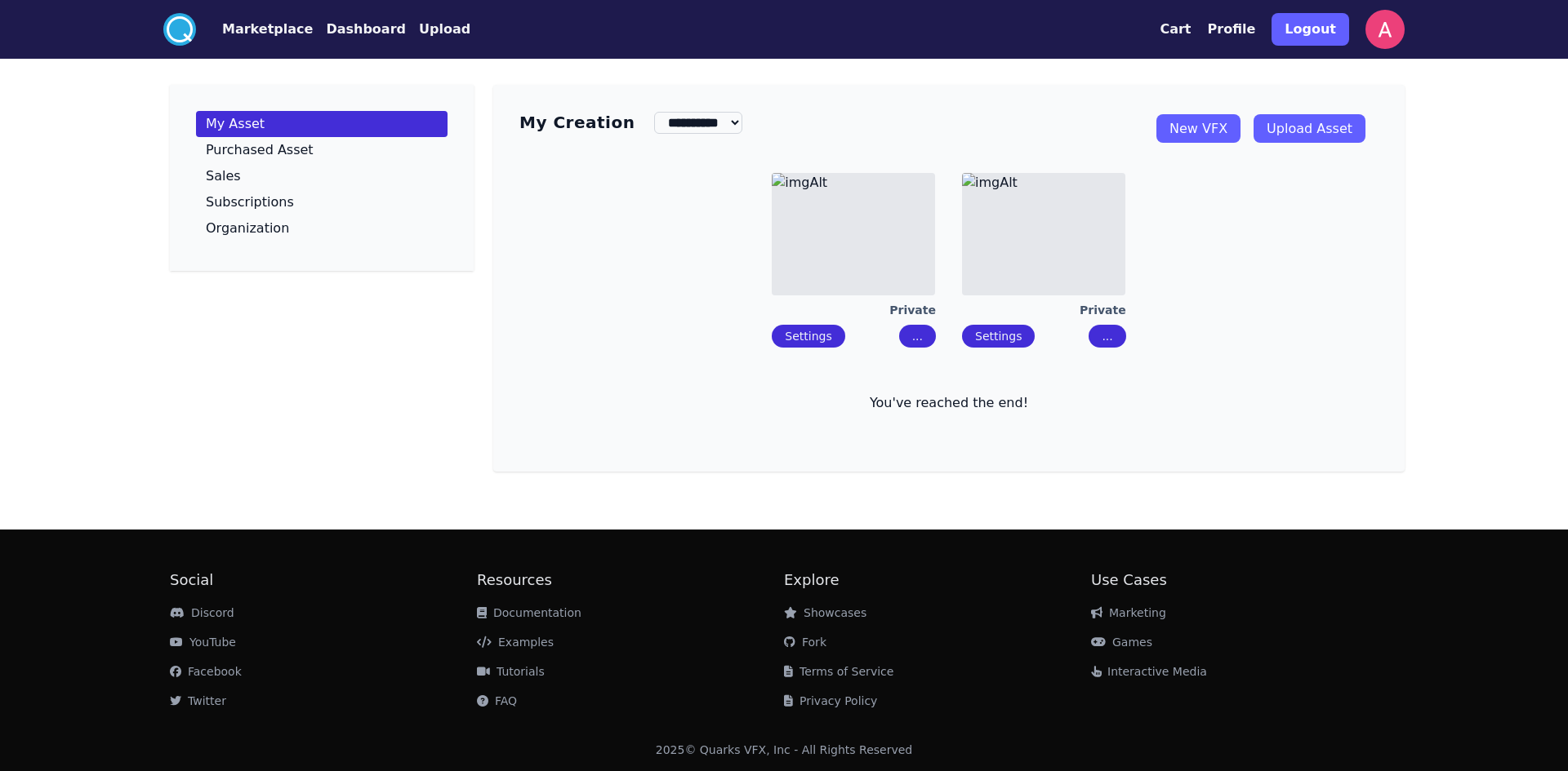
click at [1298, 130] on link "Upload Asset" at bounding box center [1309, 128] width 112 height 29
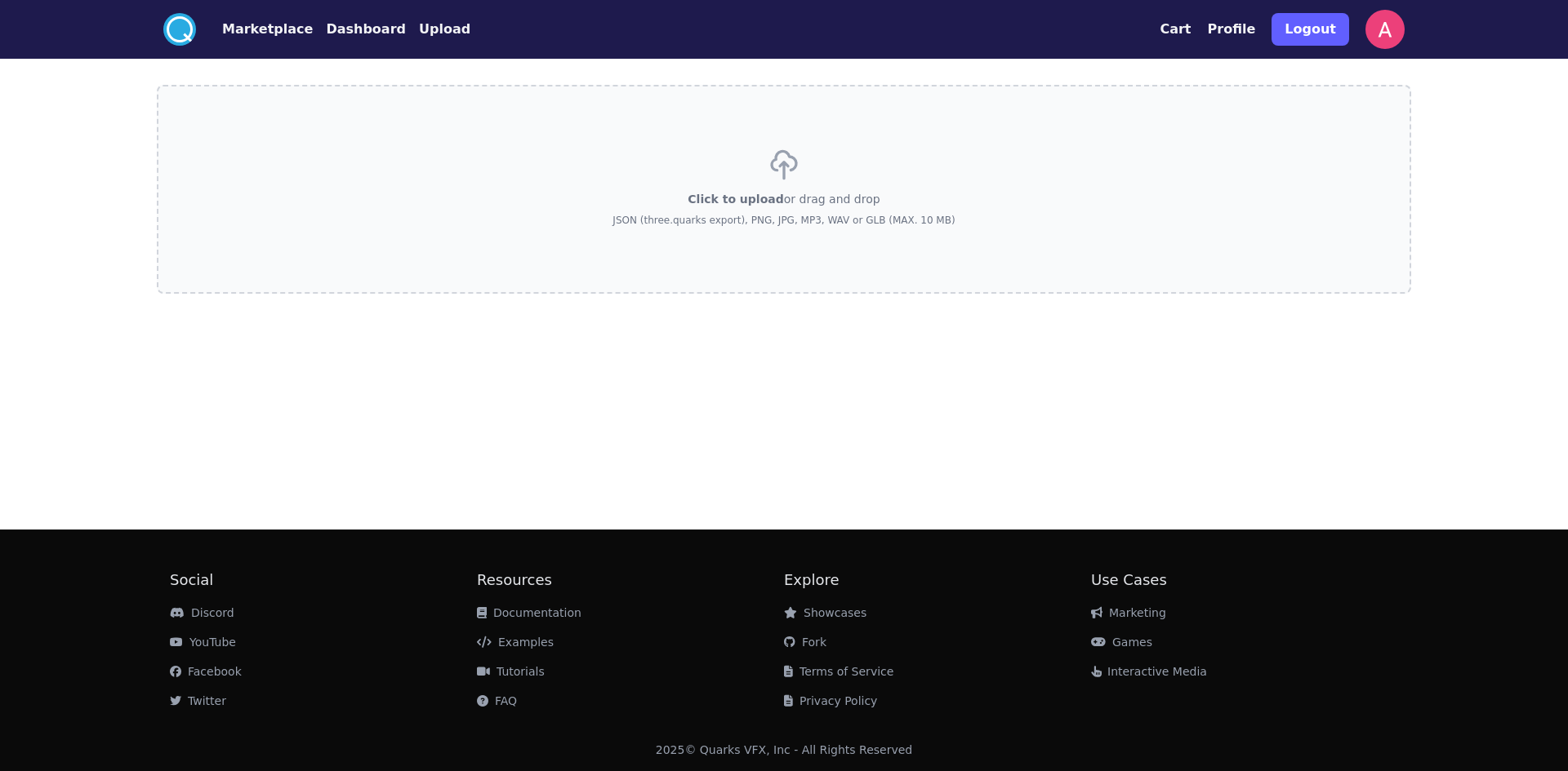
click at [803, 180] on div "Click to upload or drag and drop JSON (three.quarks export), PNG, JPG, MP3, WAV…" at bounding box center [784, 189] width 342 height 114
click at [0, 0] on input "Click to upload or drag and drop JSON (three.quarks export), PNG, JPG, MP3, WAV…" at bounding box center [0, 0] width 0 height 0
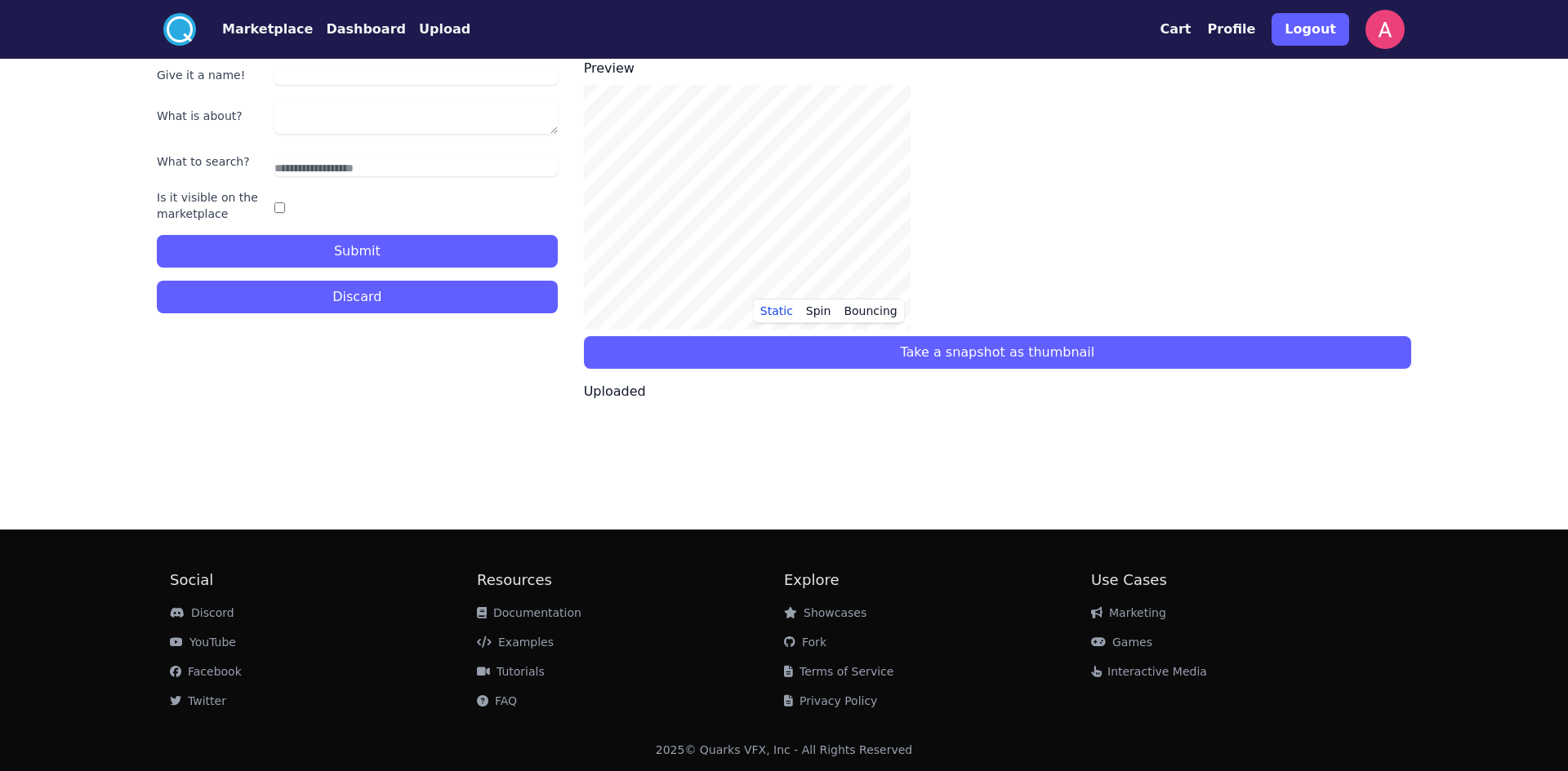
click at [367, 80] on input "Give it a name!" at bounding box center [415, 76] width 283 height 16
click at [366, 71] on input "Give it a name!" at bounding box center [415, 76] width 283 height 16
click at [377, 76] on input "Give it a name!" at bounding box center [415, 76] width 283 height 16
type input "*****"
click at [157, 235] on button "Submit" at bounding box center [357, 250] width 401 height 33
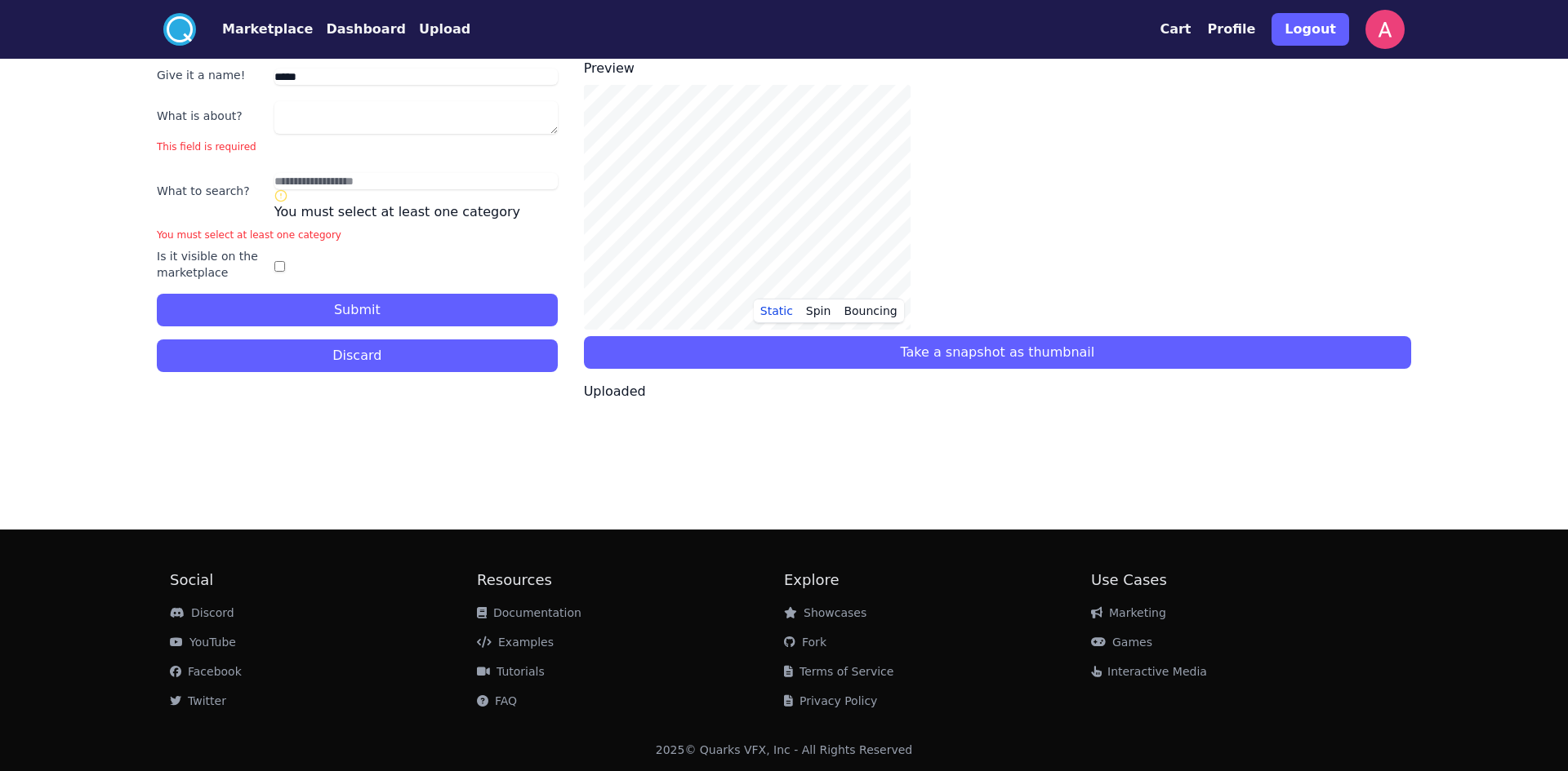
click at [374, 122] on textarea "What is about?" at bounding box center [415, 117] width 283 height 33
drag, startPoint x: 370, startPoint y: 80, endPoint x: 138, endPoint y: 79, distance: 232.0
click at [138, 79] on div ".cls-1{fill:#fff;}.cls-2{fill:#29abe2;} Marketplace Dashboard Upload Cart Profi…" at bounding box center [784, 385] width 1568 height 771
click at [315, 119] on textarea "What is about?" at bounding box center [415, 117] width 283 height 33
paste textarea "*****"
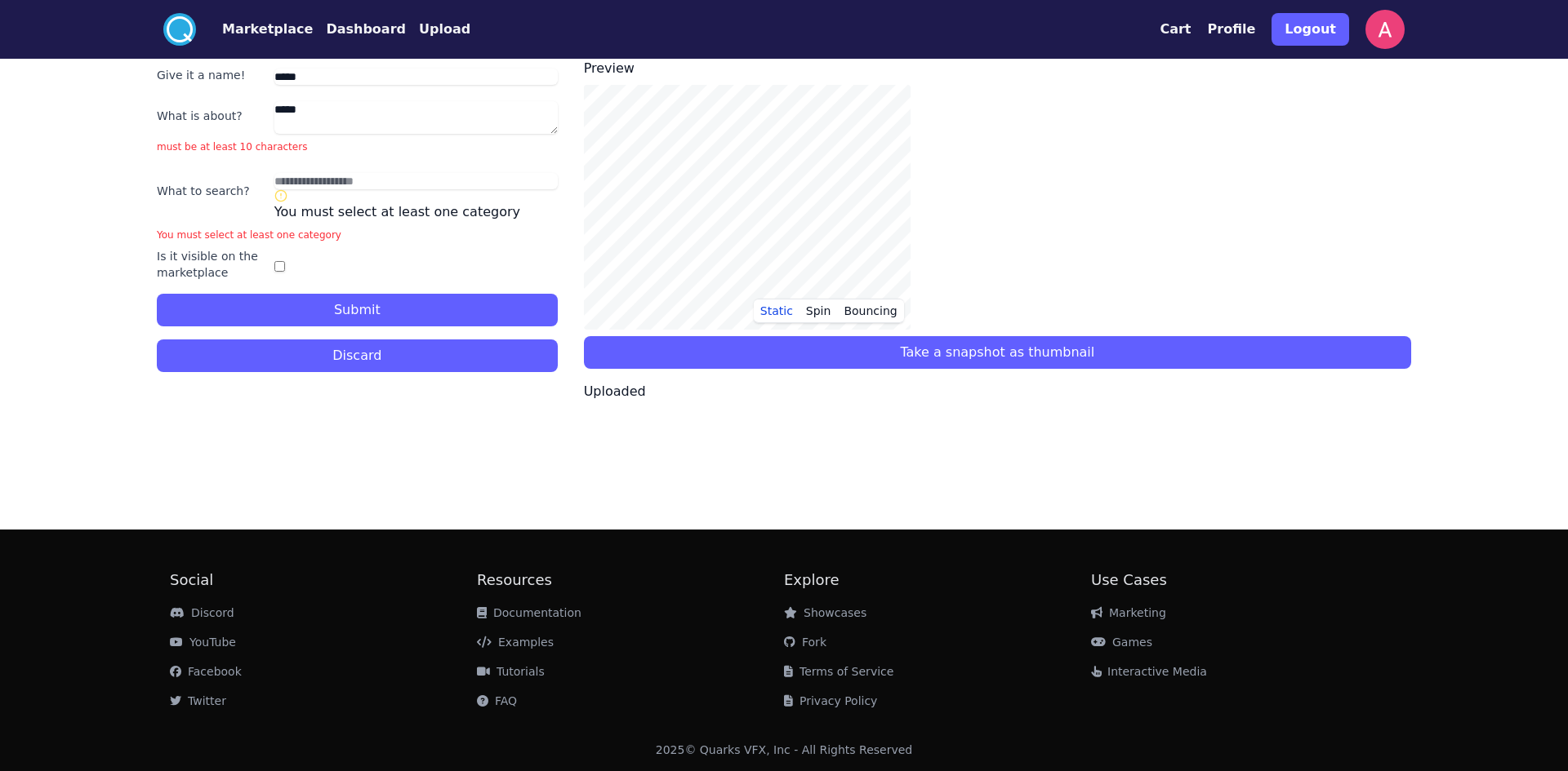
type textarea "*****"
click at [334, 182] on input "text" at bounding box center [415, 180] width 283 height 16
paste input "*****"
type input "*****"
click at [330, 103] on textarea "*****" at bounding box center [415, 117] width 283 height 33
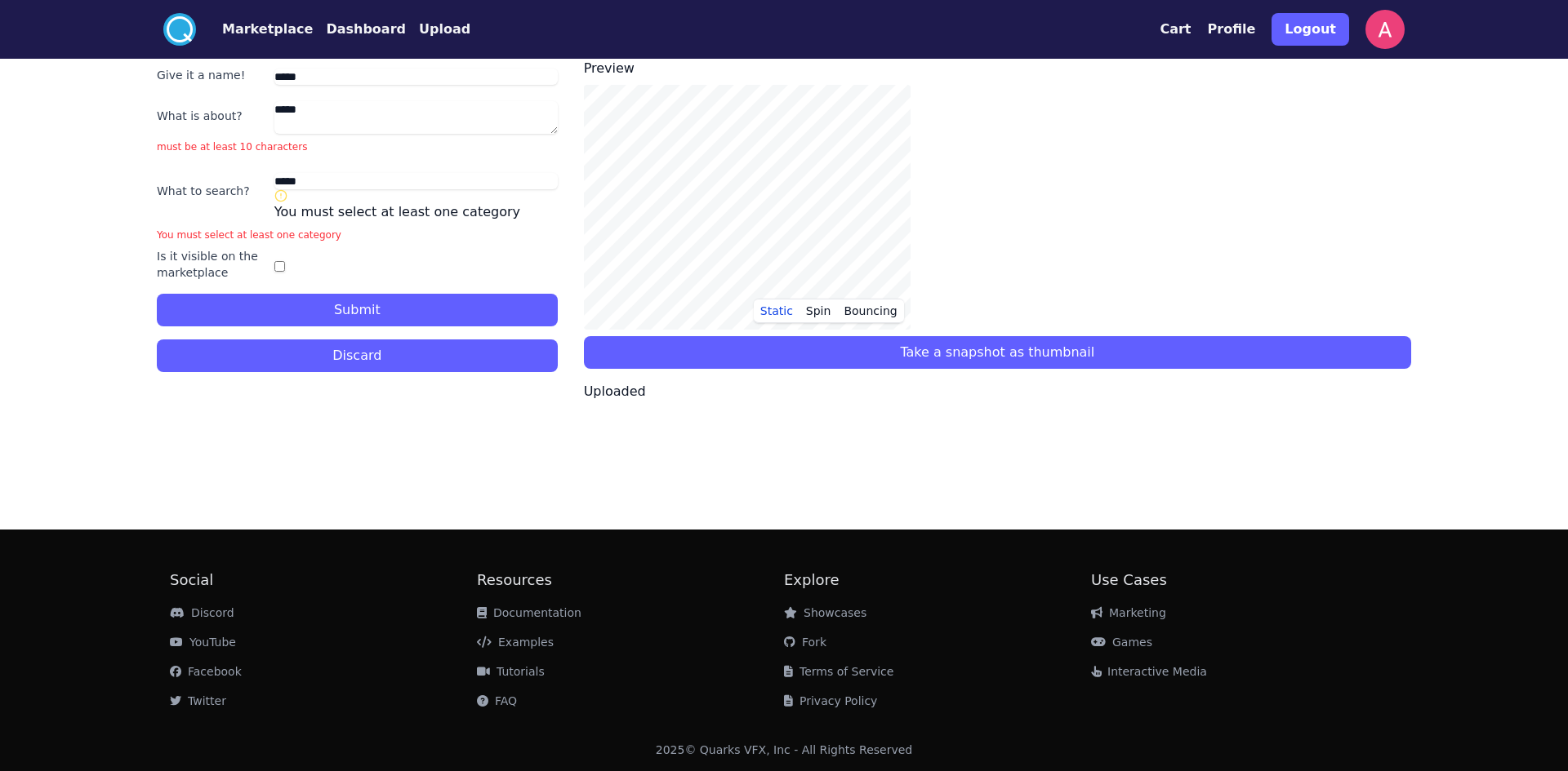
paste textarea "*****"
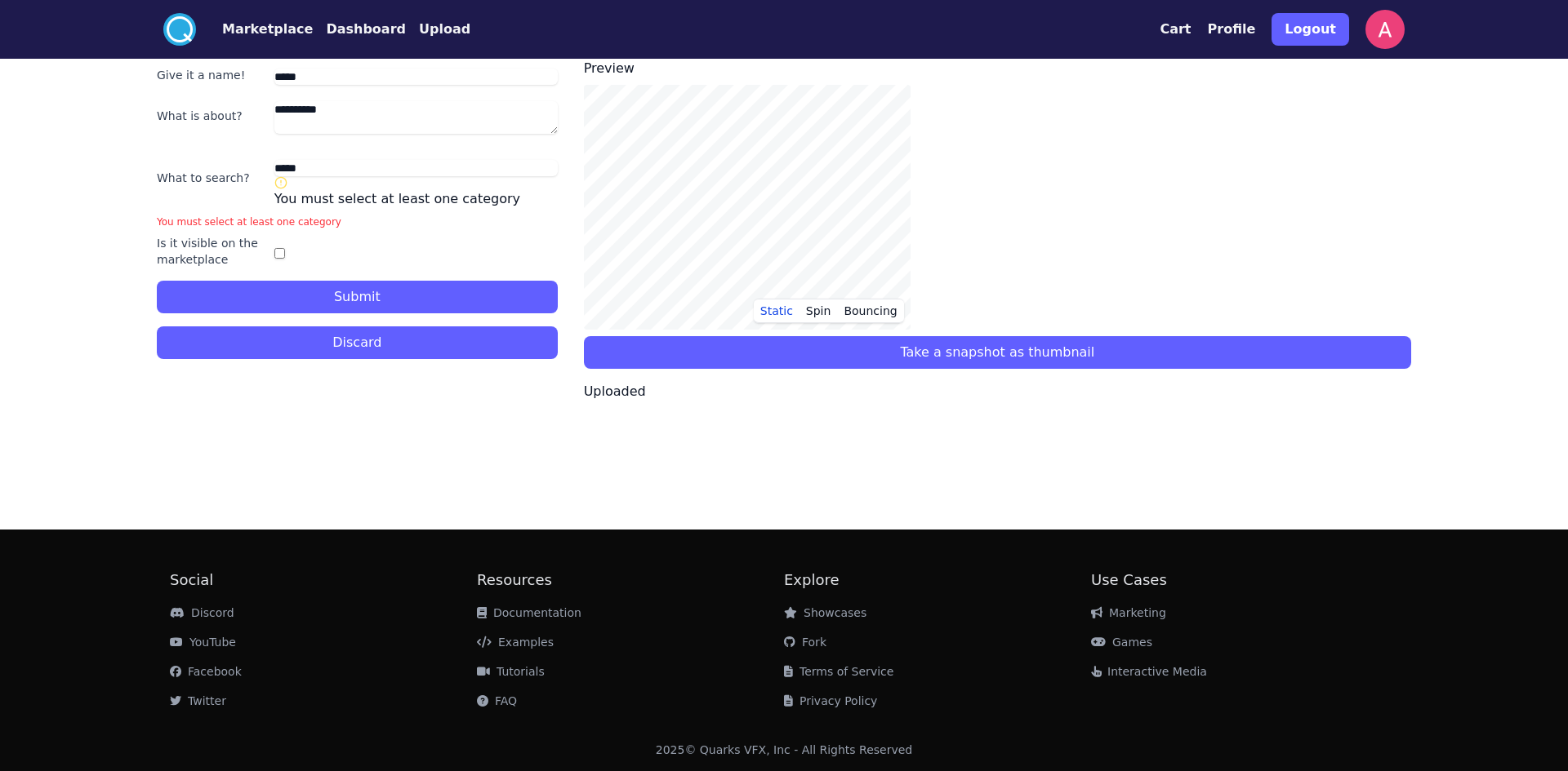
paste textarea "*****"
type textarea "**********"
drag, startPoint x: 356, startPoint y: 173, endPoint x: 347, endPoint y: 172, distance: 9.1
click at [347, 171] on input "*****" at bounding box center [415, 167] width 283 height 16
click at [305, 168] on input "*****" at bounding box center [415, 167] width 283 height 16
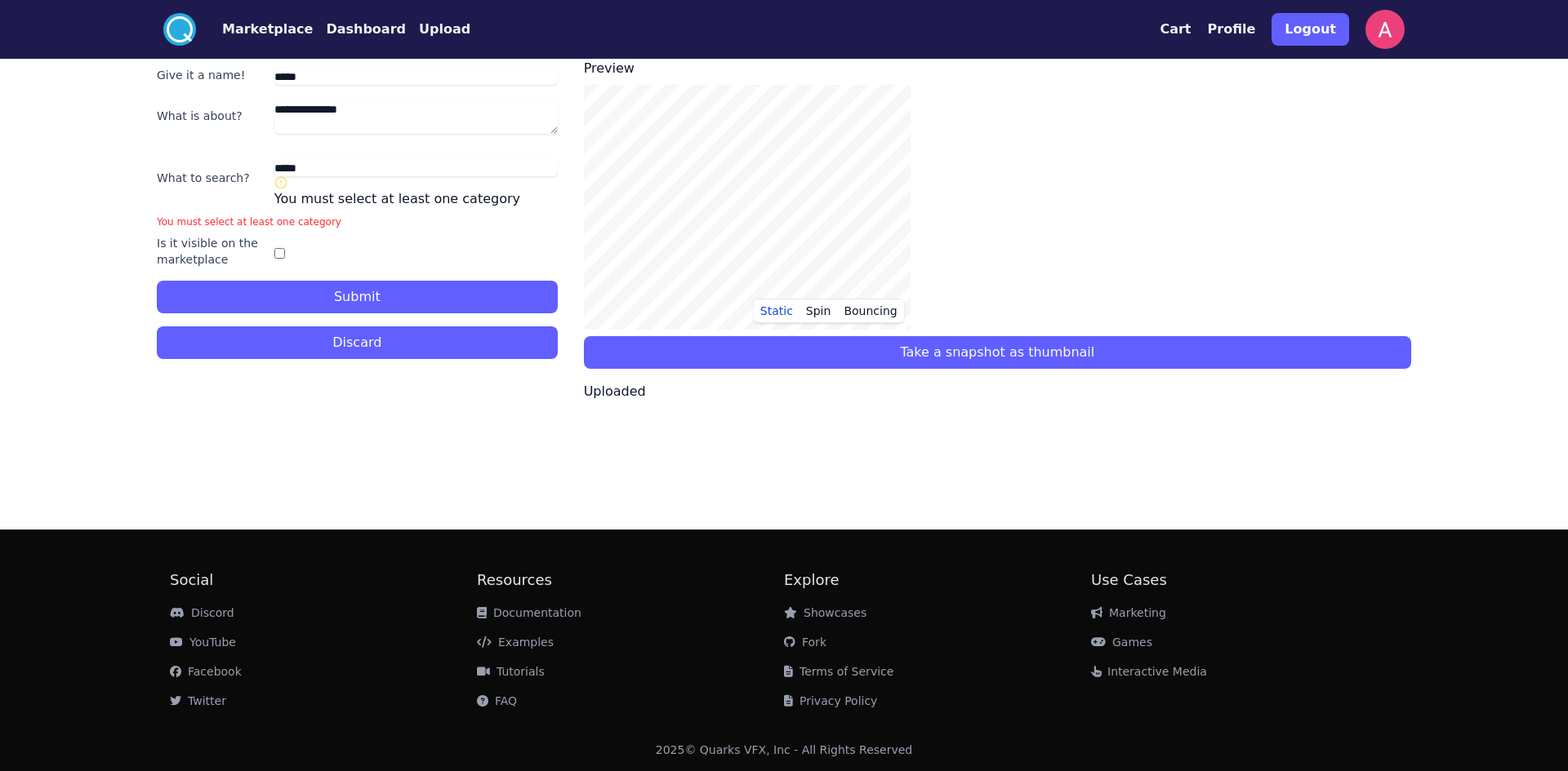
click at [382, 337] on button "Discard" at bounding box center [357, 342] width 401 height 33
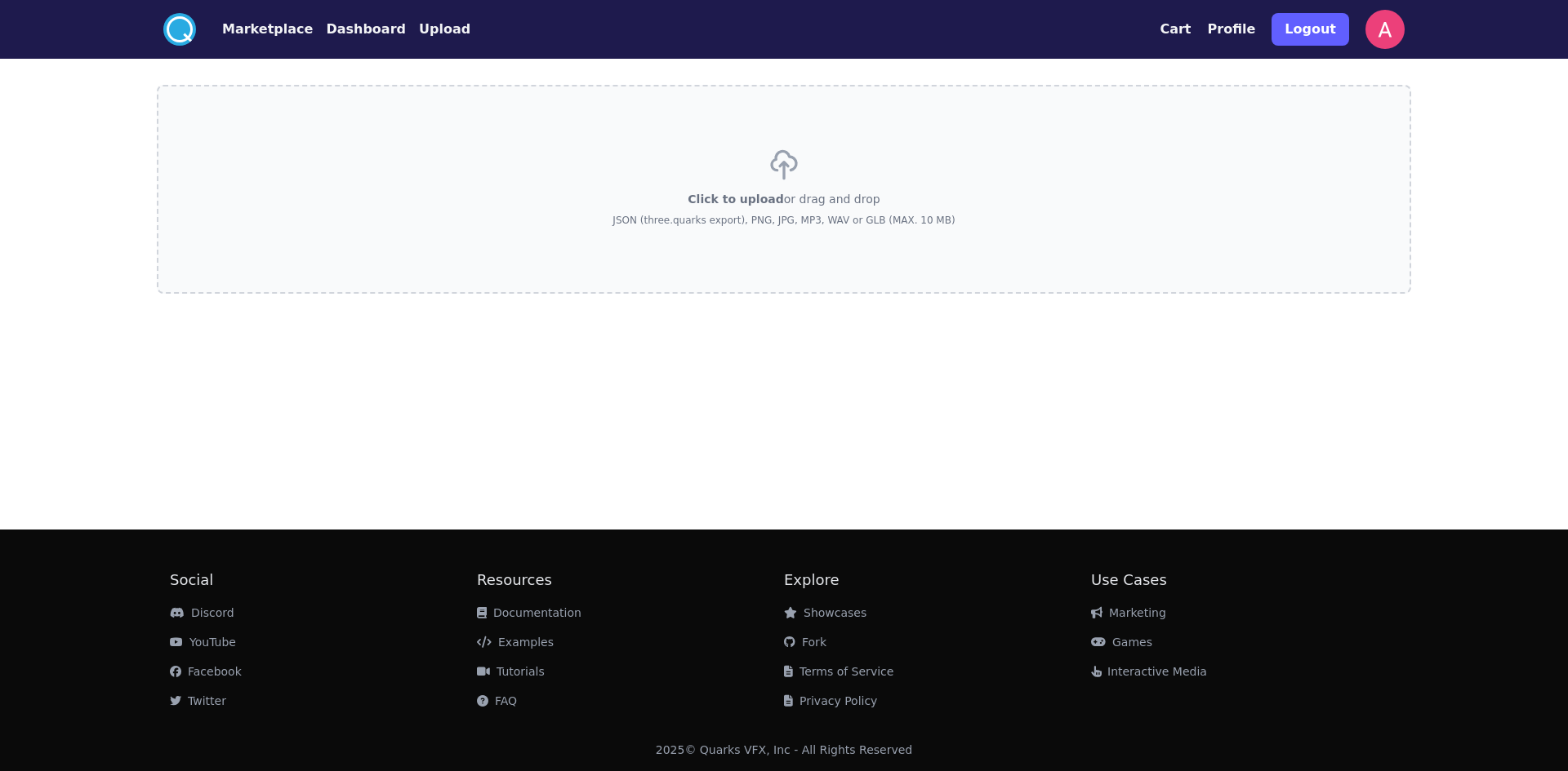
click at [701, 171] on div "Click to upload or drag and drop JSON (three.quarks export), PNG, JPG, MP3, WAV…" at bounding box center [784, 189] width 342 height 114
click at [0, 0] on input "Click to upload or drag and drop JSON (three.quarks export), PNG, JPG, MP3, WAV…" at bounding box center [0, 0] width 0 height 0
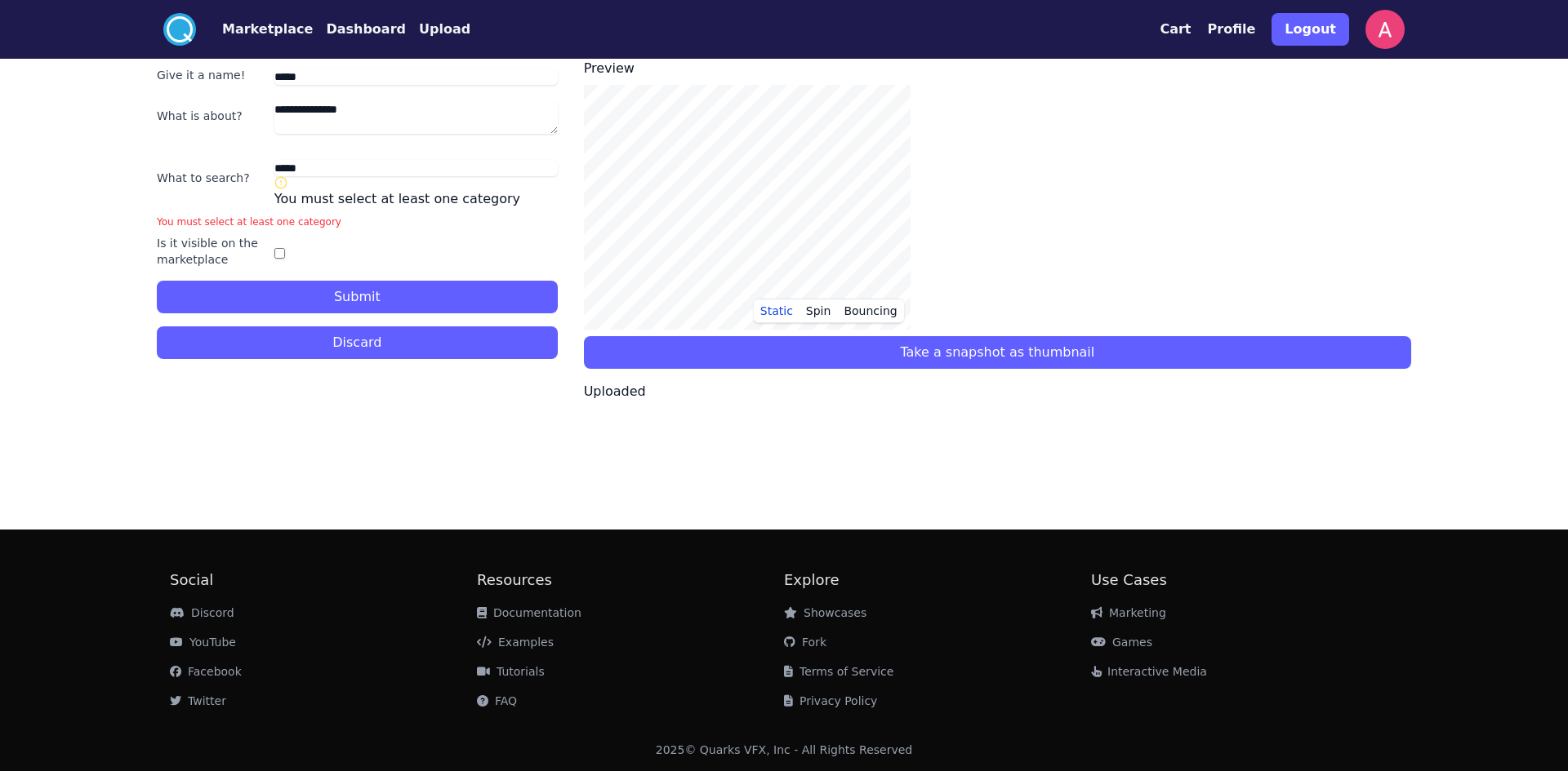
click at [351, 31] on button "Dashboard" at bounding box center [366, 29] width 80 height 20
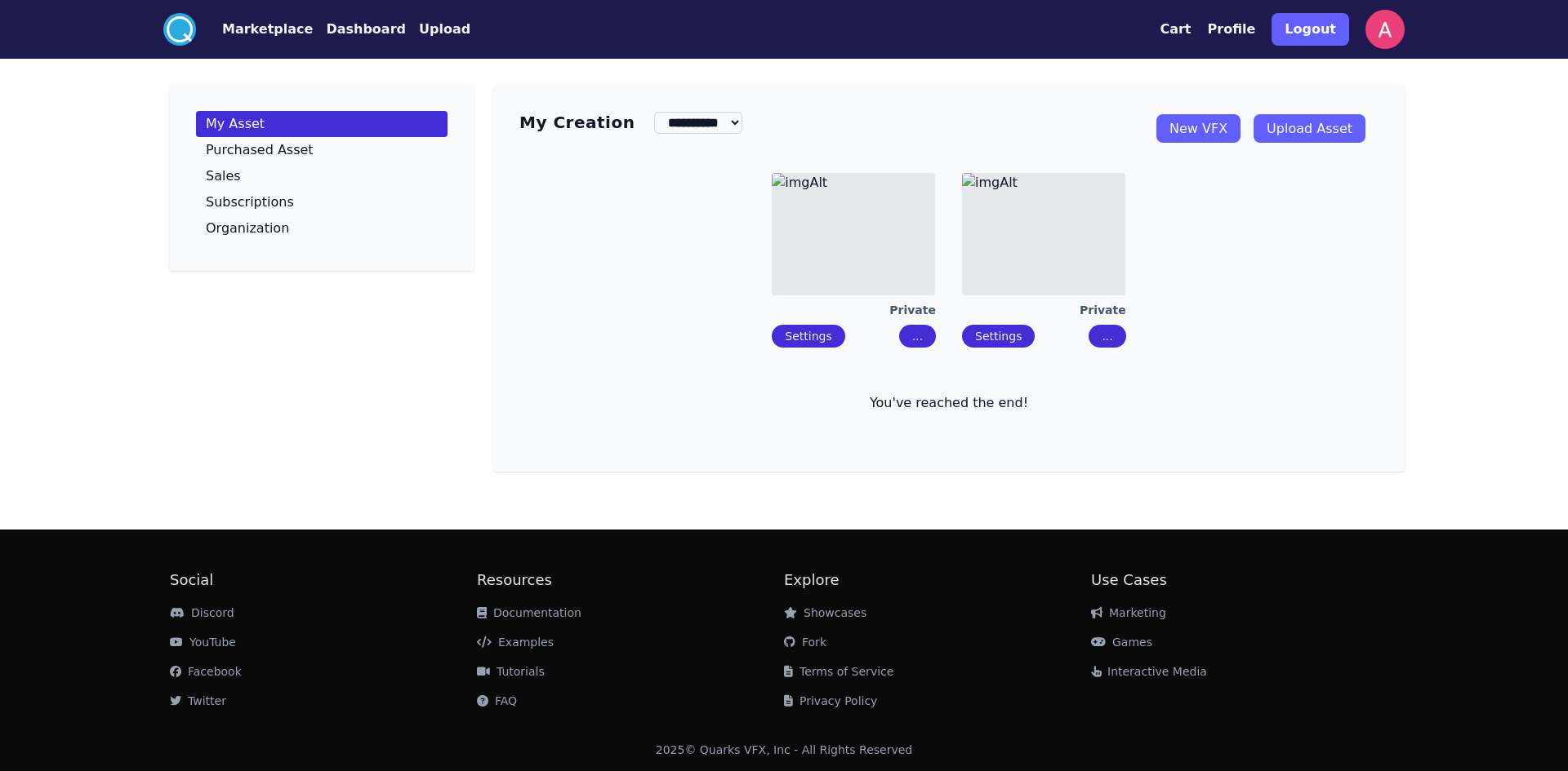
click at [261, 34] on button "Marketplace" at bounding box center [267, 29] width 91 height 20
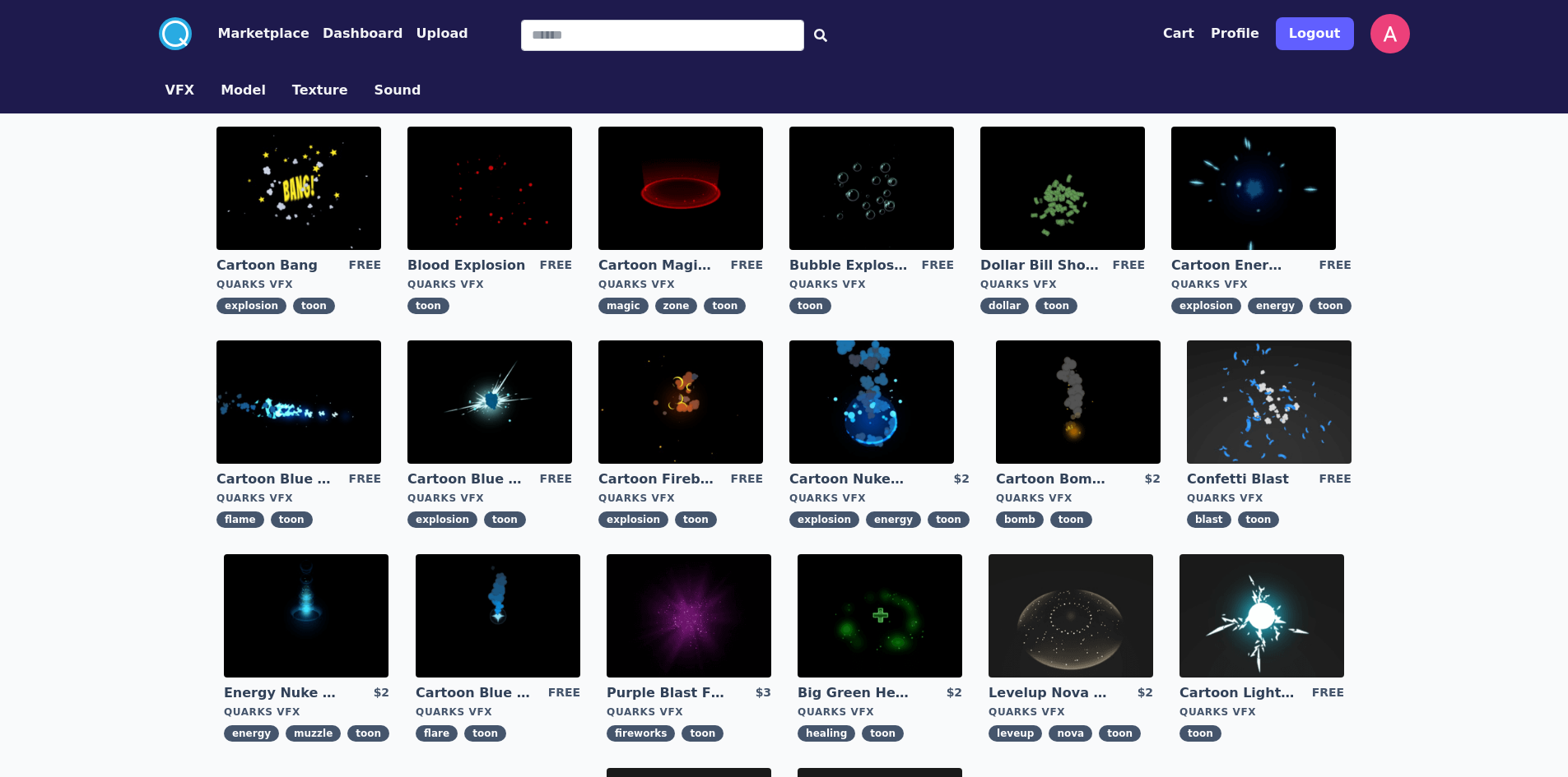
click at [334, 32] on button "Dashboard" at bounding box center [363, 33] width 81 height 20
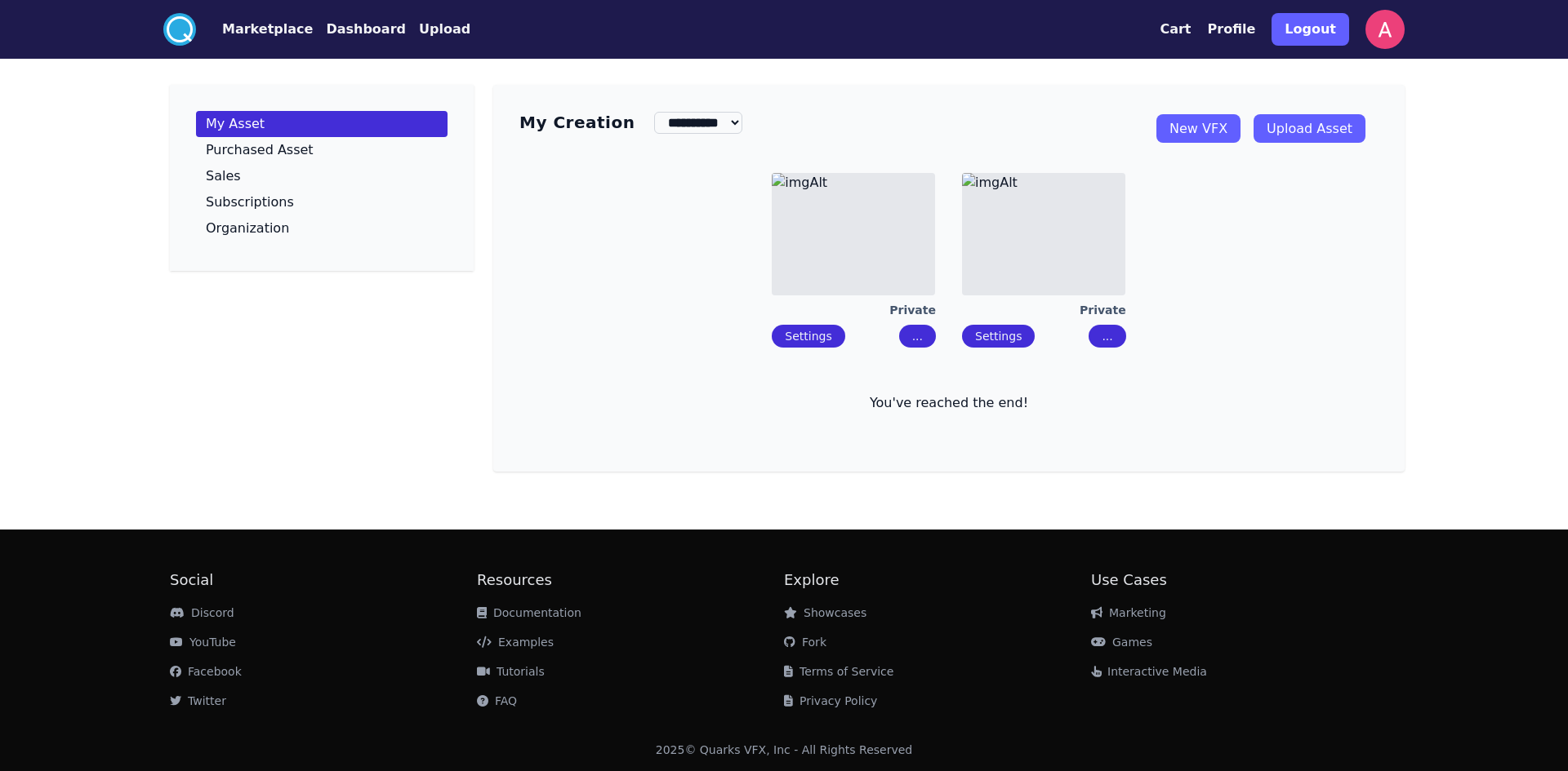
click at [419, 23] on button "Upload" at bounding box center [444, 29] width 51 height 20
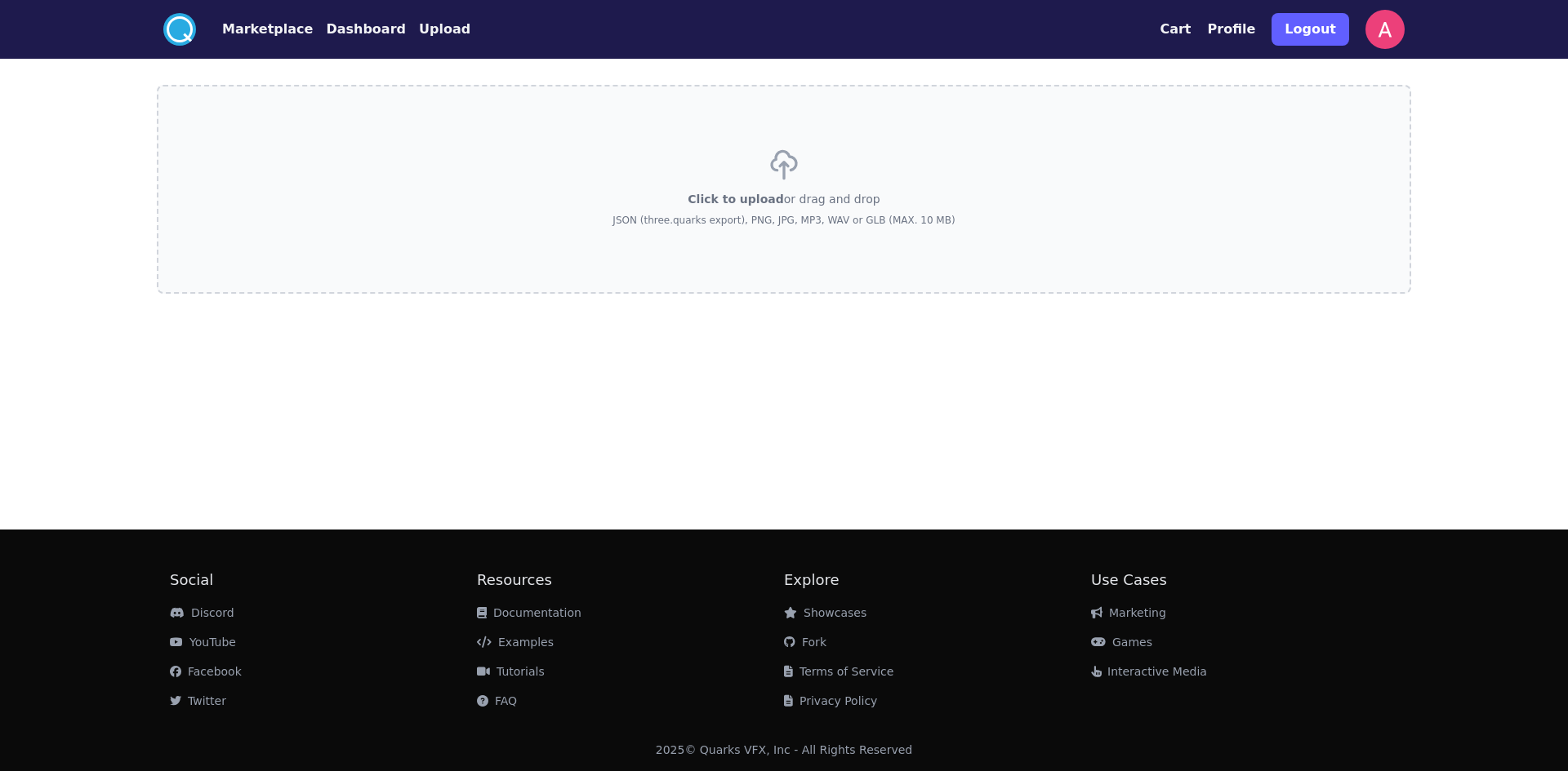
click at [568, 171] on label "Click to upload or drag and drop JSON (three.quarks export), PNG, JPG, MP3, WAV…" at bounding box center [784, 190] width 1254 height 209
click at [0, 0] on input "Click to upload or drag and drop JSON (three.quarks export), PNG, JPG, MP3, WAV…" at bounding box center [0, 0] width 0 height 0
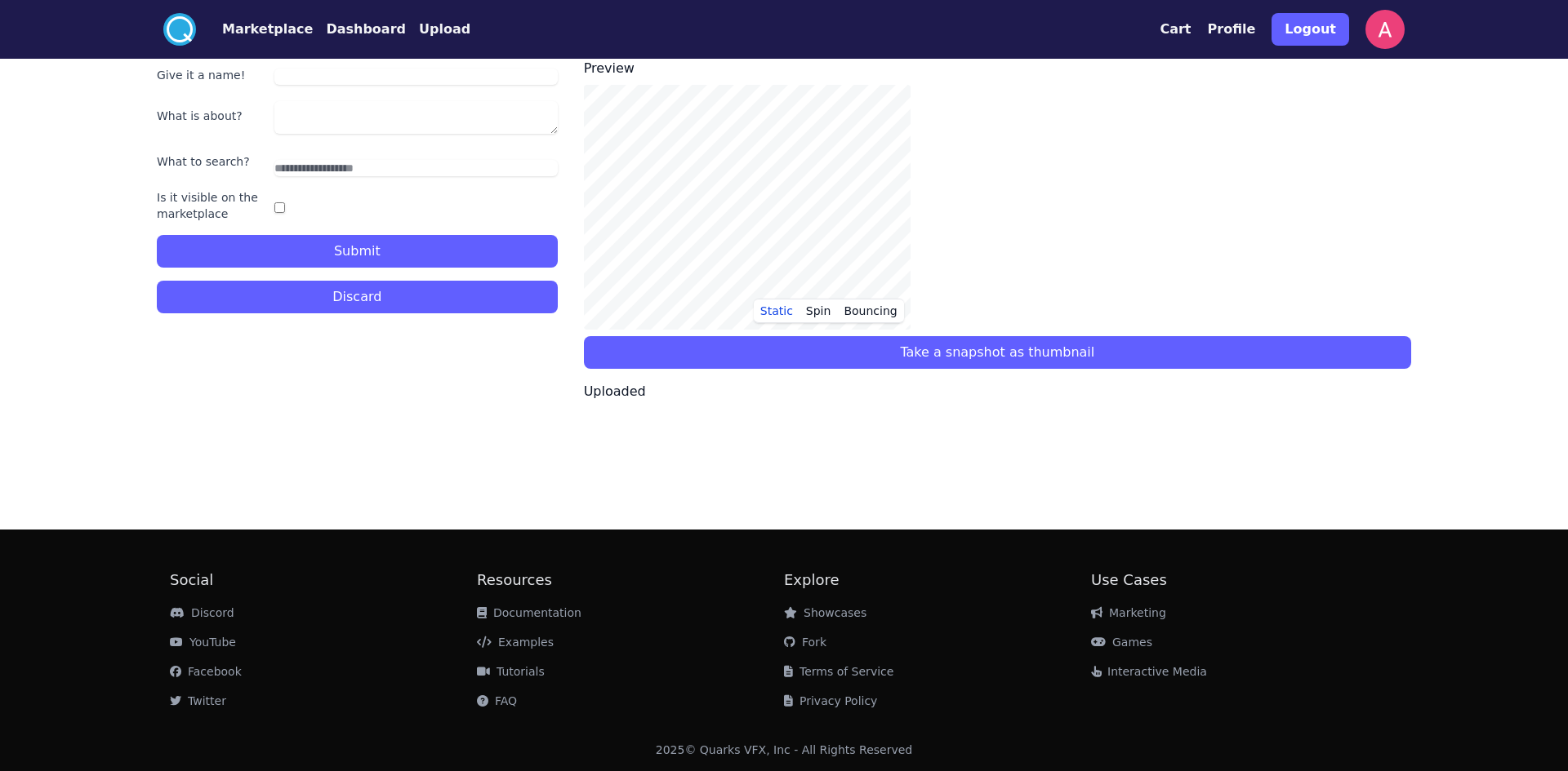
click at [341, 82] on input "Give it a name!" at bounding box center [415, 76] width 283 height 16
drag, startPoint x: 341, startPoint y: 82, endPoint x: 257, endPoint y: 81, distance: 84.0
click at [257, 81] on div "Give it a name! *****" at bounding box center [357, 75] width 401 height 20
type input "*****"
click at [318, 122] on textarea "What is about?" at bounding box center [415, 117] width 283 height 33
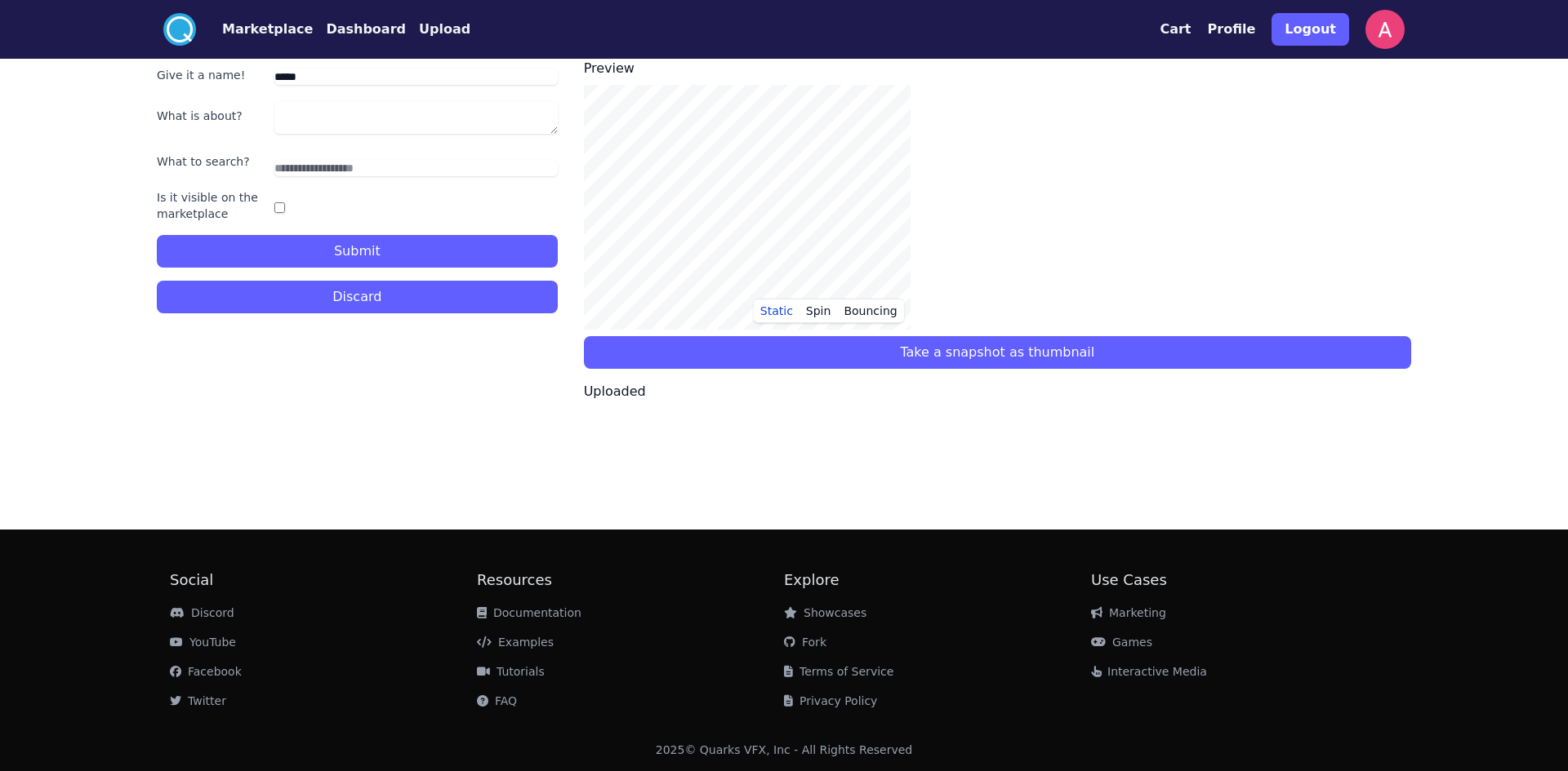
paste textarea "*****"
type textarea "*****"
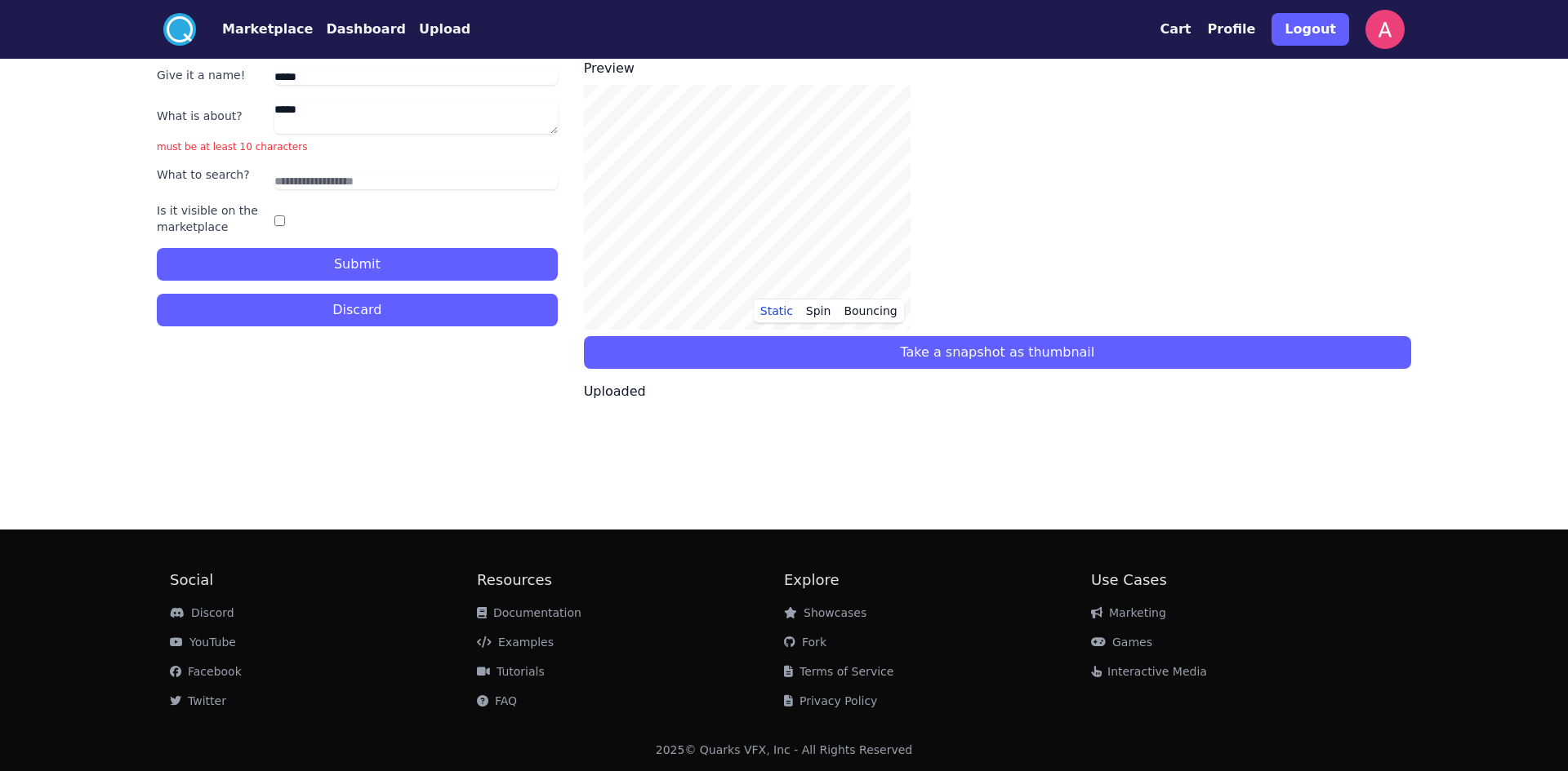
click at [343, 167] on div at bounding box center [415, 178] width 283 height 22
click at [352, 179] on input "text" at bounding box center [415, 180] width 283 height 16
paste input "*****"
type input "*****"
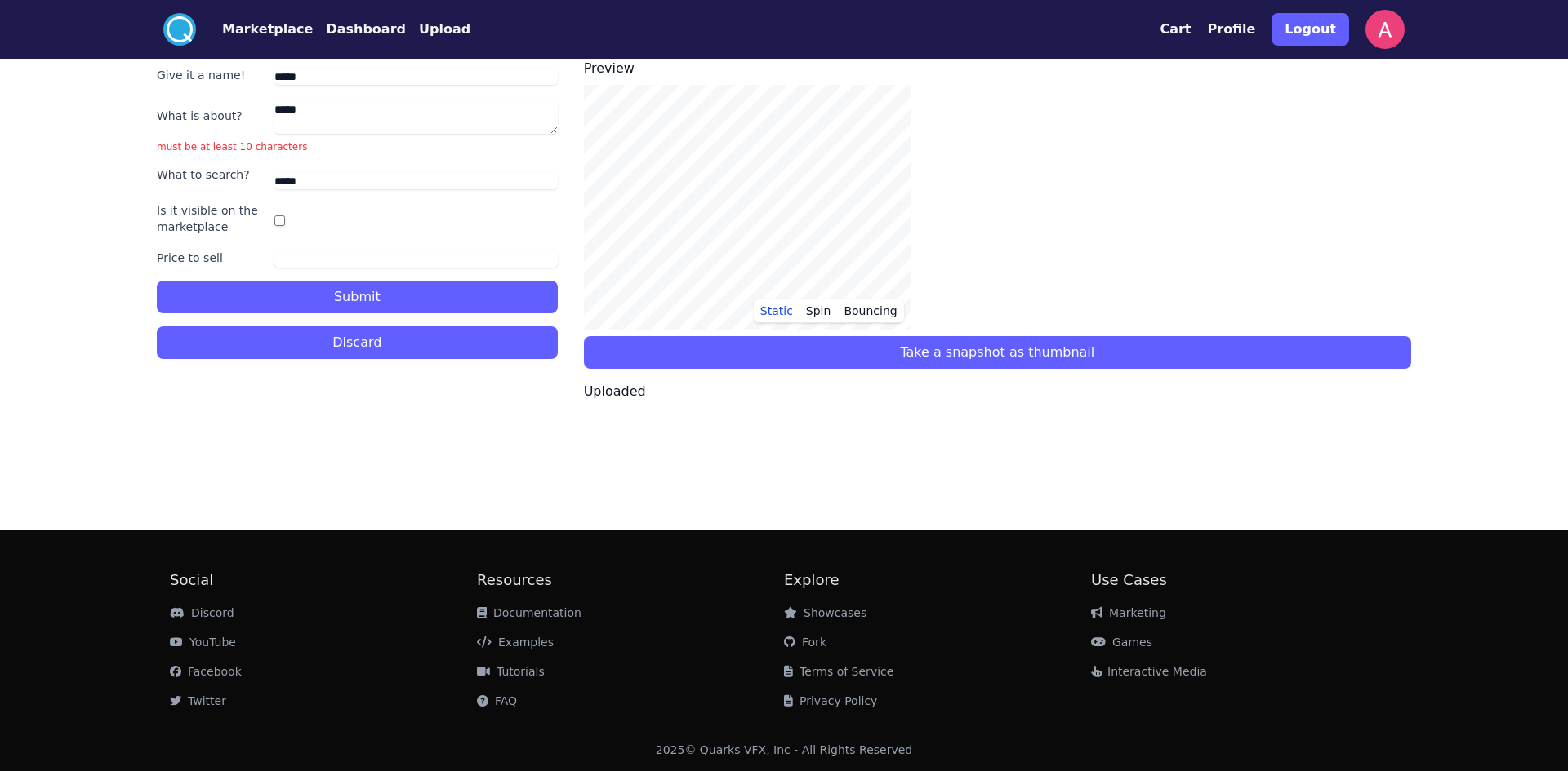
click at [323, 255] on input "***" at bounding box center [415, 259] width 283 height 16
drag, startPoint x: 323, startPoint y: 255, endPoint x: 281, endPoint y: 261, distance: 42.4
click at [281, 261] on input "***" at bounding box center [415, 259] width 283 height 16
type input "*"
click at [455, 303] on button "Submit" at bounding box center [357, 296] width 401 height 33
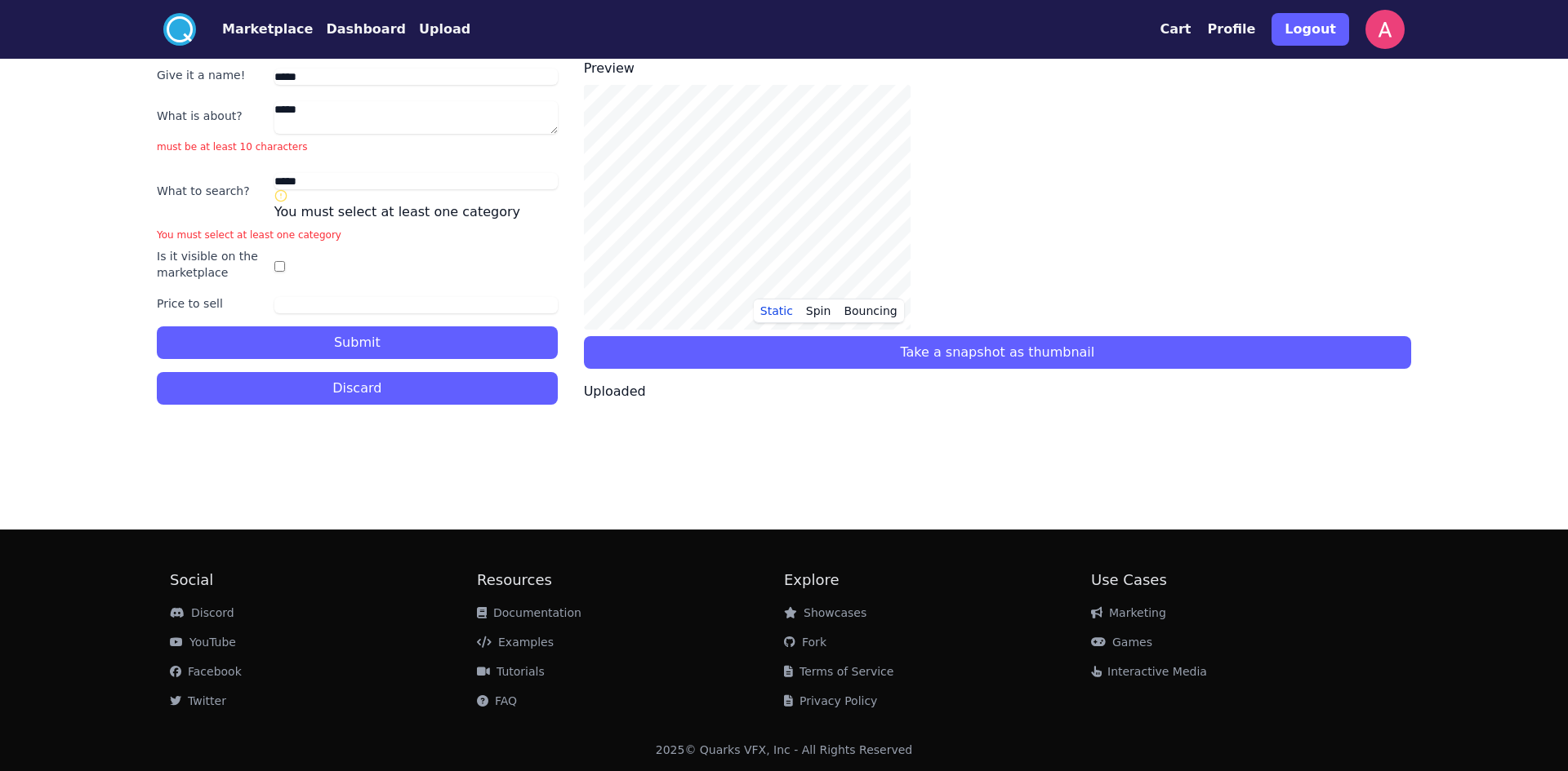
click at [317, 184] on input "*****" at bounding box center [415, 180] width 283 height 16
drag, startPoint x: 317, startPoint y: 181, endPoint x: 186, endPoint y: 180, distance: 131.0
click at [186, 180] on div "What to search? ***** You must select at least one category" at bounding box center [357, 191] width 401 height 62
click at [297, 173] on input "text" at bounding box center [415, 180] width 283 height 16
click at [299, 185] on input "text" at bounding box center [415, 180] width 283 height 16
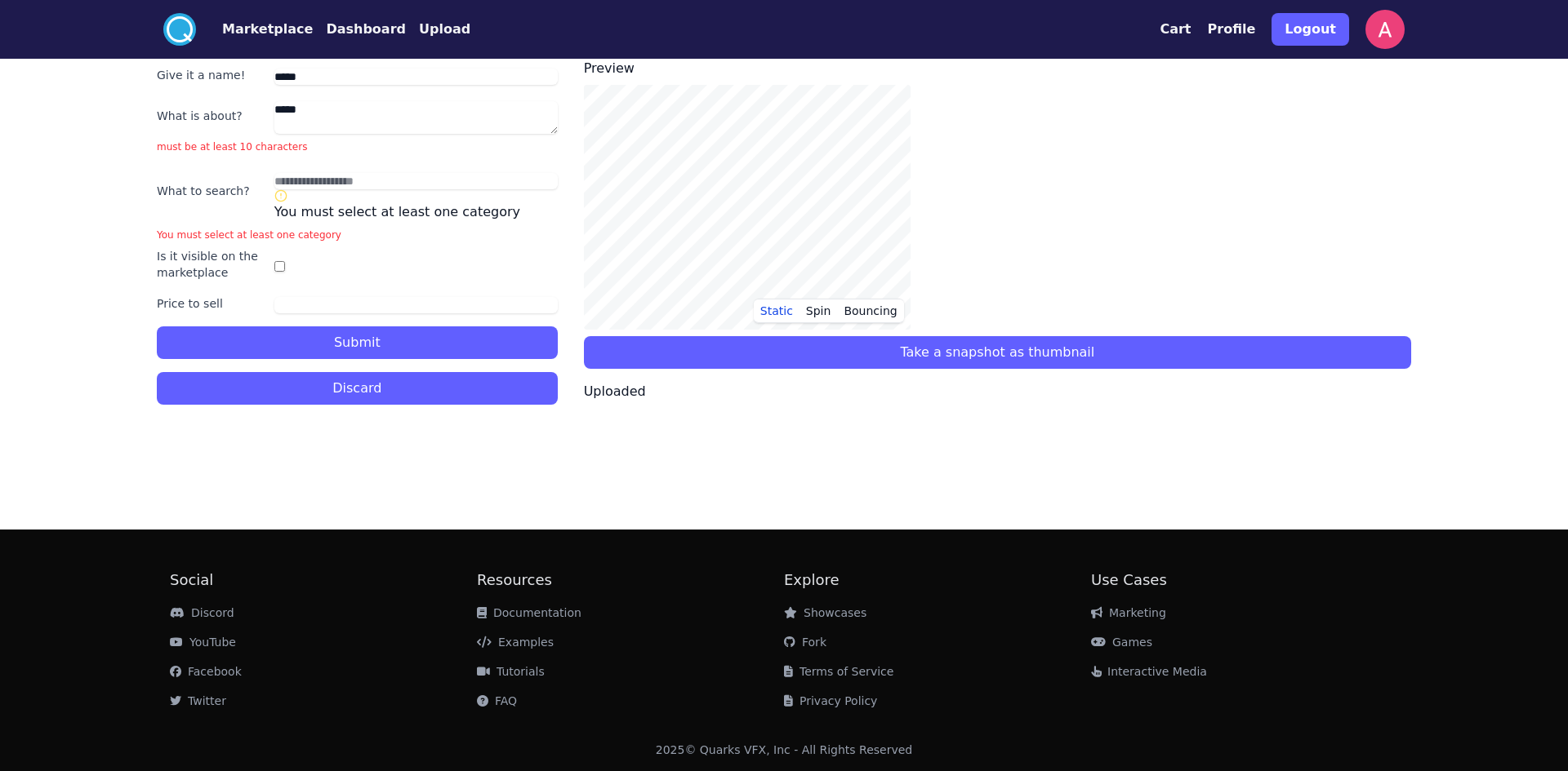
paste input "*****"
type input "*****"
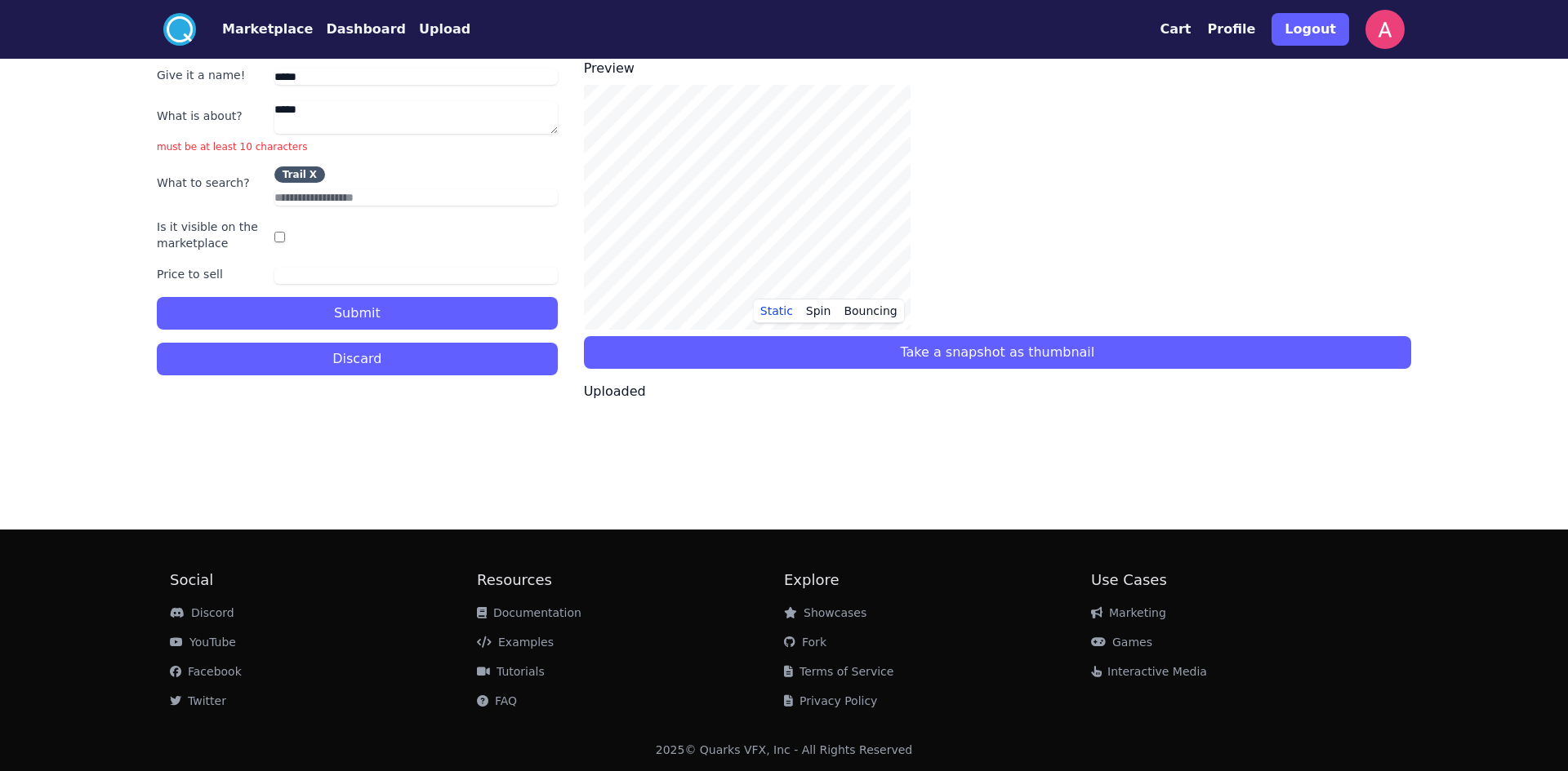
click at [367, 196] on input "text" at bounding box center [415, 197] width 283 height 16
type input "****"
click at [406, 318] on button "Submit" at bounding box center [357, 313] width 401 height 33
drag, startPoint x: 328, startPoint y: 111, endPoint x: 119, endPoint y: 111, distance: 209.0
click at [119, 111] on div ".cls-1{fill:#fff;}.cls-2{fill:#29abe2;} Marketplace Dashboard Upload Cart Profi…" at bounding box center [784, 385] width 1568 height 771
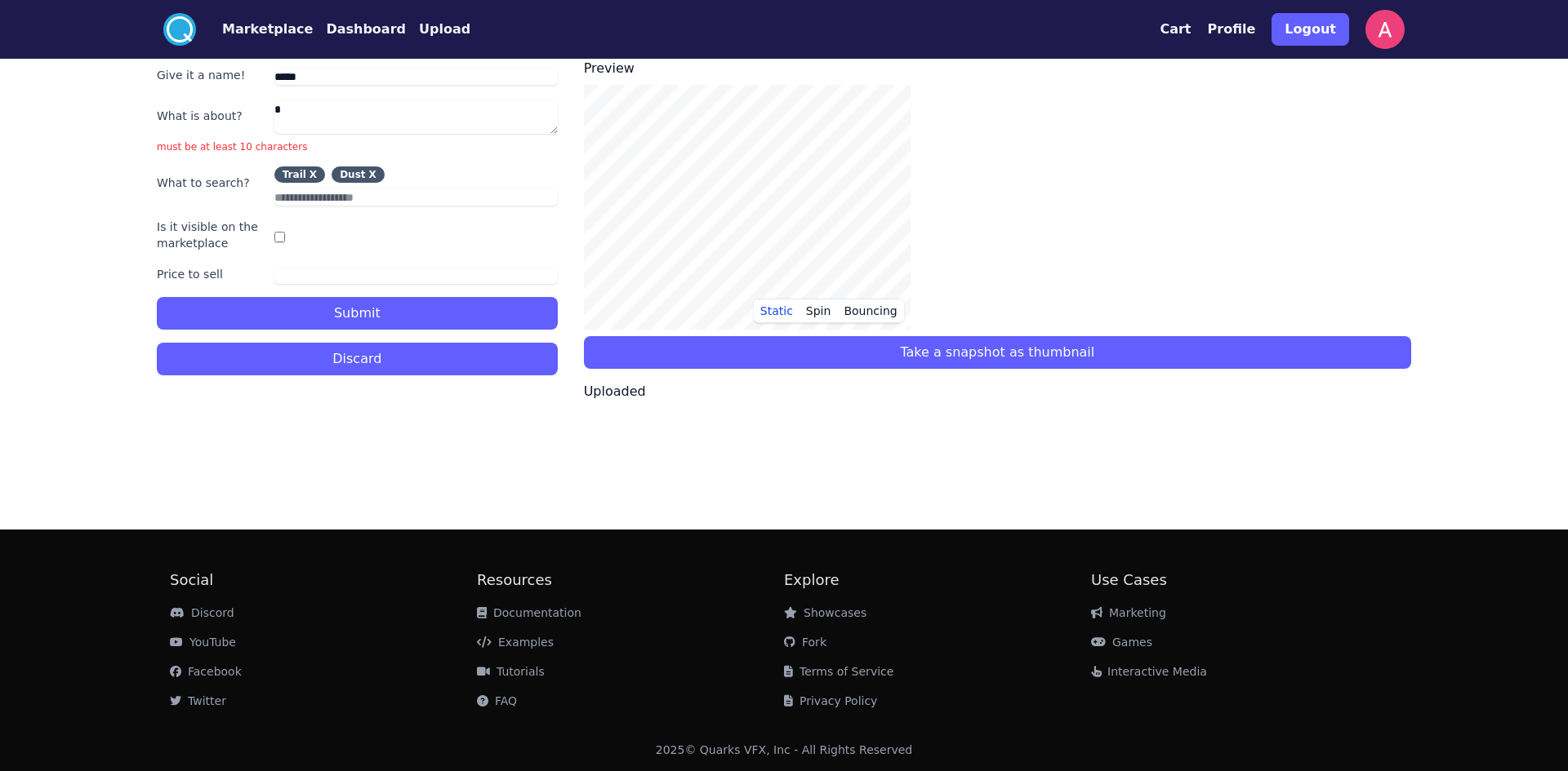
paste textarea "*****"
paste textarea "******"
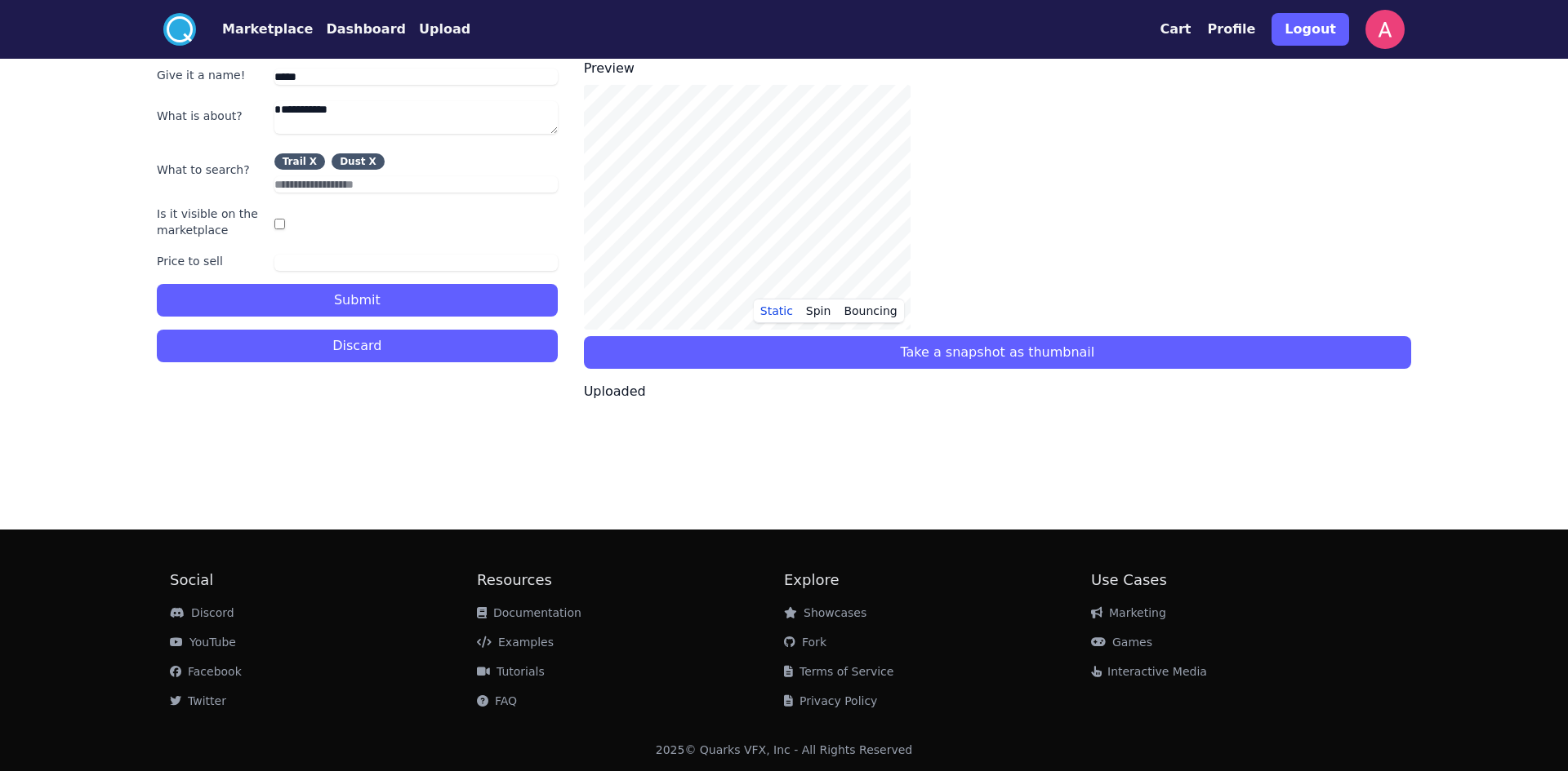
paste textarea "*****"
type textarea "**********"
click at [287, 289] on button "Submit" at bounding box center [357, 300] width 401 height 33
click at [964, 350] on button "Take a snapshot as thumbnail" at bounding box center [997, 352] width 827 height 33
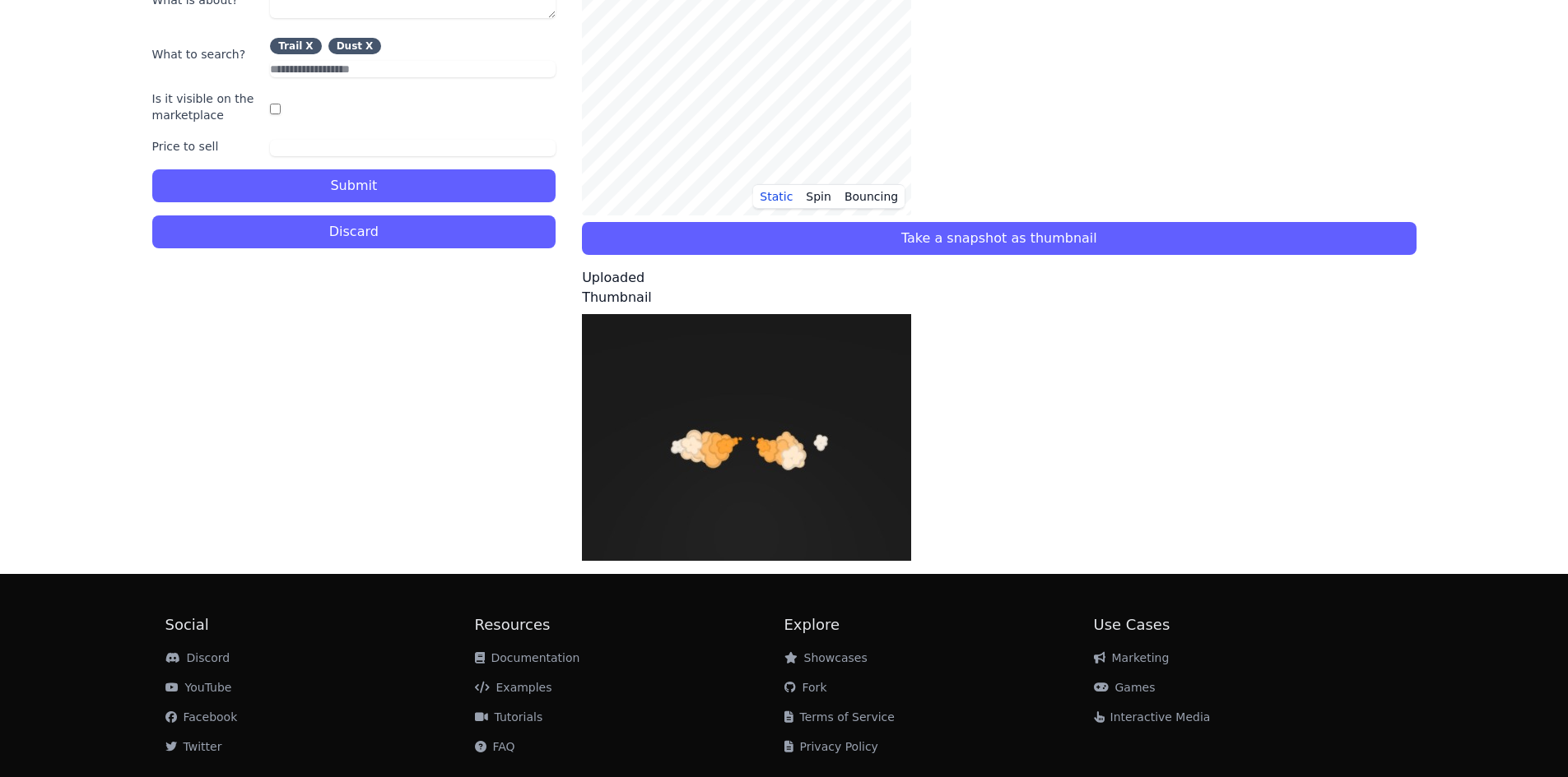
scroll to position [157, 0]
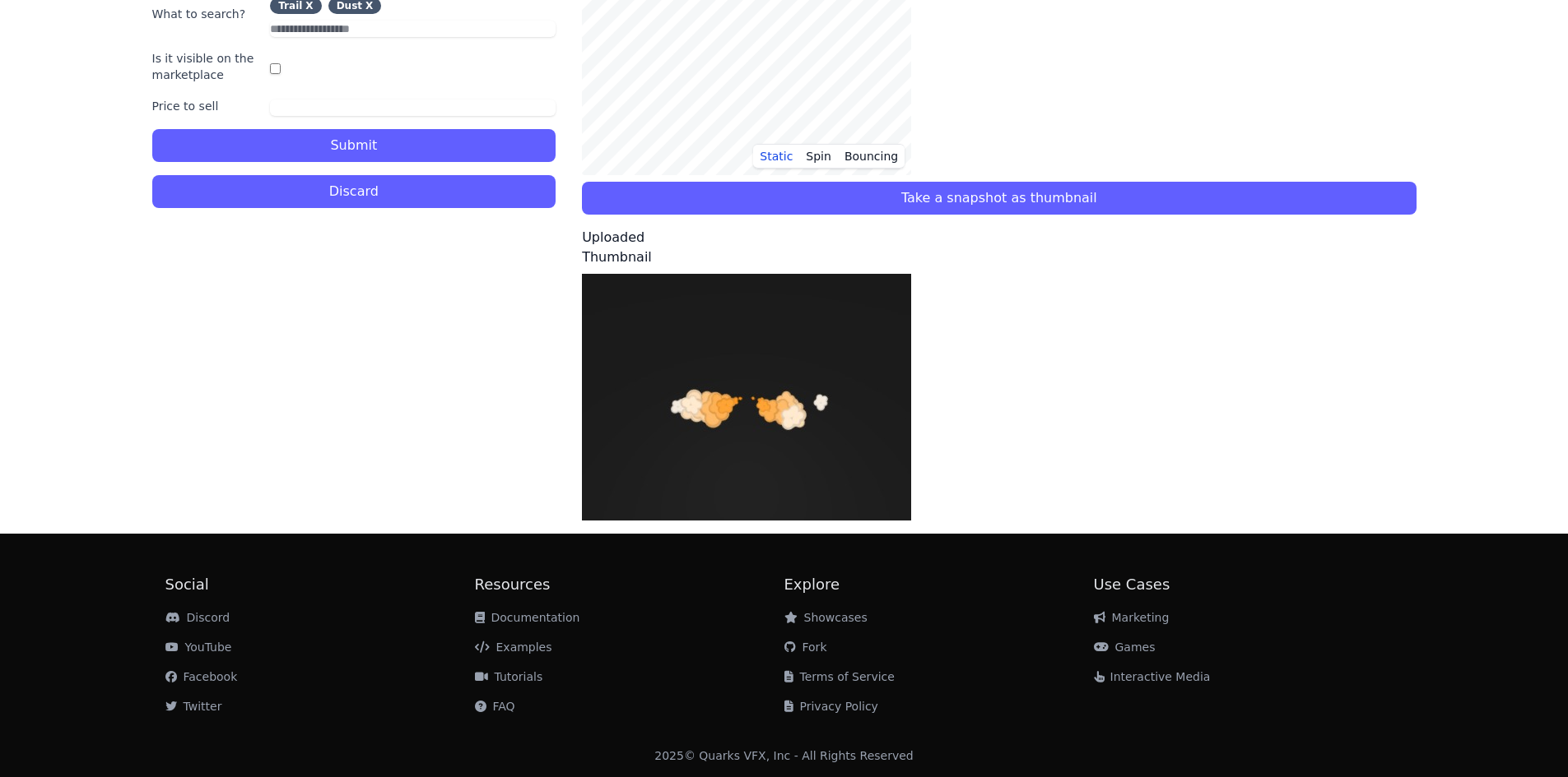
click at [341, 138] on button "Submit" at bounding box center [354, 145] width 404 height 33
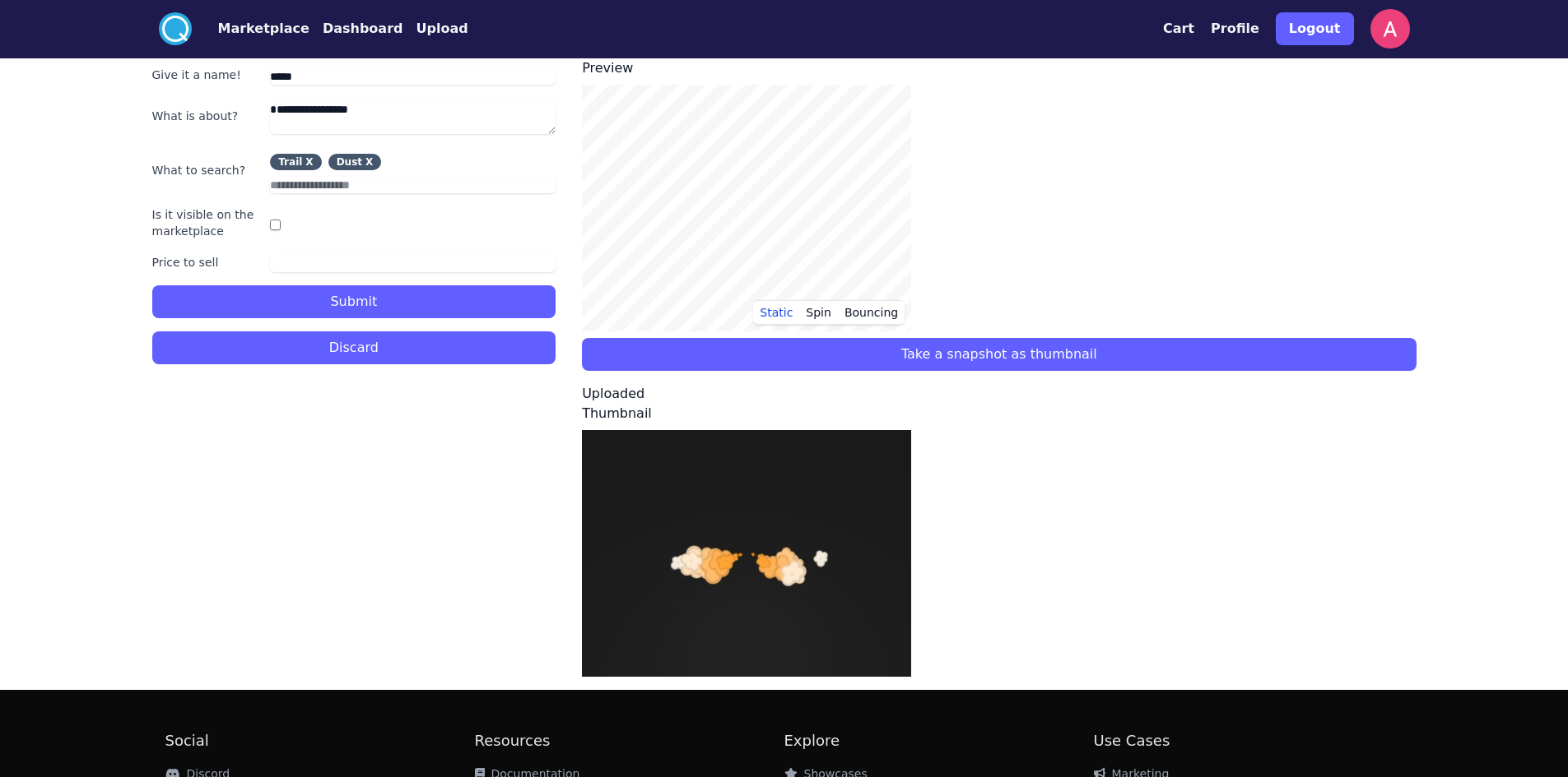
scroll to position [0, 0]
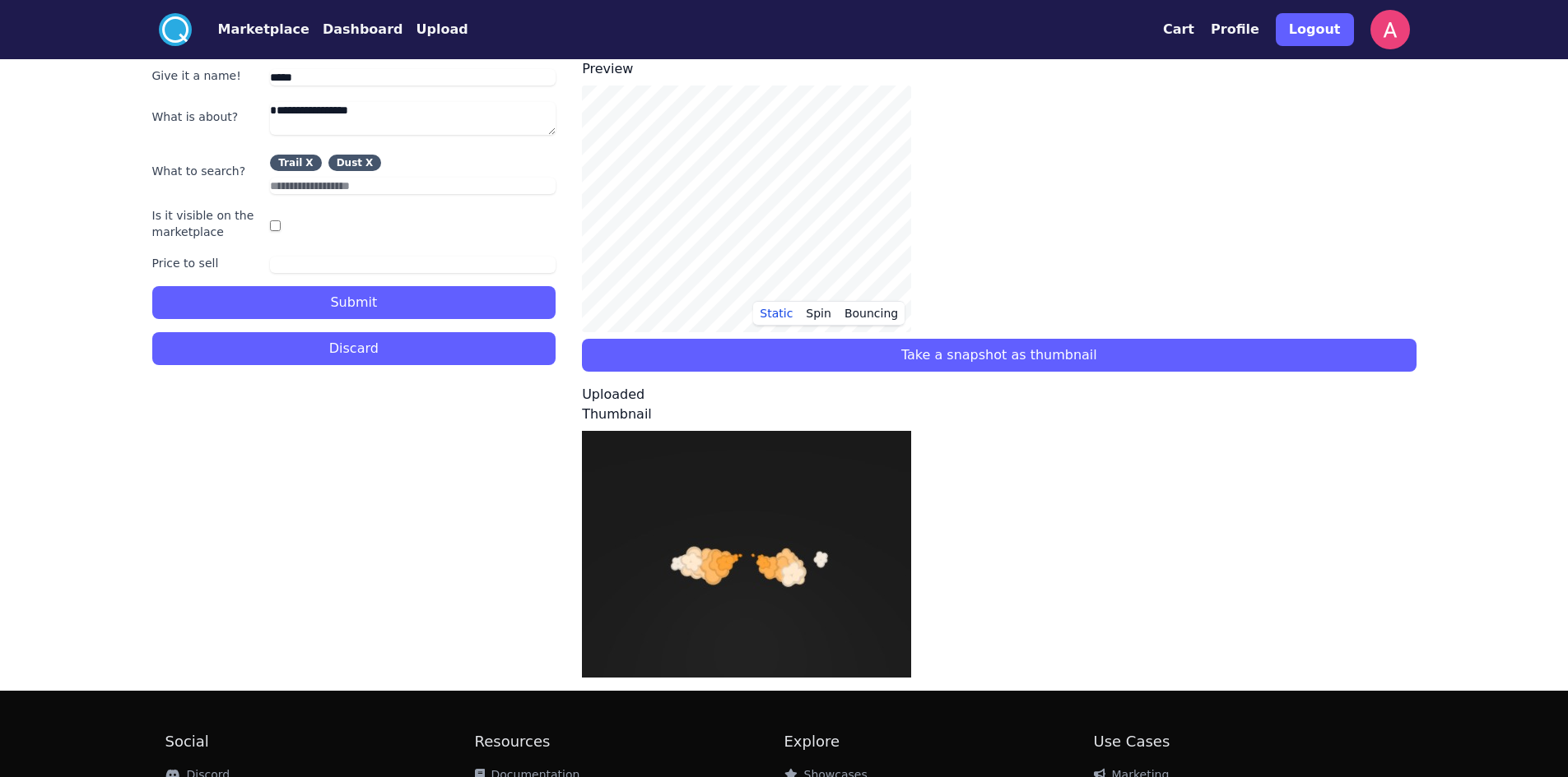
click at [326, 25] on button "Dashboard" at bounding box center [363, 29] width 81 height 20
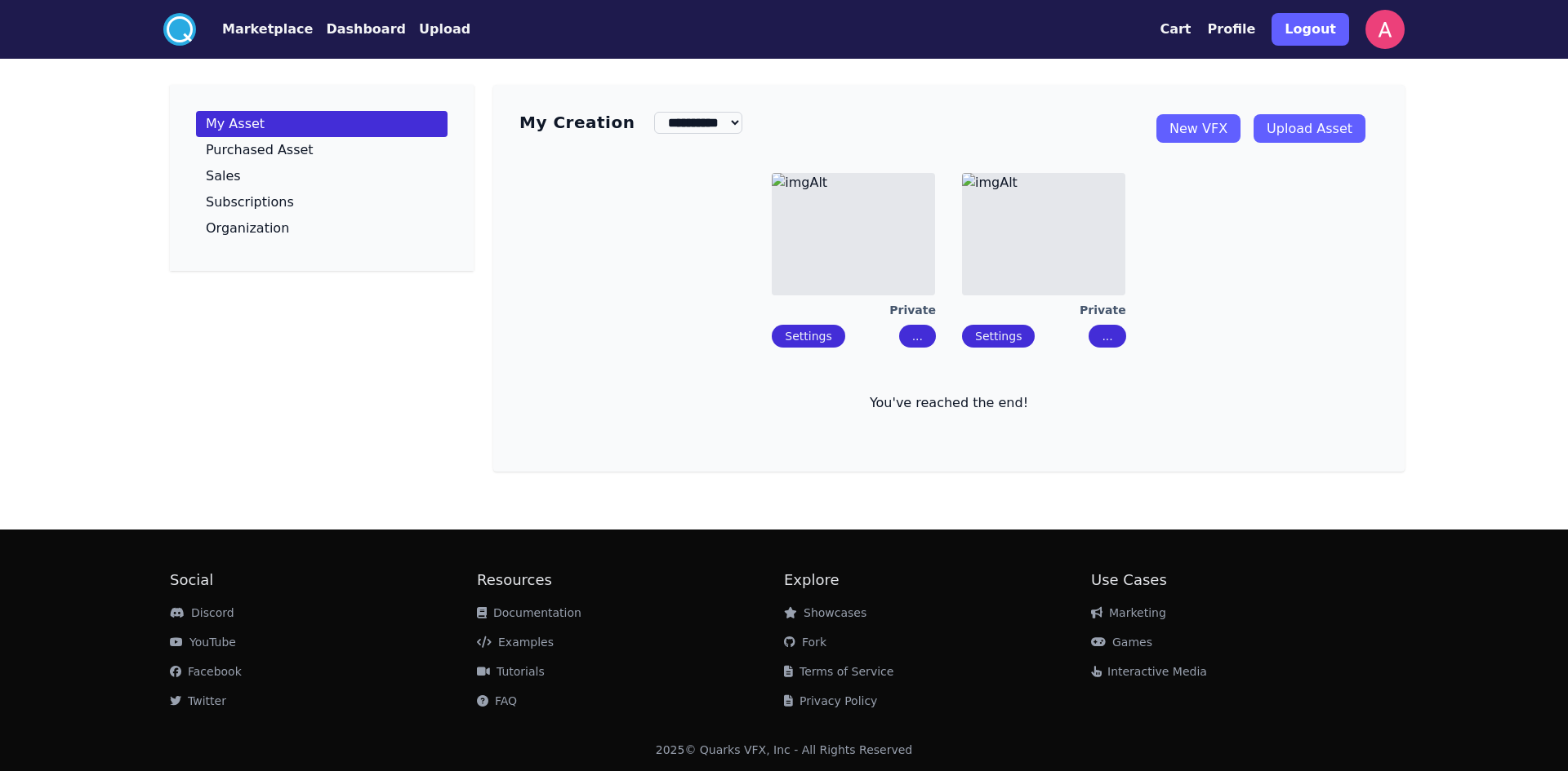
click at [247, 41] on nav ".cls-1{fill:#fff;}.cls-2{fill:#29abe2;} Marketplace Dashboard Upload" at bounding box center [317, 29] width 307 height 33
click at [247, 38] on button "Marketplace" at bounding box center [267, 29] width 91 height 20
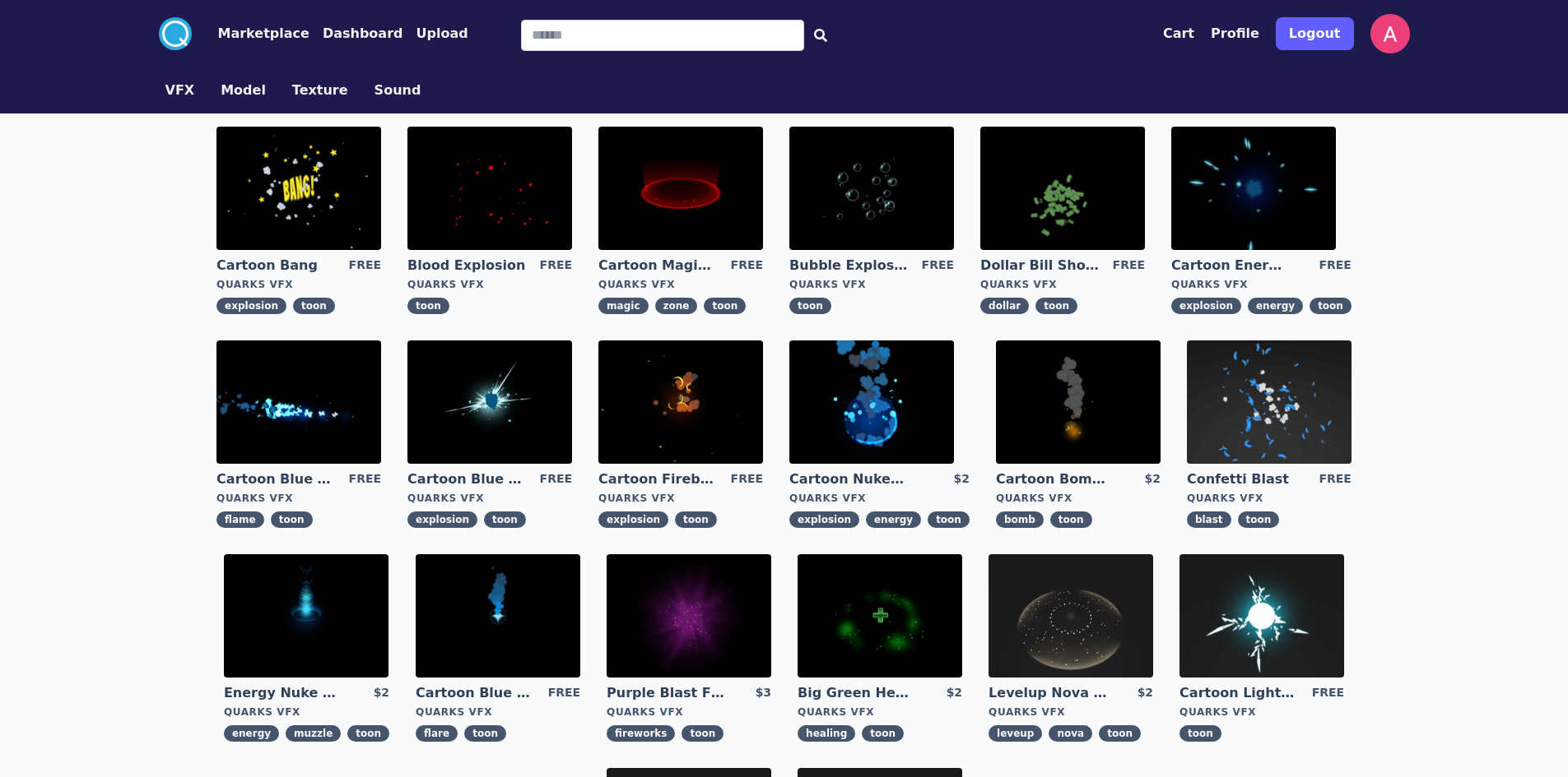
click at [420, 38] on button "Upload" at bounding box center [441, 33] width 52 height 20
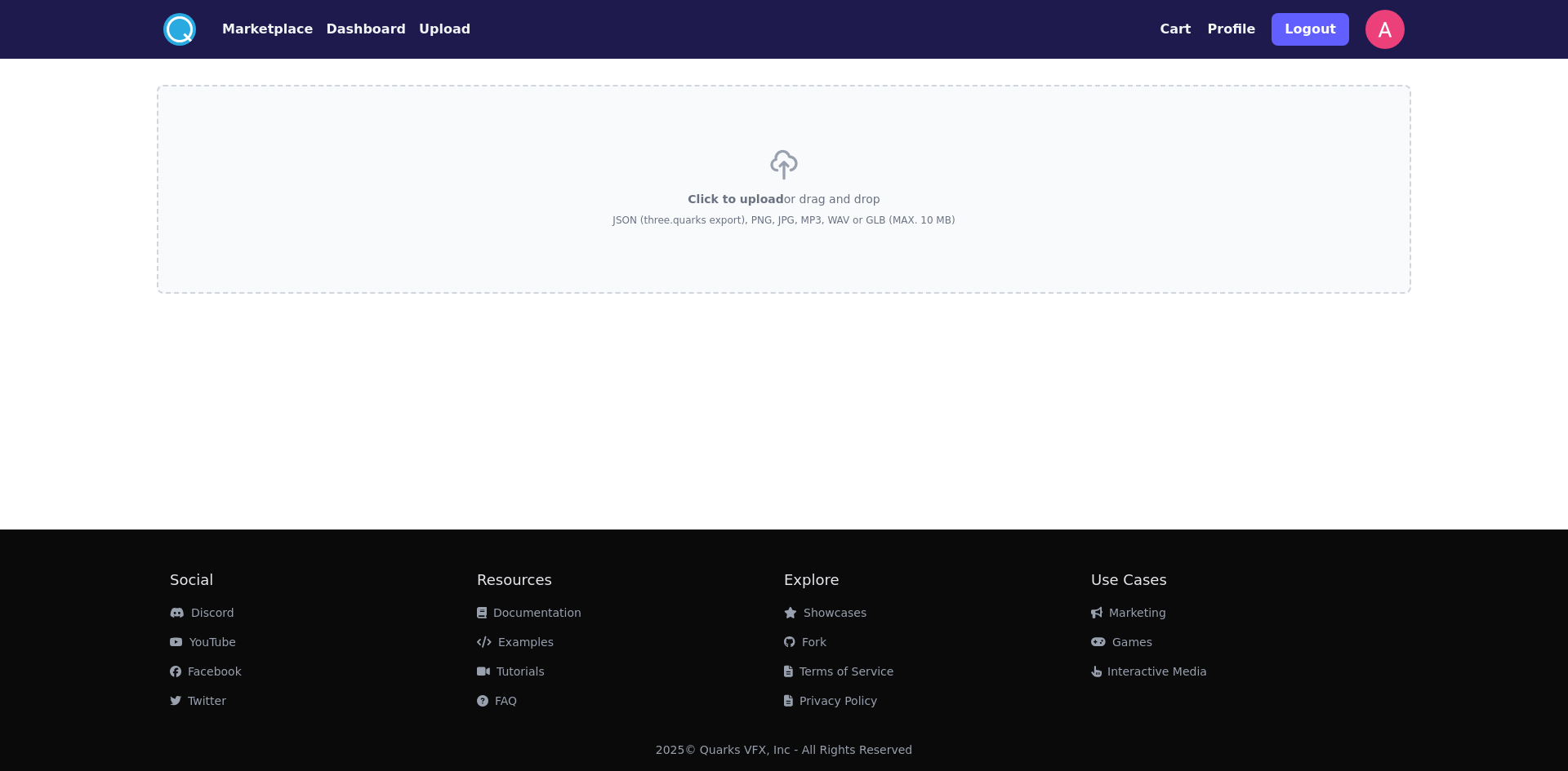
click at [255, 24] on button "Marketplace" at bounding box center [267, 29] width 91 height 20
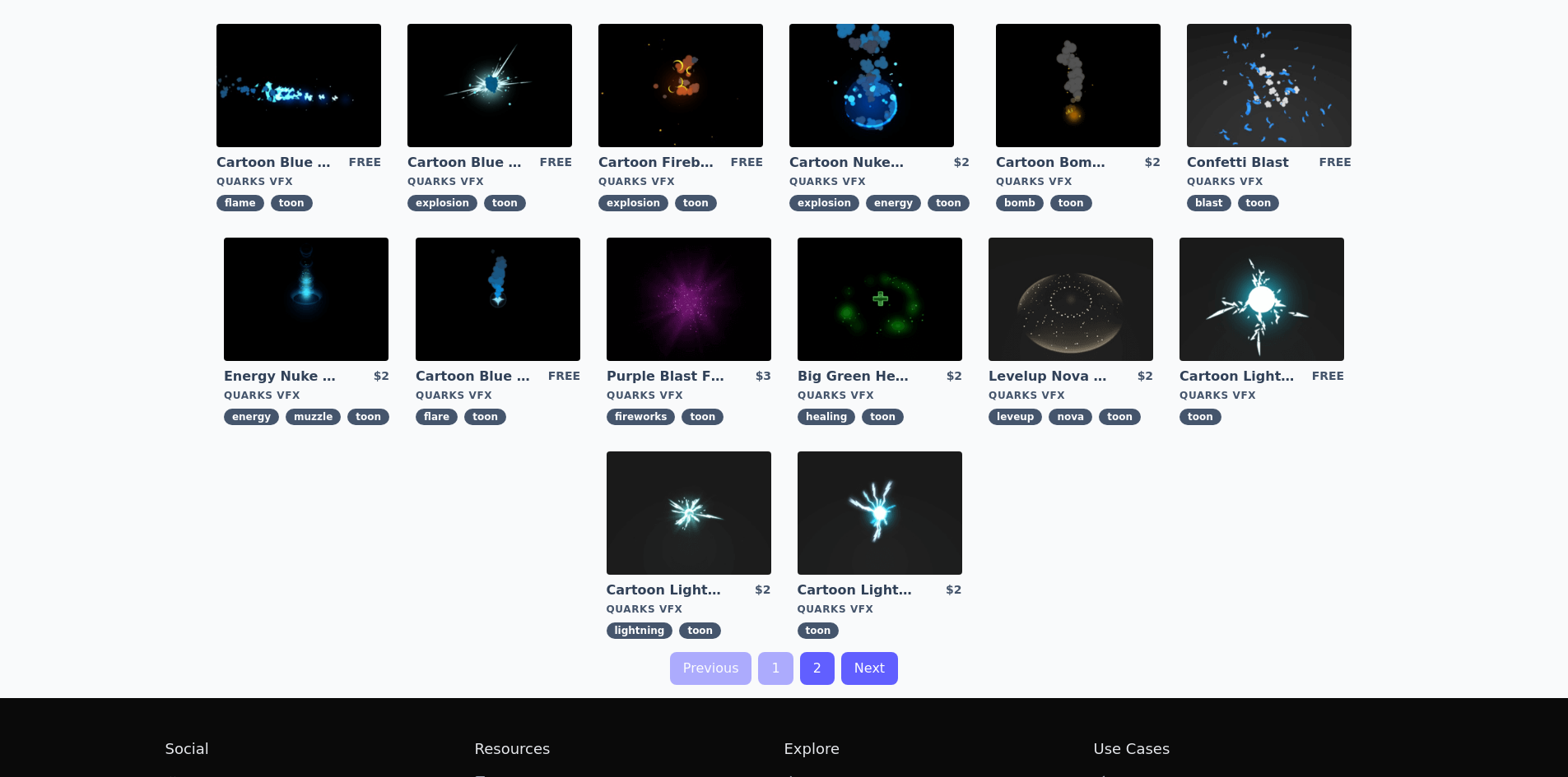
scroll to position [329, 0]
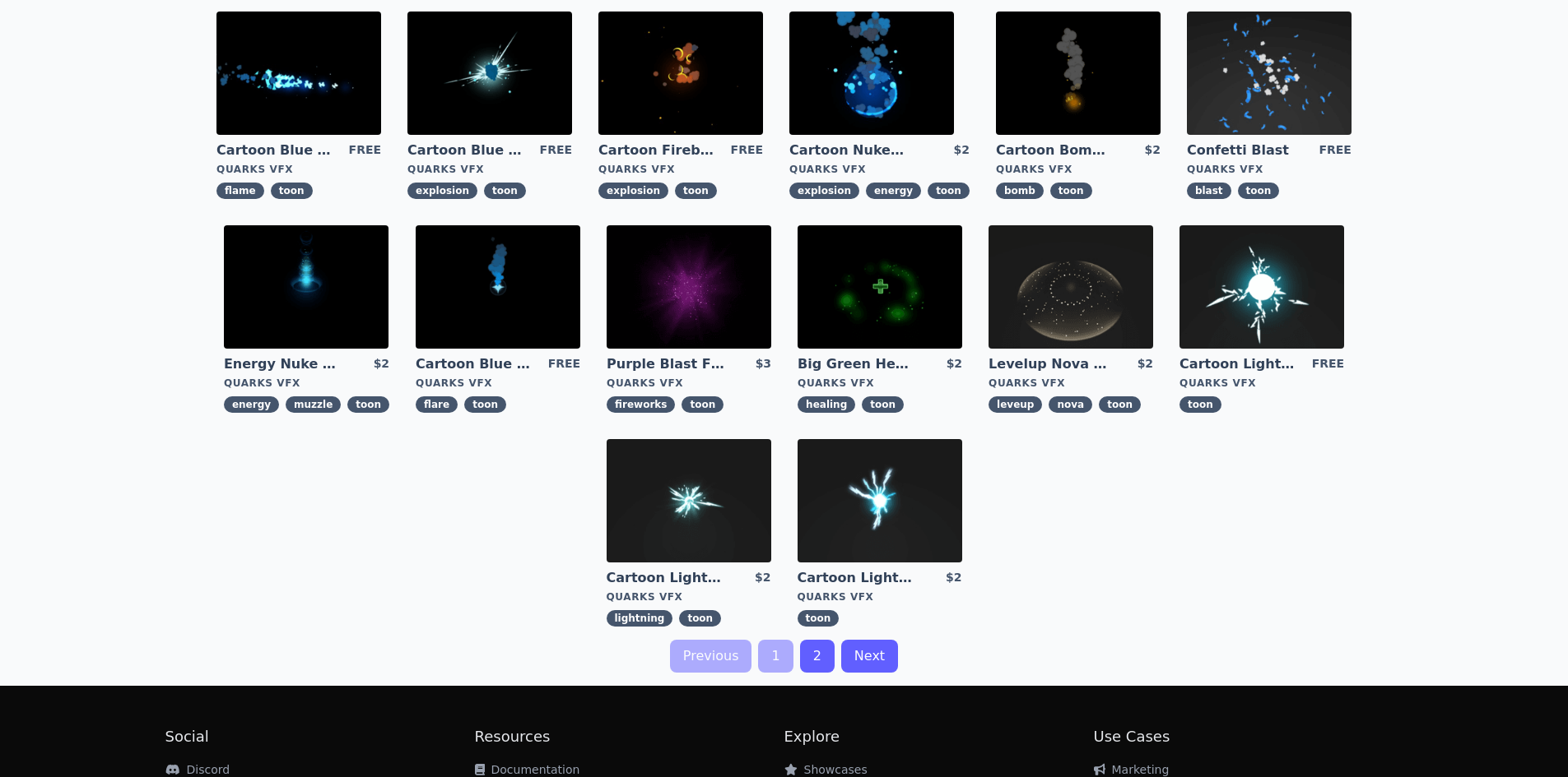
click at [828, 650] on link "2" at bounding box center [817, 656] width 35 height 33
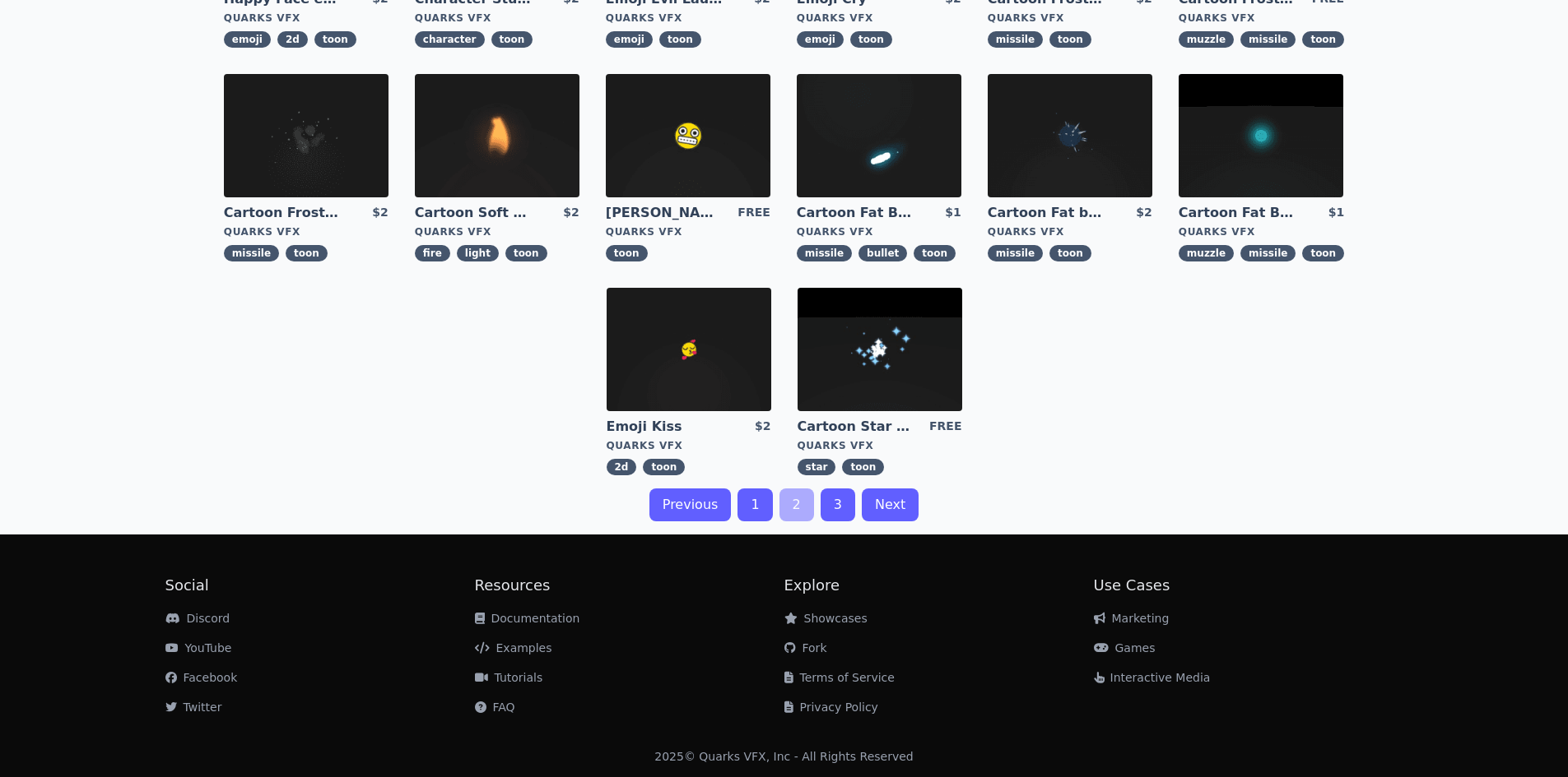
scroll to position [481, 0]
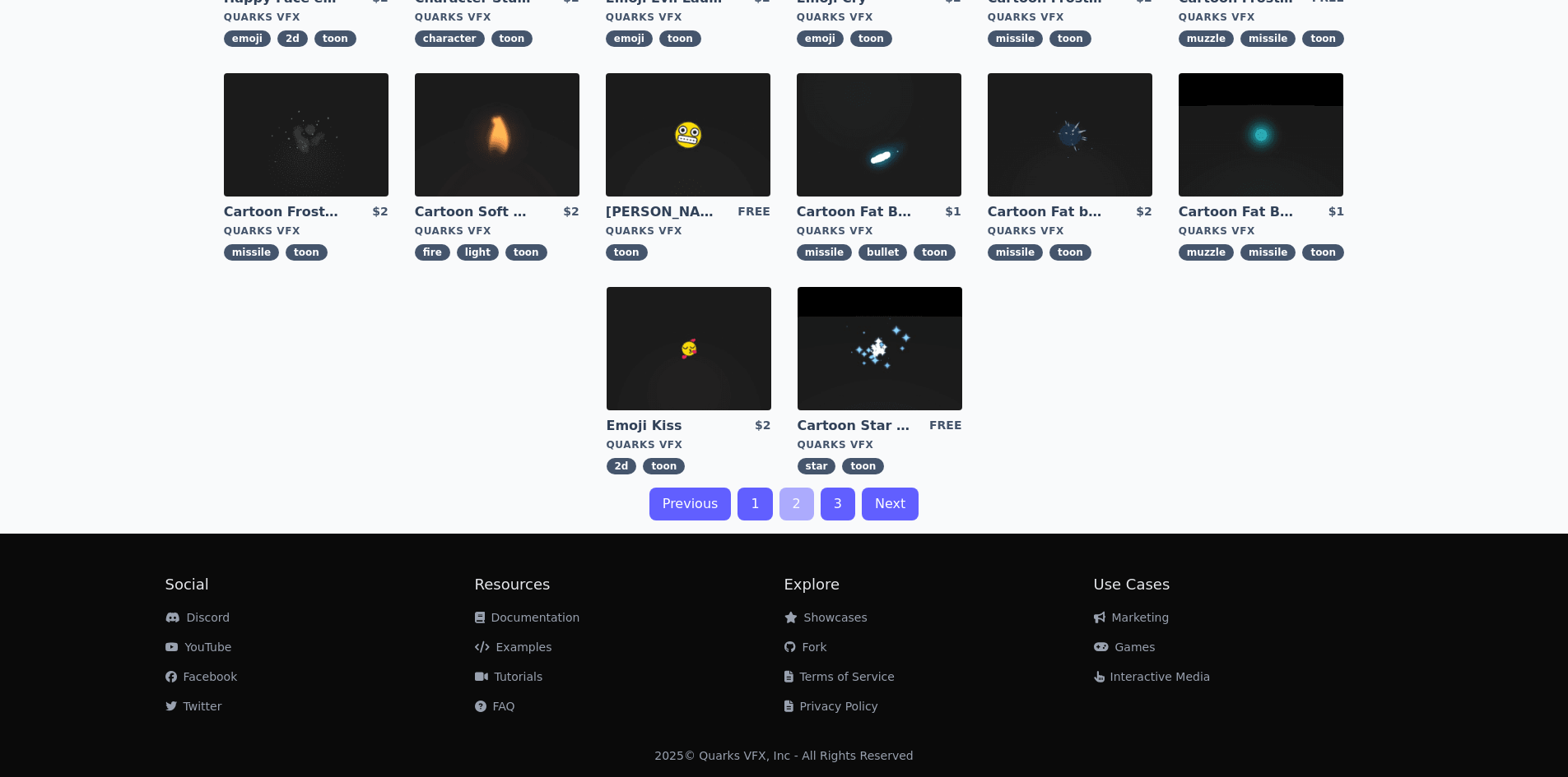
click at [845, 510] on link "3" at bounding box center [838, 504] width 35 height 33
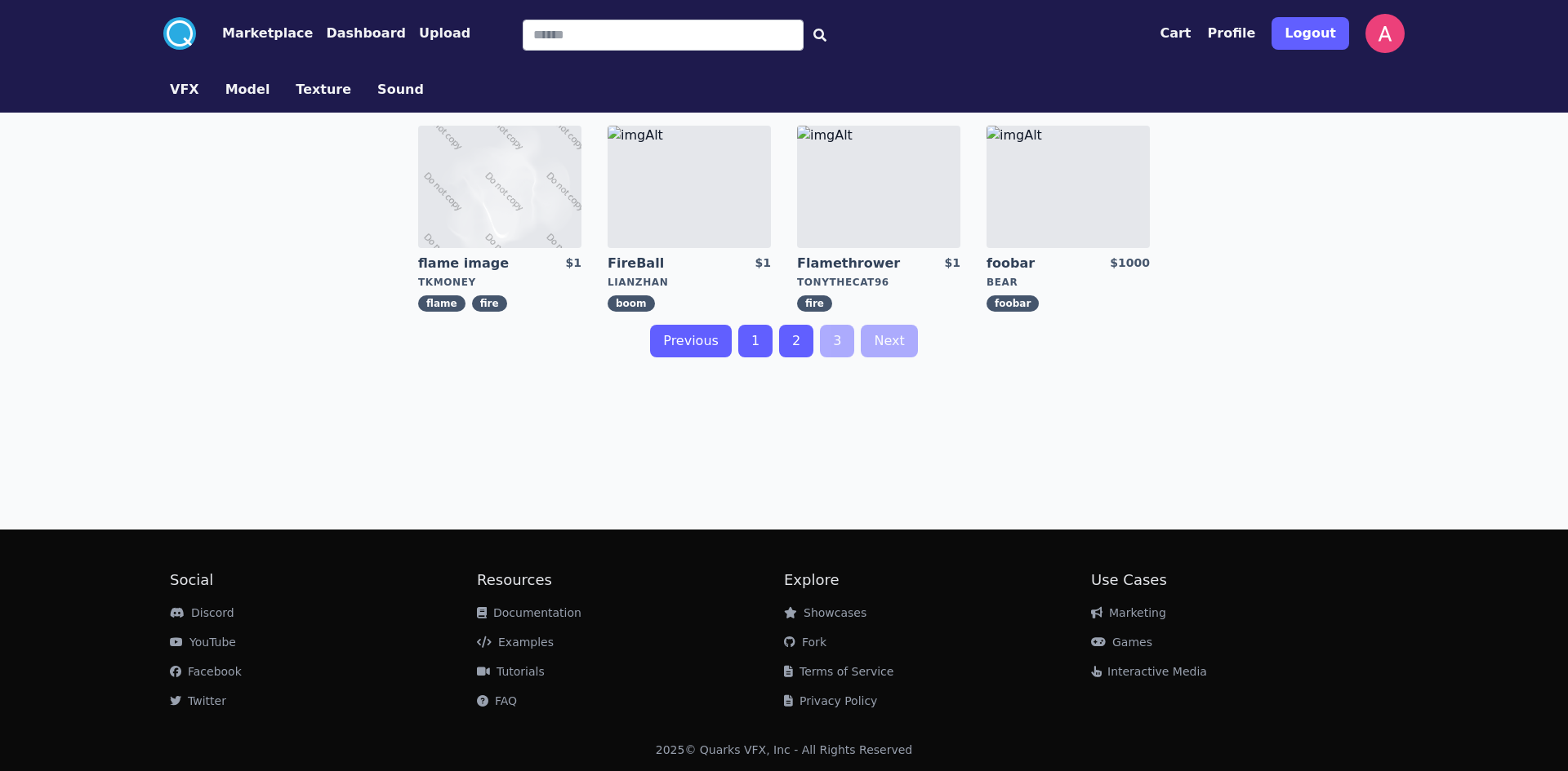
click at [648, 266] on link "FireBall" at bounding box center [667, 263] width 118 height 18
click at [873, 267] on link "Flamethrower" at bounding box center [856, 263] width 118 height 18
click at [1124, 220] on img at bounding box center [1068, 186] width 164 height 122
click at [452, 174] on img at bounding box center [499, 186] width 164 height 122
click at [796, 338] on link "2" at bounding box center [796, 341] width 35 height 33
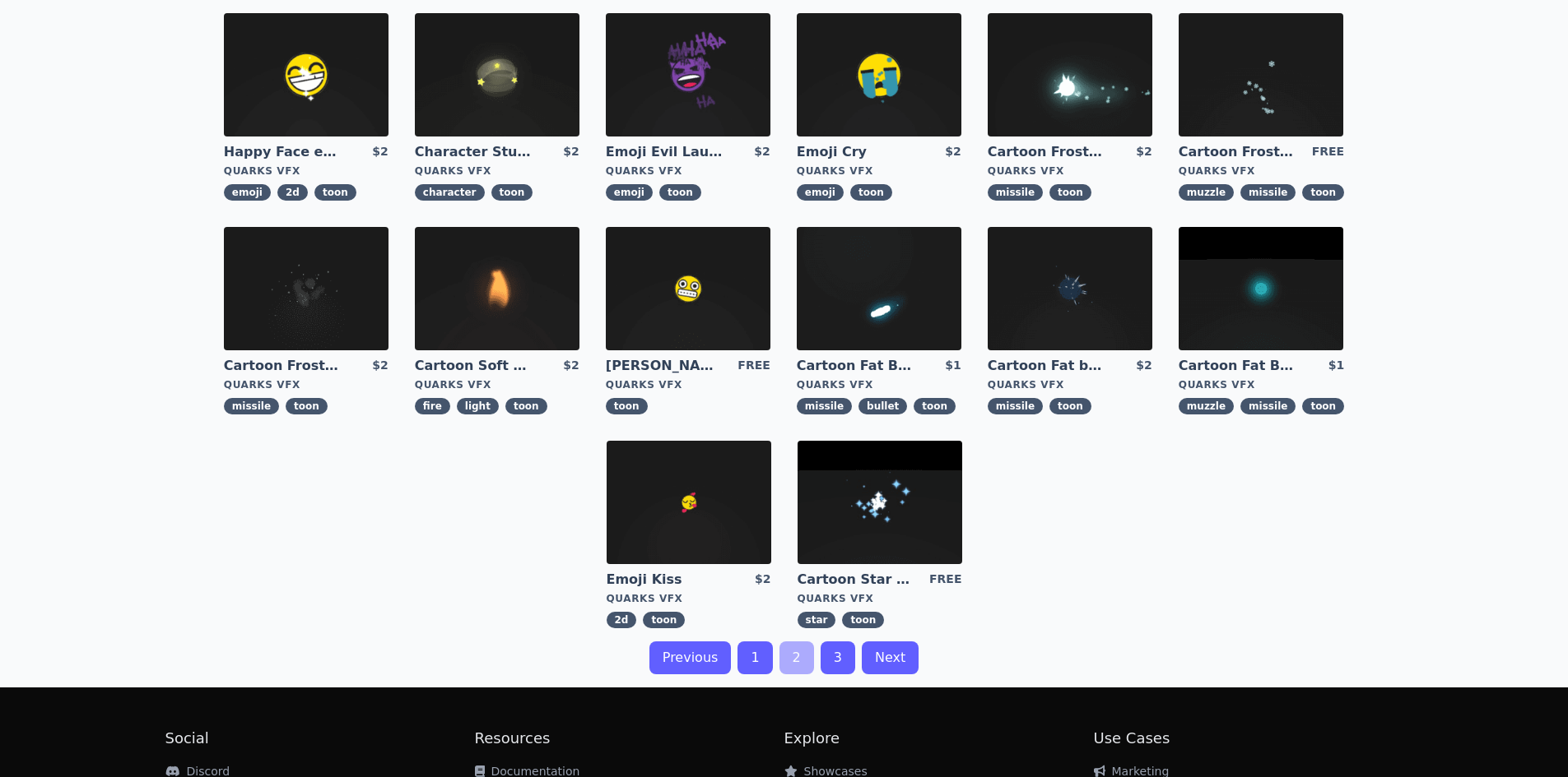
scroll to position [329, 0]
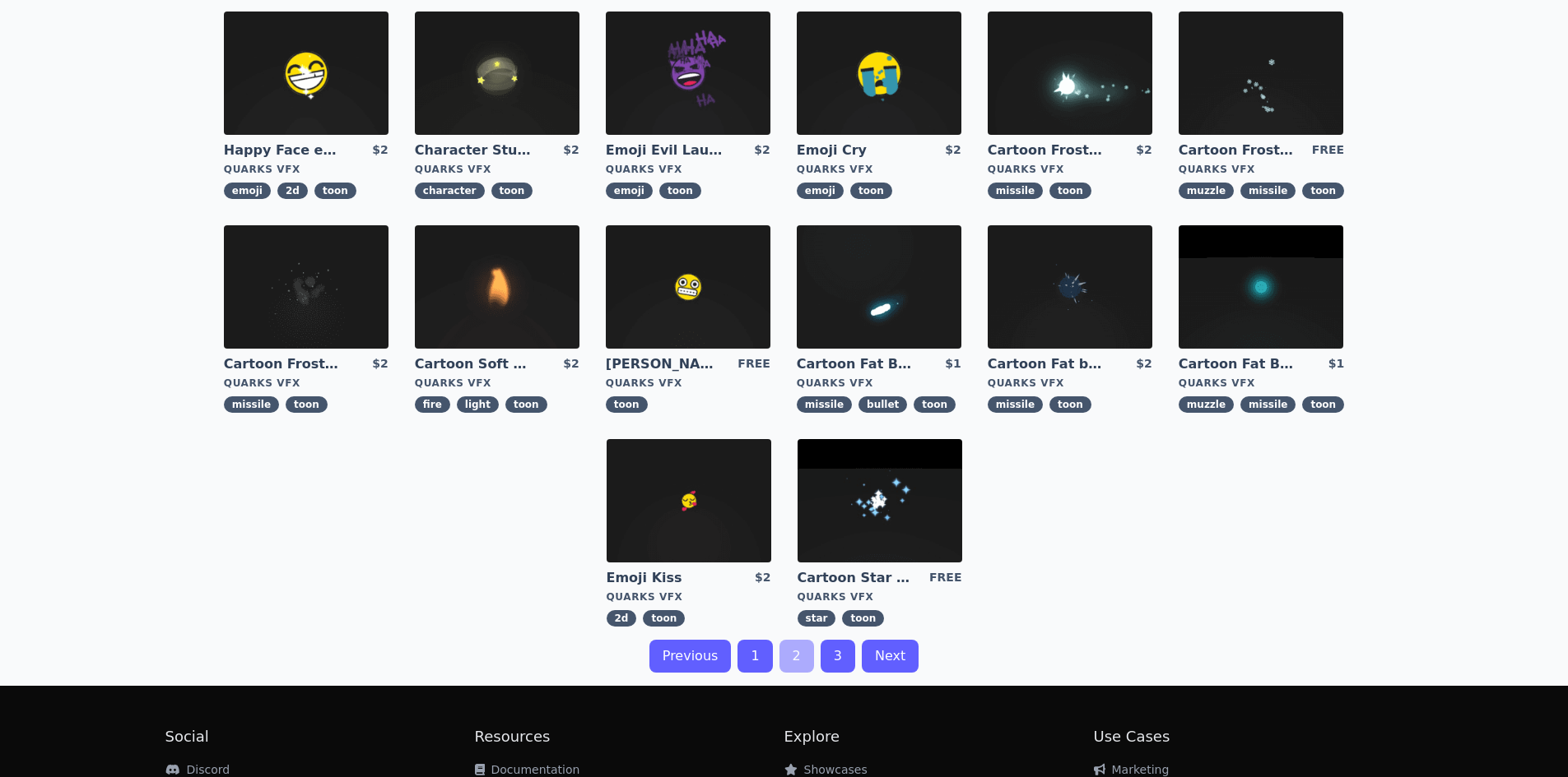
click at [757, 647] on link "1" at bounding box center [754, 656] width 35 height 33
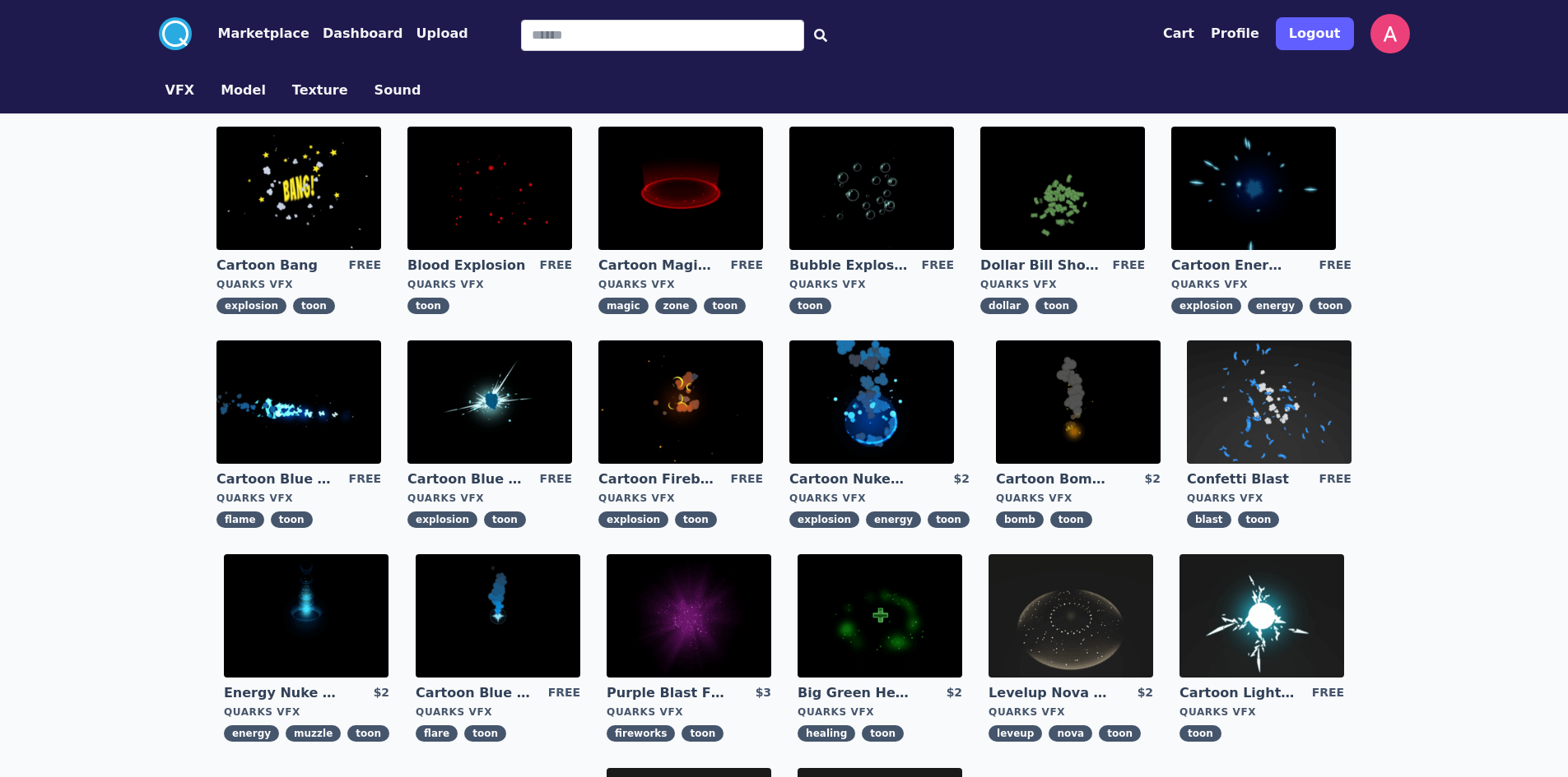
click at [229, 80] on div "VFX Model Texture Sound" at bounding box center [784, 90] width 1264 height 46
click at [231, 90] on button "Model" at bounding box center [243, 90] width 45 height 20
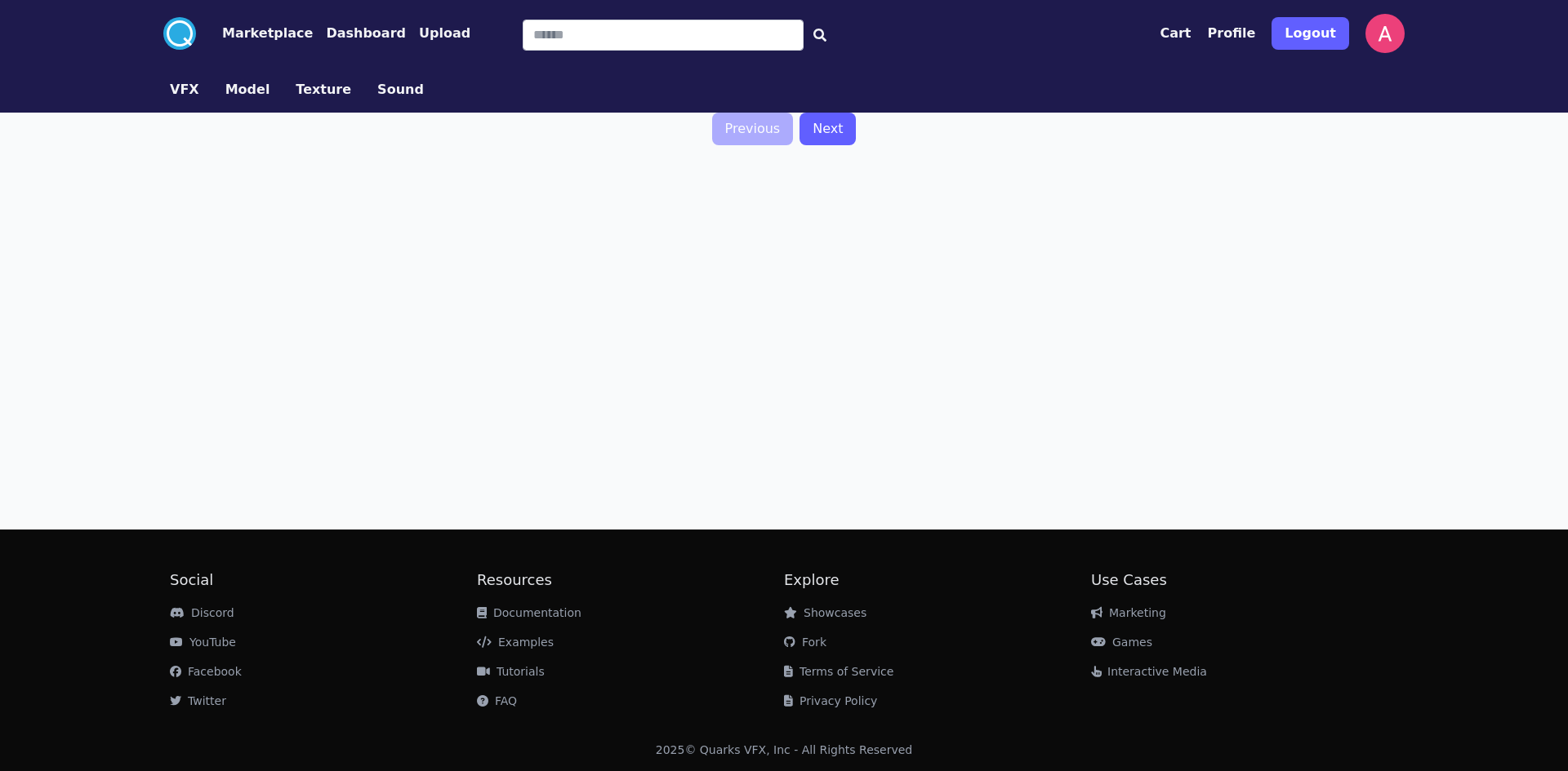
click at [184, 92] on button "VFX" at bounding box center [184, 90] width 29 height 20
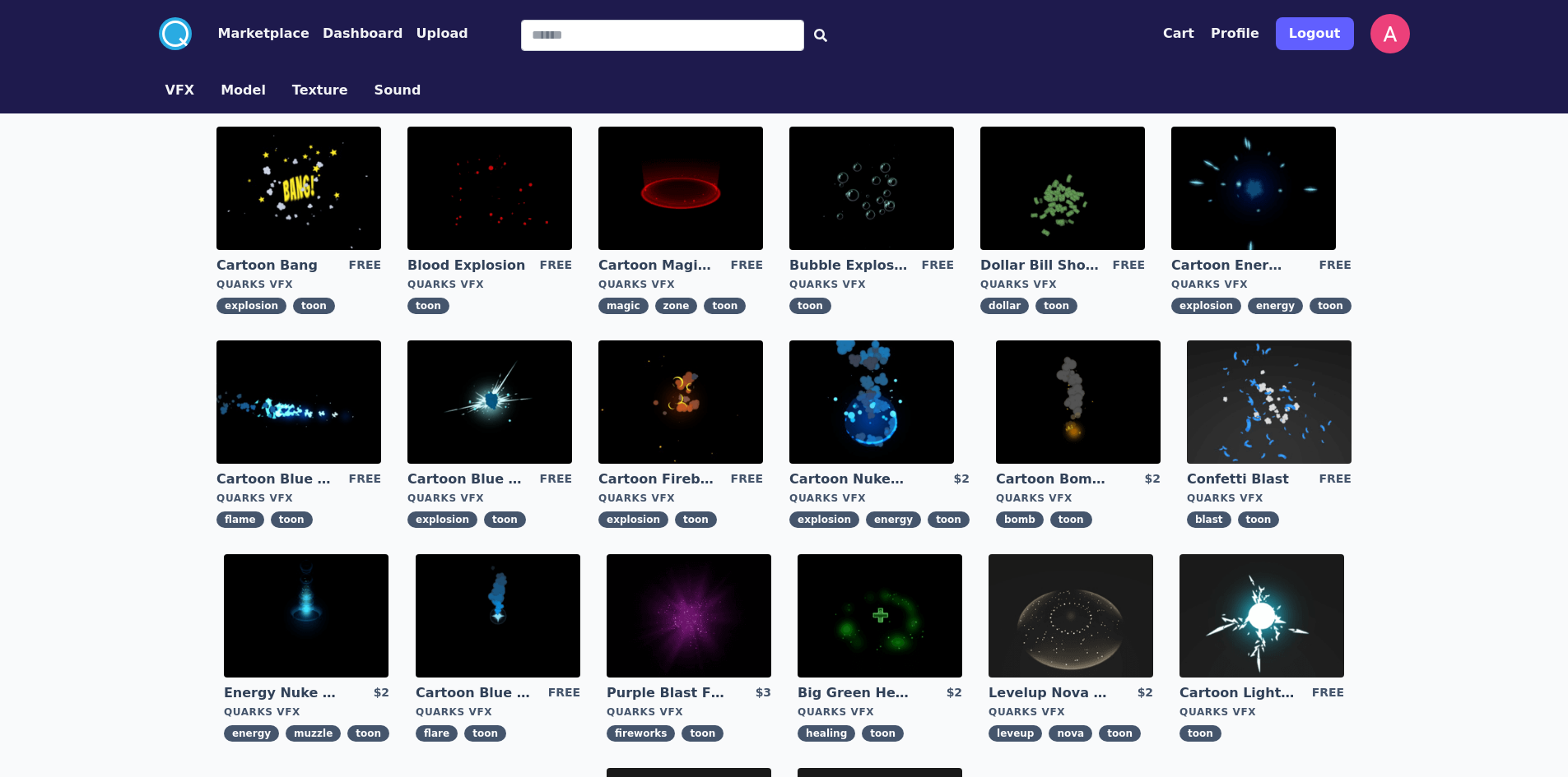
click at [293, 91] on button "Texture" at bounding box center [319, 90] width 56 height 20
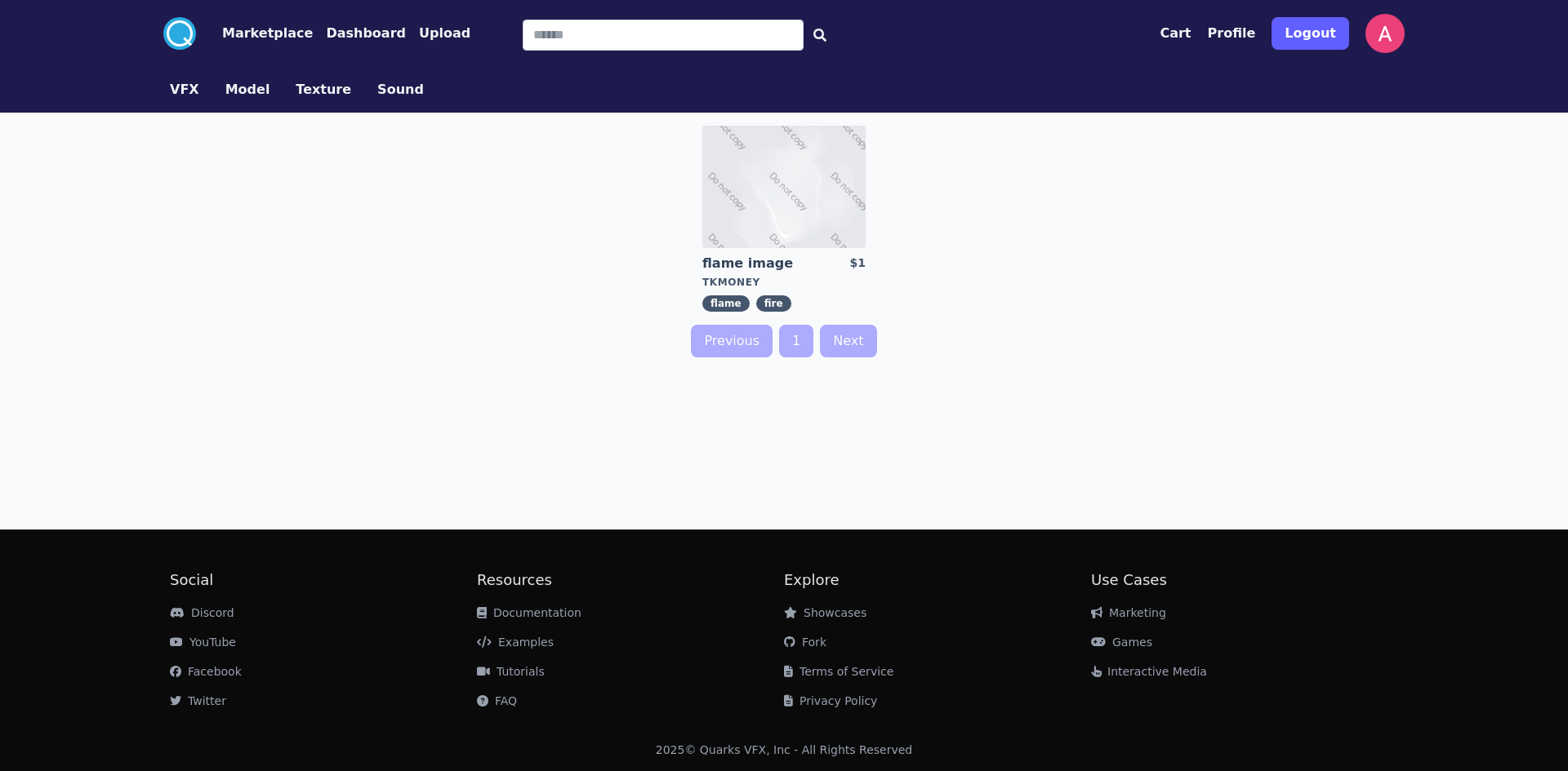
click at [230, 91] on button "Model" at bounding box center [248, 90] width 45 height 20
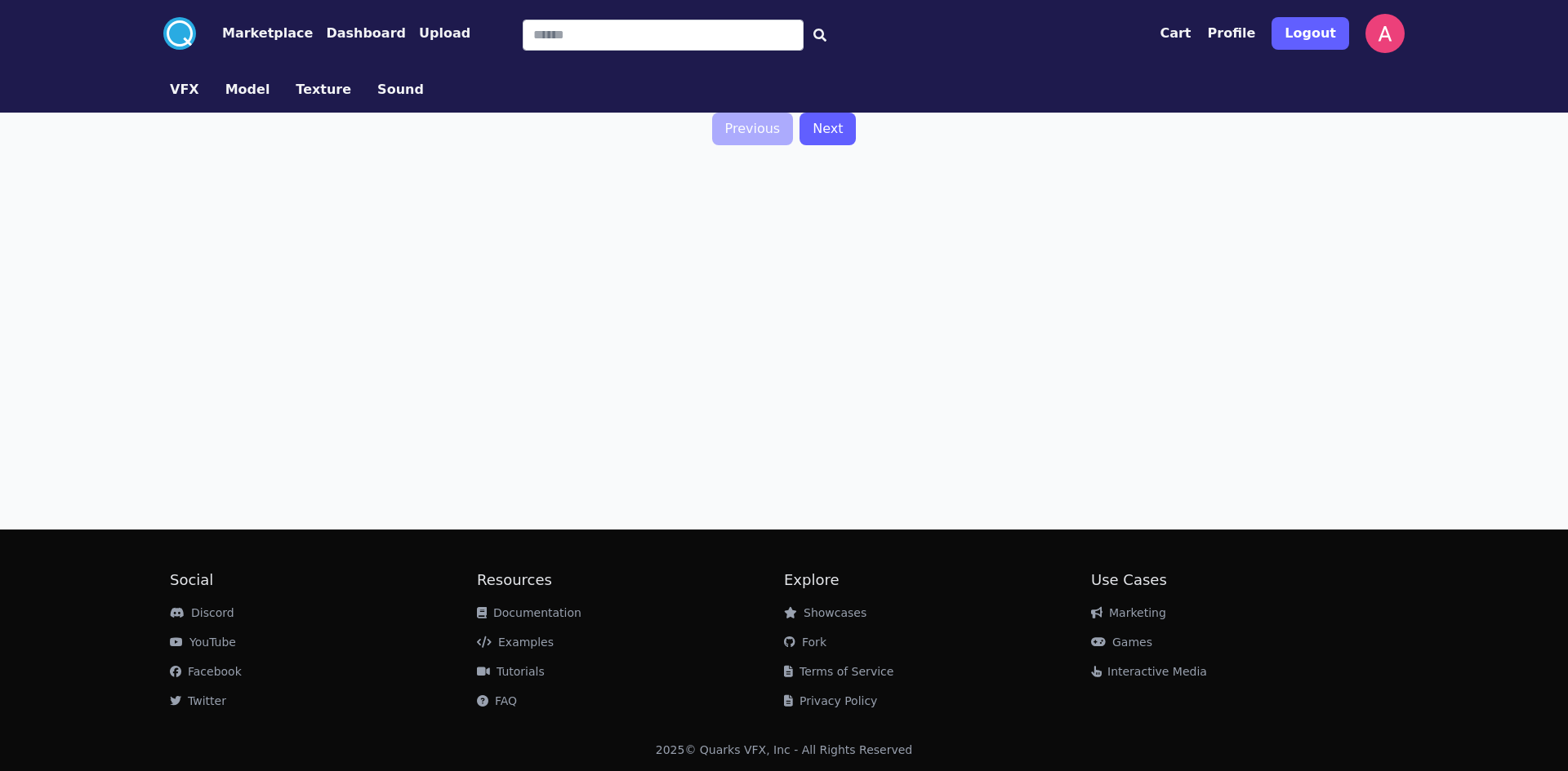
click at [337, 25] on button "Dashboard" at bounding box center [366, 33] width 80 height 20
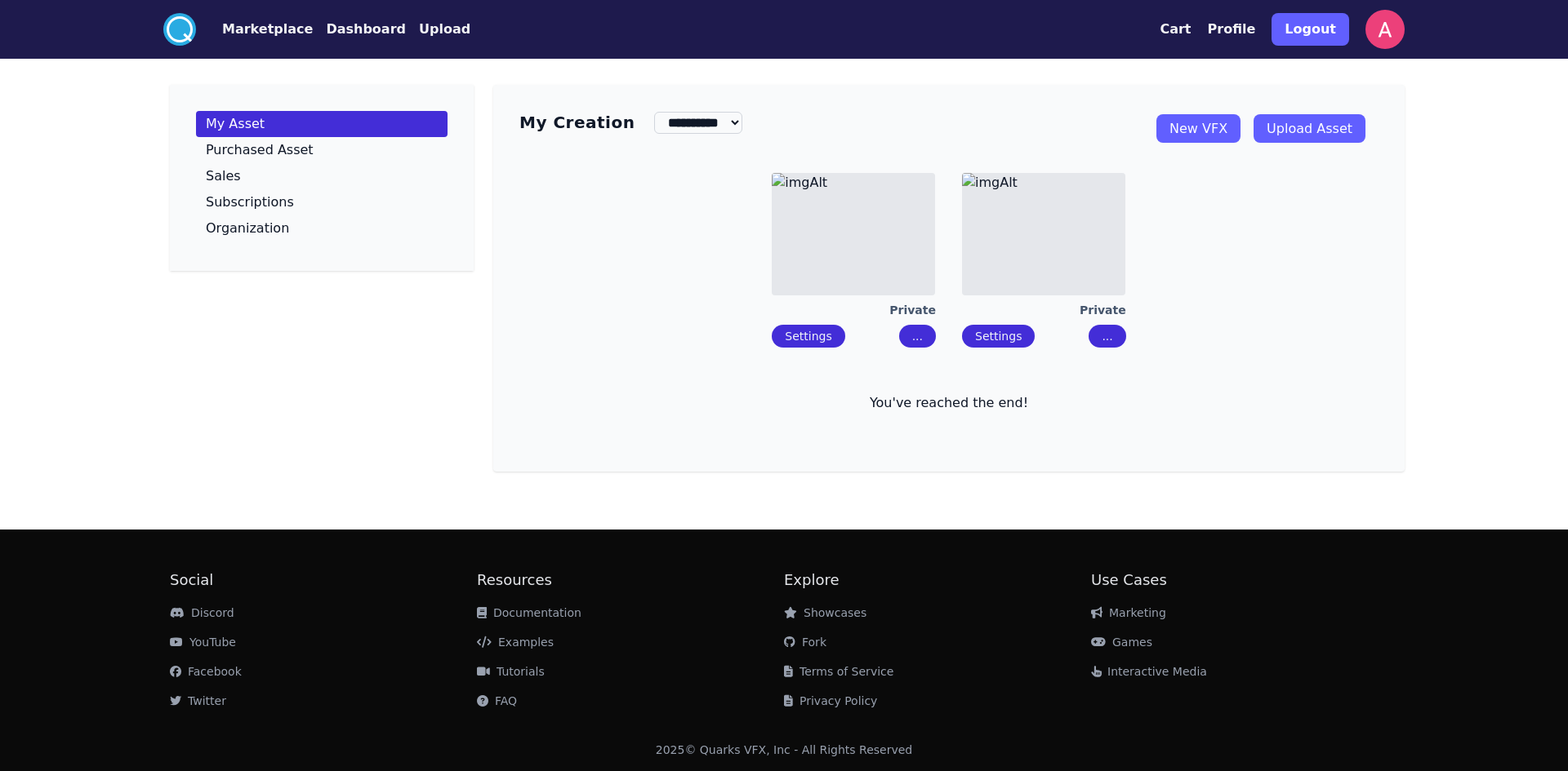
click at [1021, 235] on img at bounding box center [1043, 234] width 164 height 122
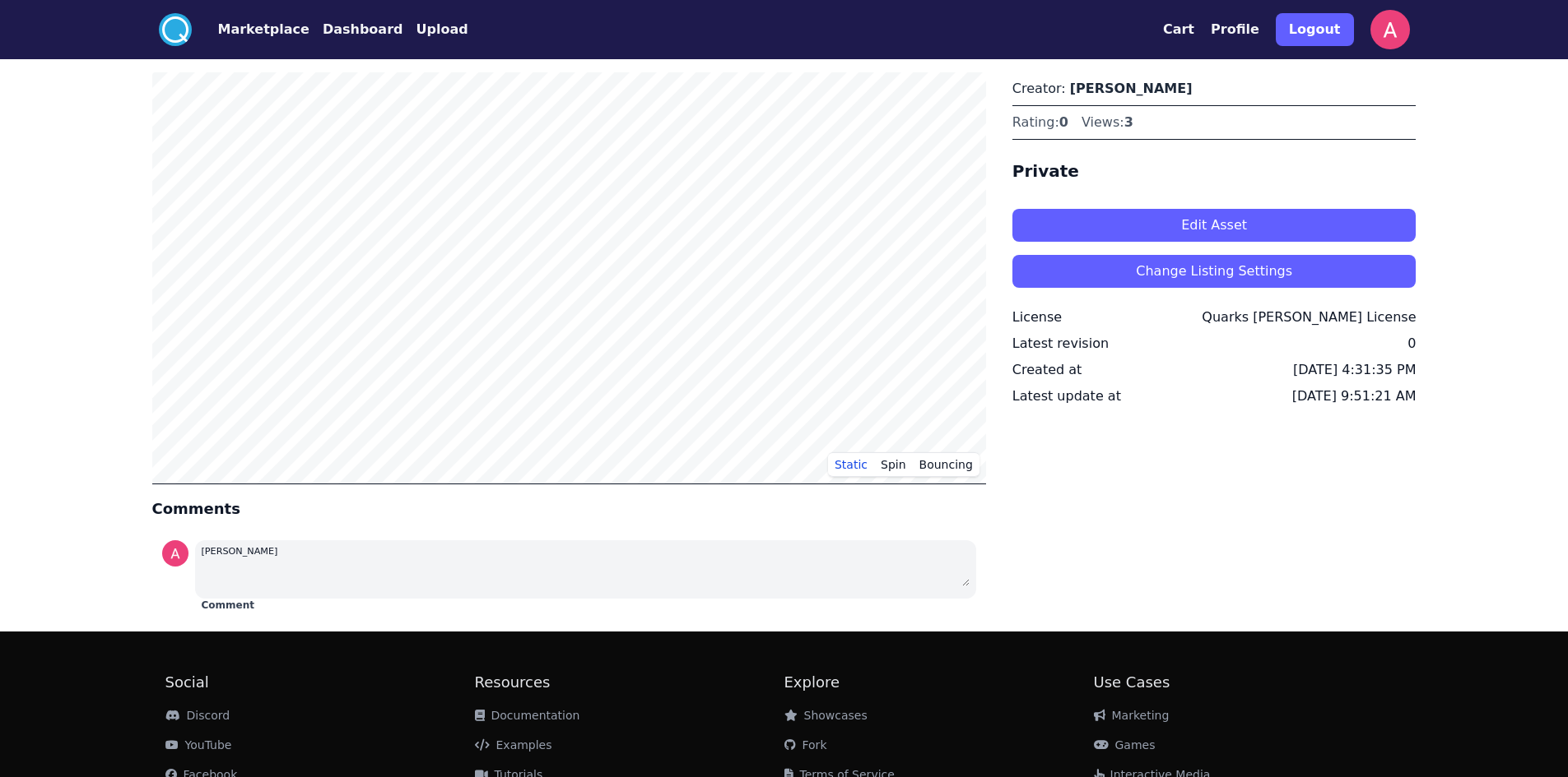
click at [1076, 224] on button "Edit Asset" at bounding box center [1214, 225] width 404 height 33
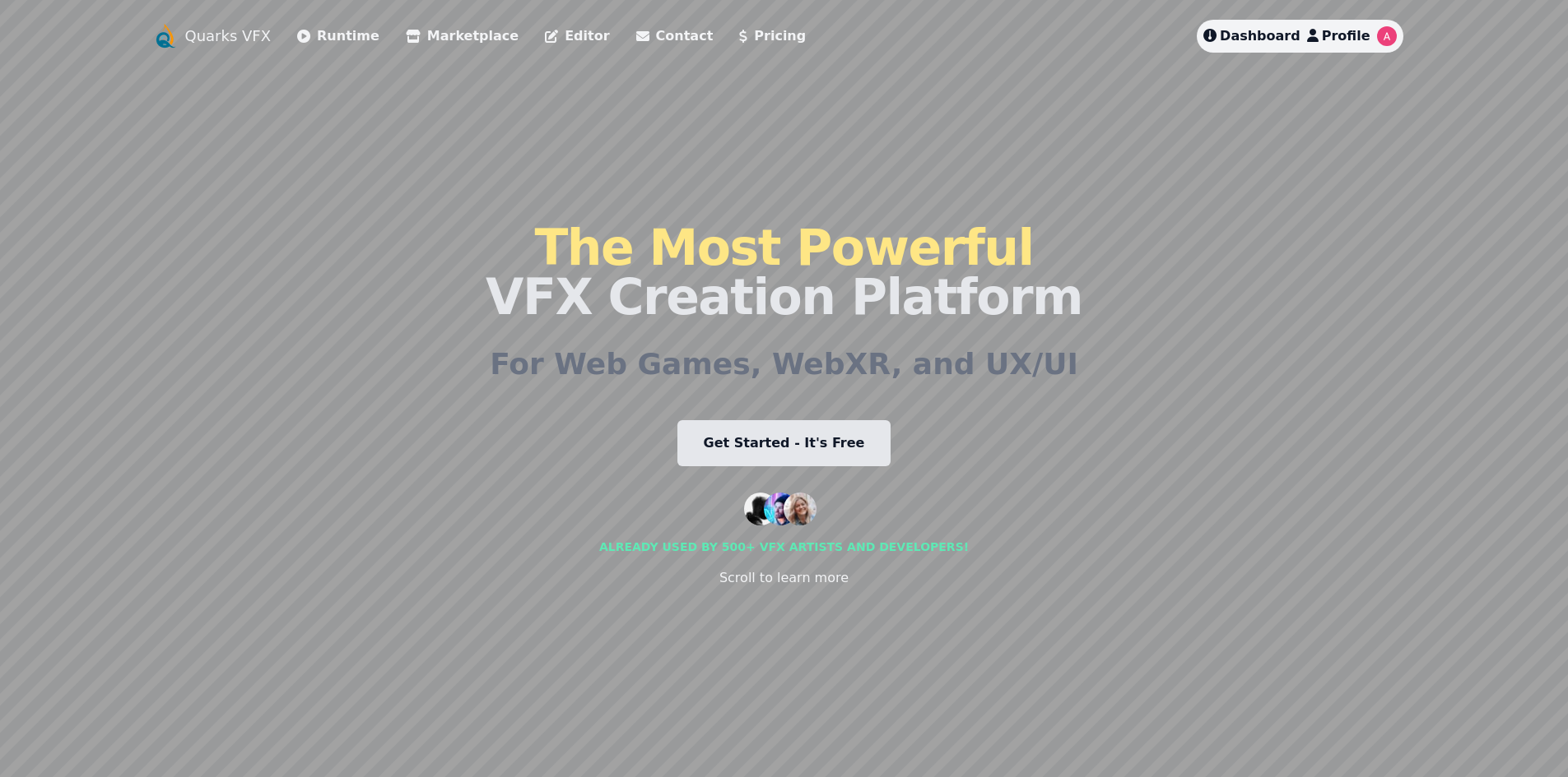
click at [1286, 53] on div "Quarks VFX Runtime Marketplace Editor Contact Pricing Dashboard Profile The Mos…" at bounding box center [784, 388] width 1264 height 737
click at [1284, 44] on link "Dashboard" at bounding box center [1251, 36] width 97 height 20
